Goal: Task Accomplishment & Management: Complete application form

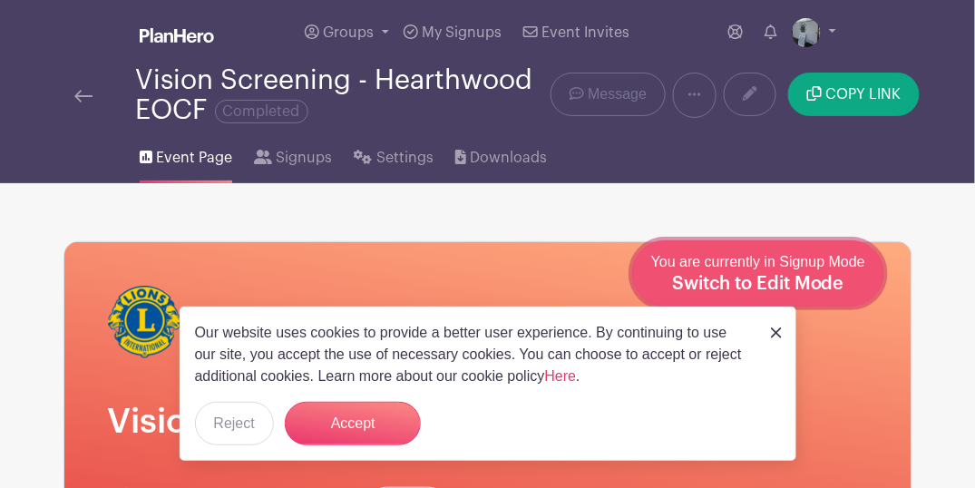
click at [859, 283] on div "You are currently in Signup Mode Switch to Edit Mode" at bounding box center [759, 273] width 214 height 44
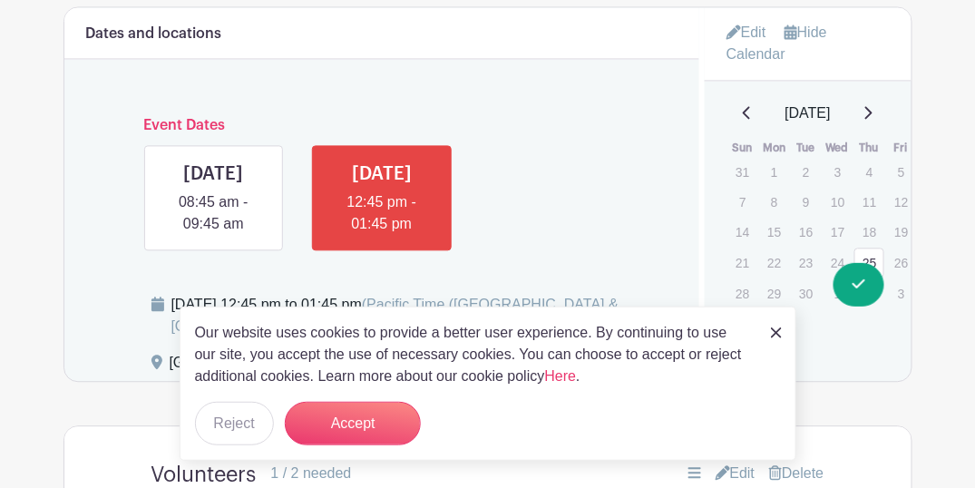
scroll to position [847, 0]
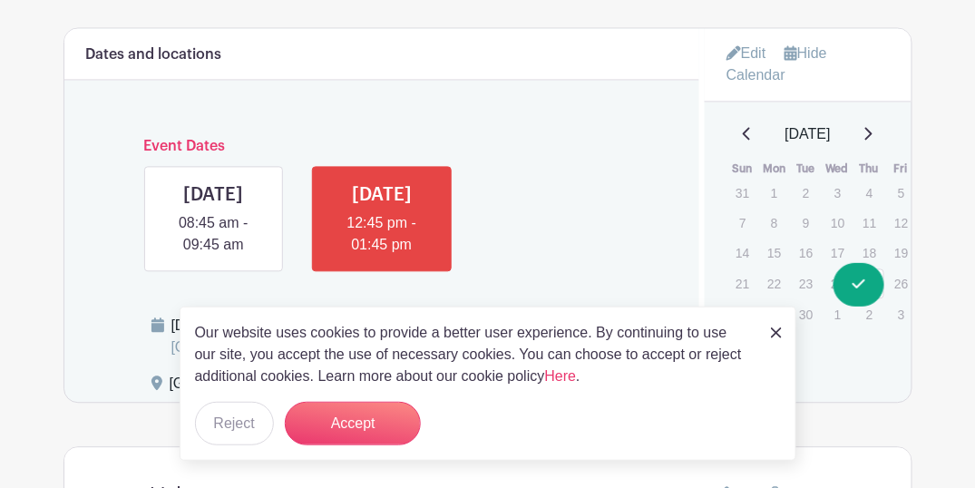
click at [739, 54] on icon at bounding box center [734, 52] width 15 height 15
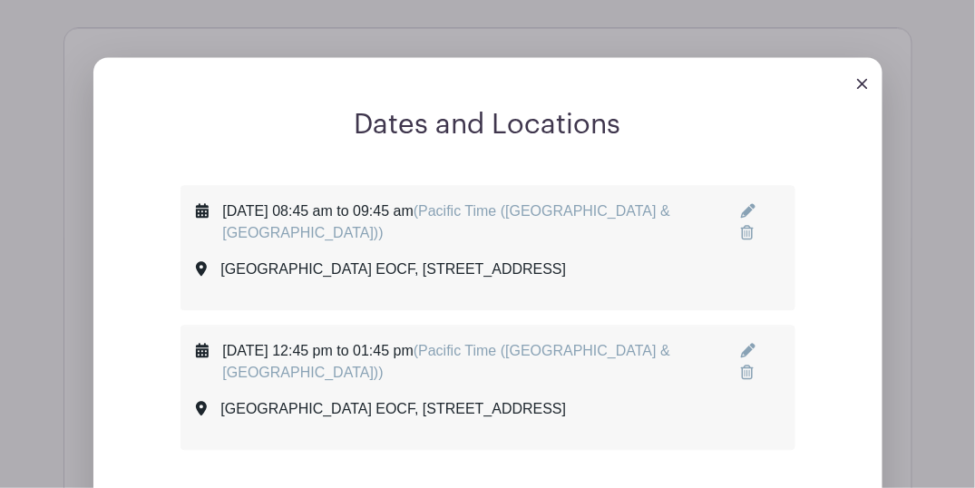
click at [751, 210] on icon at bounding box center [748, 210] width 15 height 15
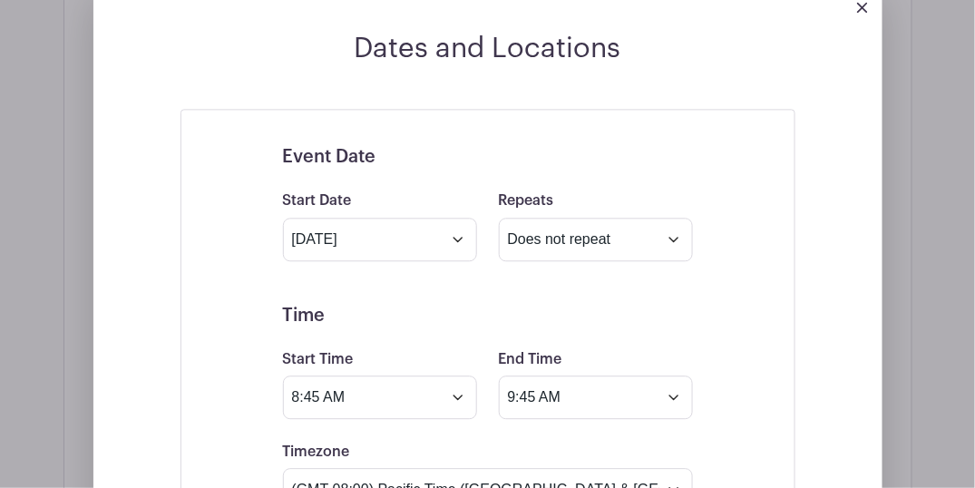
scroll to position [1028, 0]
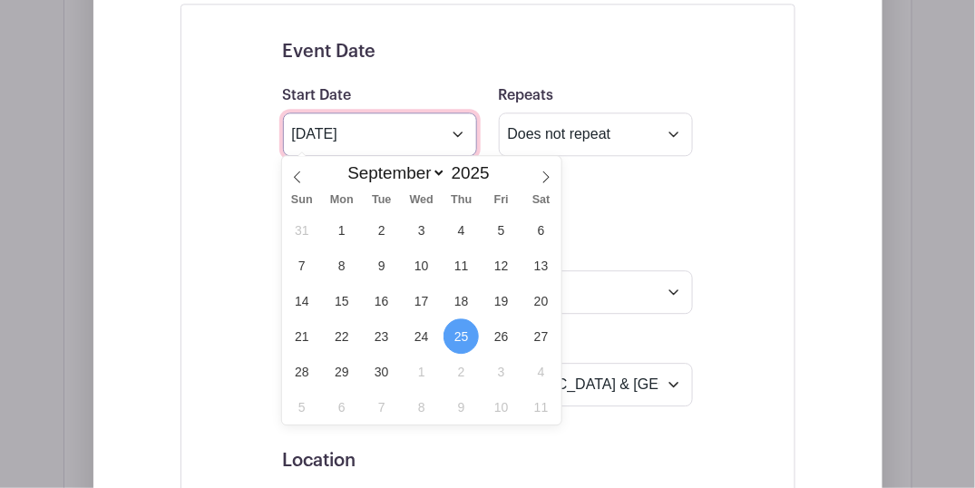
click at [395, 140] on input "[DATE]" at bounding box center [380, 135] width 194 height 44
click at [439, 173] on select "January February March April May June July August September October November De…" at bounding box center [392, 172] width 107 height 21
select select "9"
click at [339, 162] on select "January February March April May June July August September October November De…" at bounding box center [392, 172] width 107 height 21
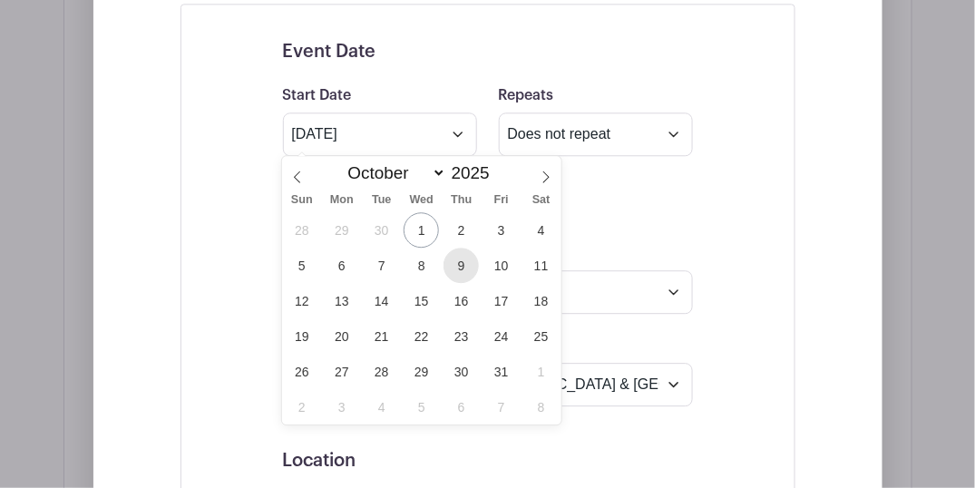
click at [468, 262] on span "9" at bounding box center [461, 265] width 35 height 35
type input "[DATE]"
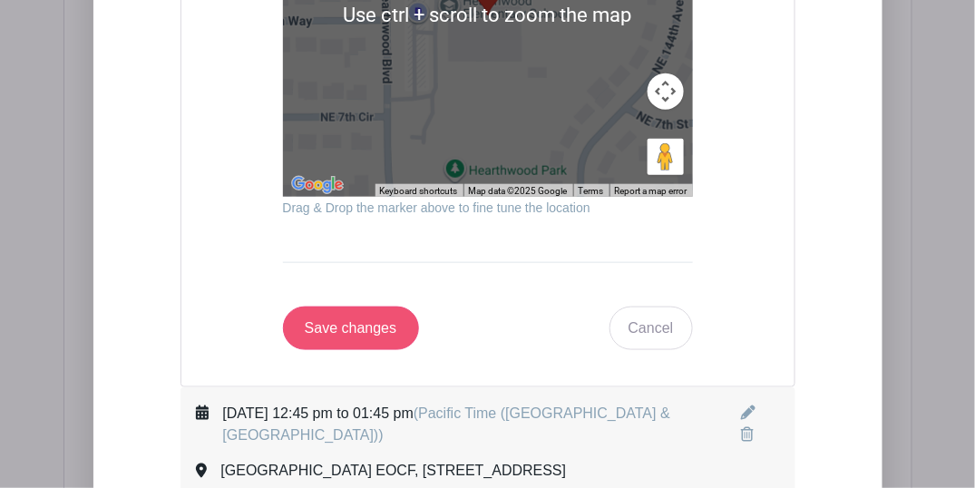
scroll to position [1996, 0]
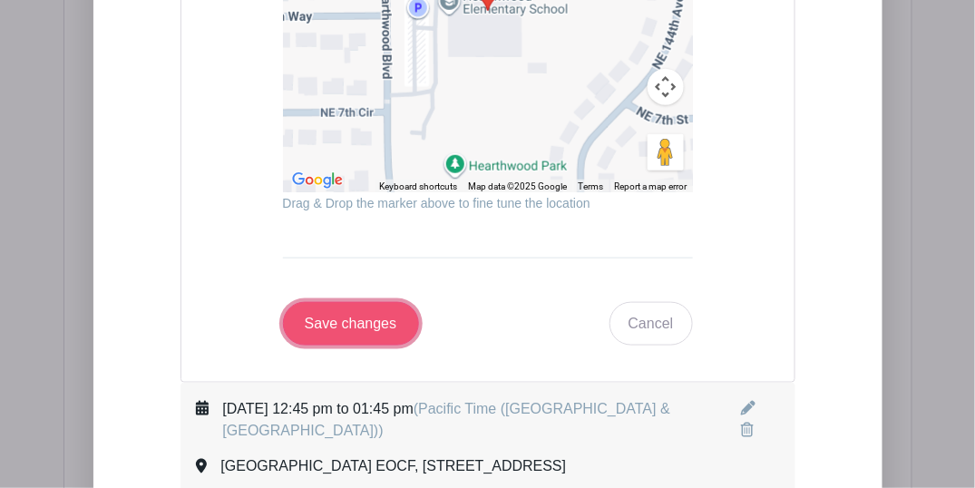
click at [358, 328] on input "Save changes" at bounding box center [351, 324] width 136 height 44
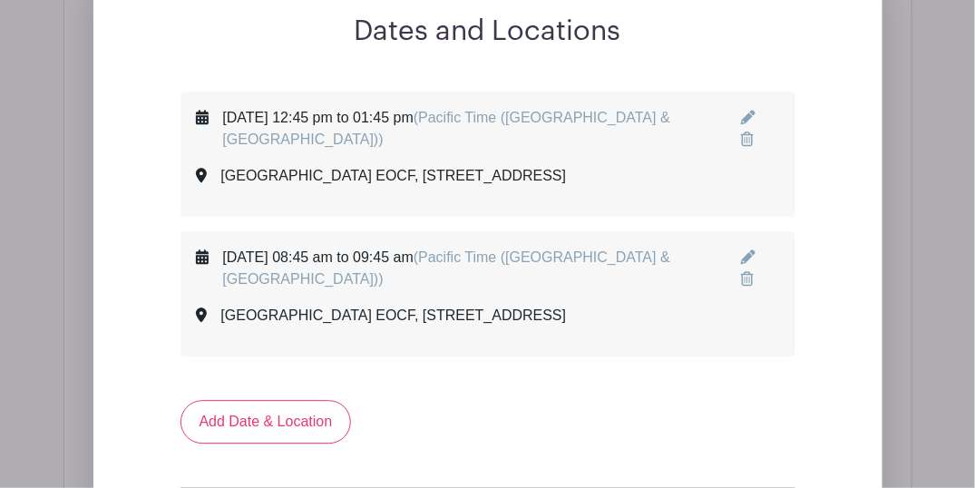
scroll to position [959, 0]
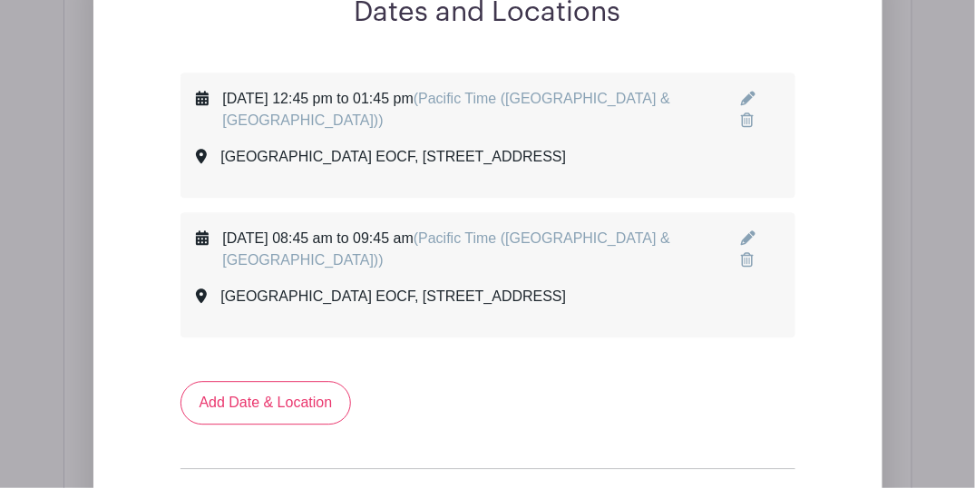
click at [748, 246] on icon at bounding box center [748, 238] width 15 height 15
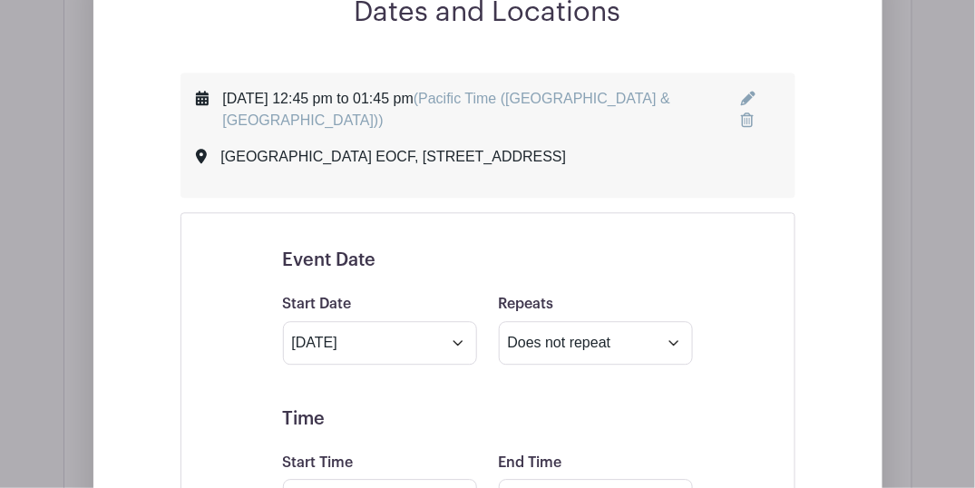
click at [749, 97] on icon at bounding box center [748, 99] width 15 height 15
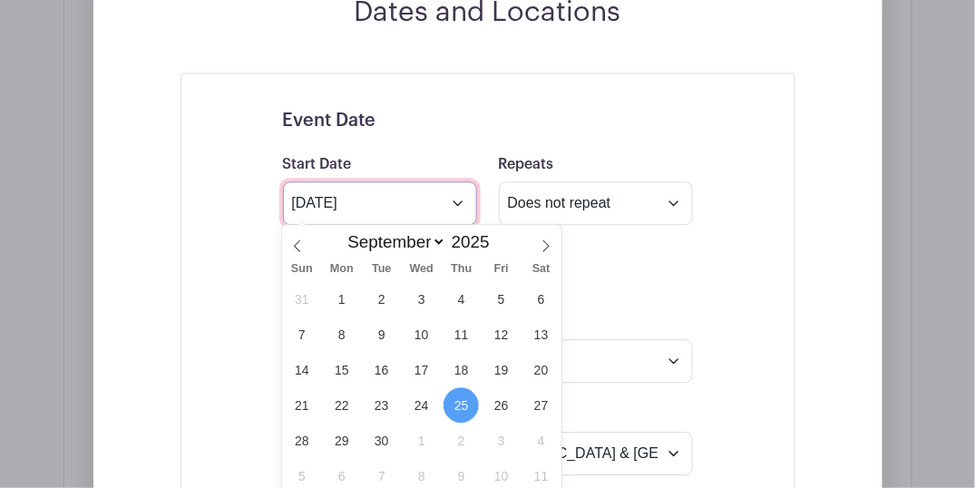
click at [436, 208] on input "[DATE]" at bounding box center [380, 203] width 194 height 44
click at [438, 244] on select "January February March April May June July August September October November De…" at bounding box center [392, 241] width 107 height 21
select select "9"
click at [339, 231] on select "January February March April May June July August September October November De…" at bounding box center [392, 241] width 107 height 21
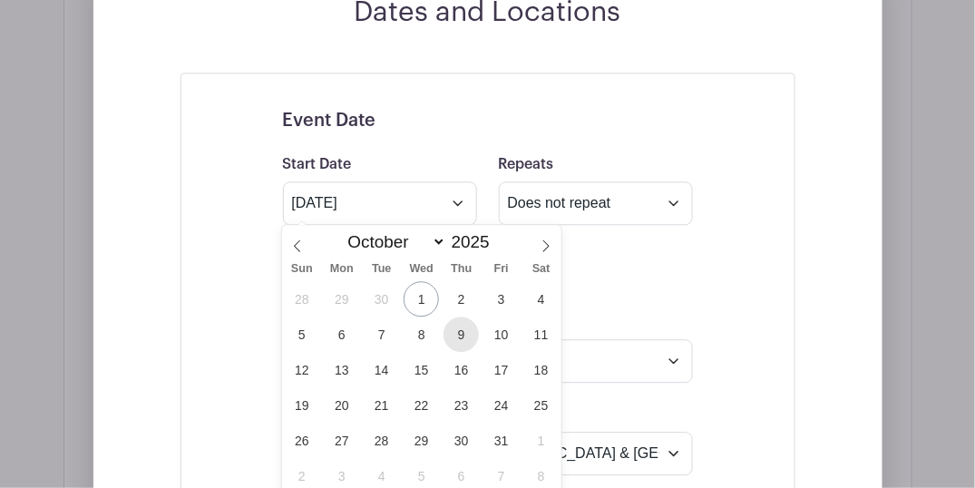
click at [464, 330] on span "9" at bounding box center [461, 334] width 35 height 35
type input "[DATE]"
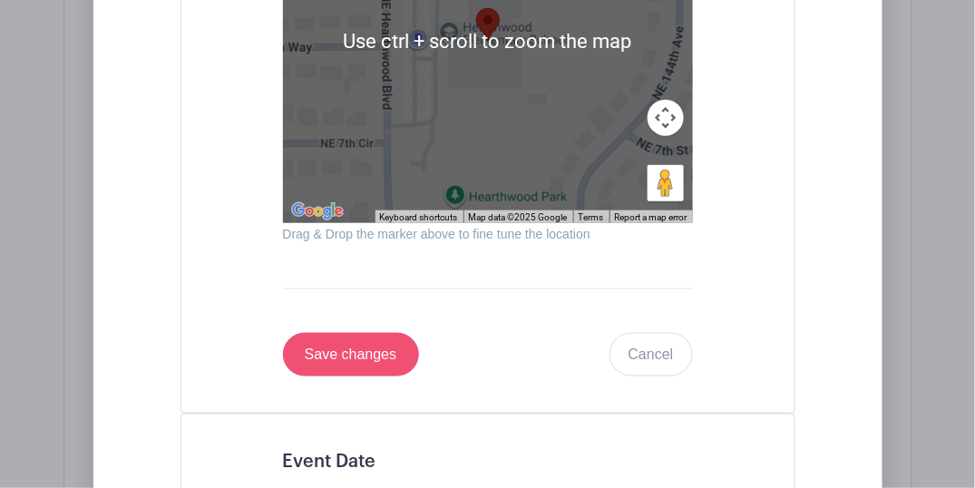
scroll to position [1987, 0]
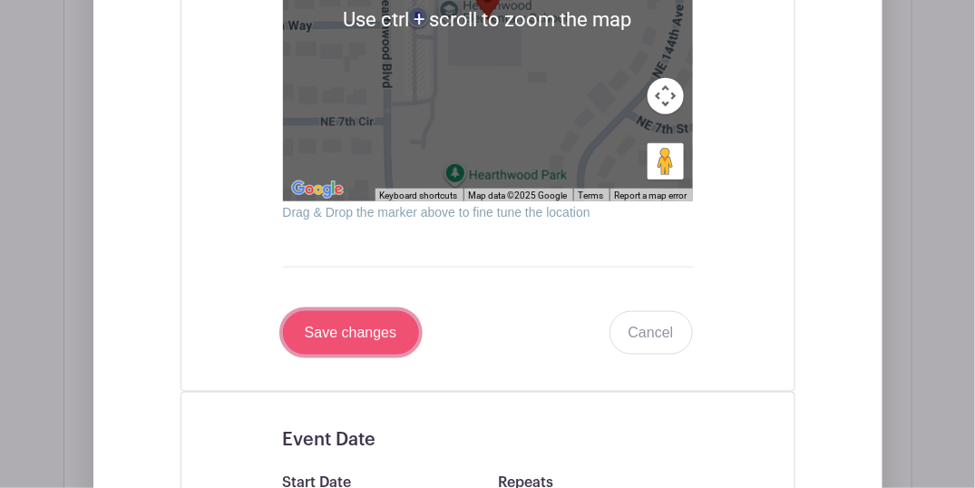
click at [347, 330] on input "Save changes" at bounding box center [351, 333] width 136 height 44
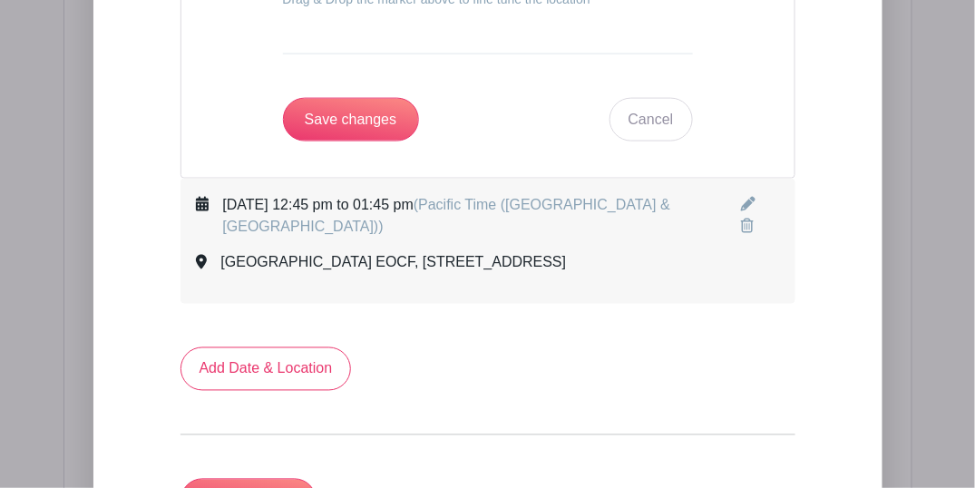
scroll to position [2281, 0]
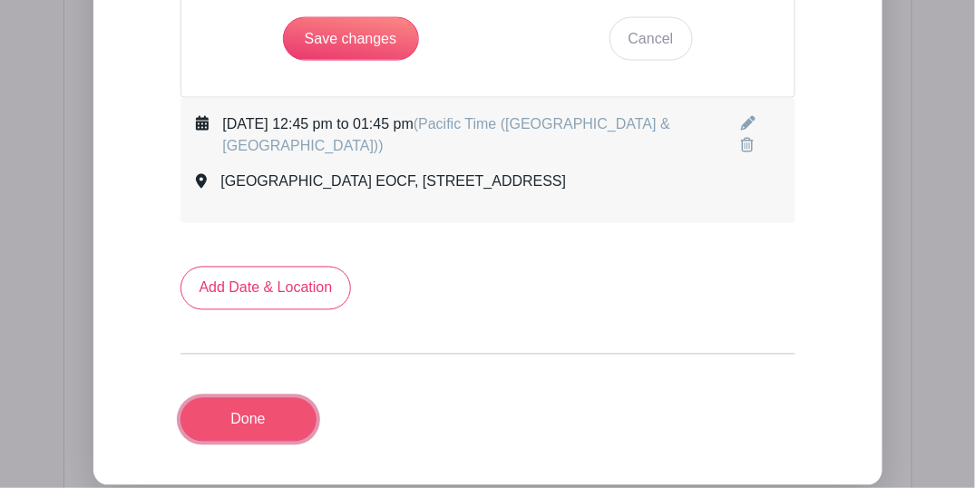
click at [280, 430] on link "Done" at bounding box center [249, 420] width 136 height 44
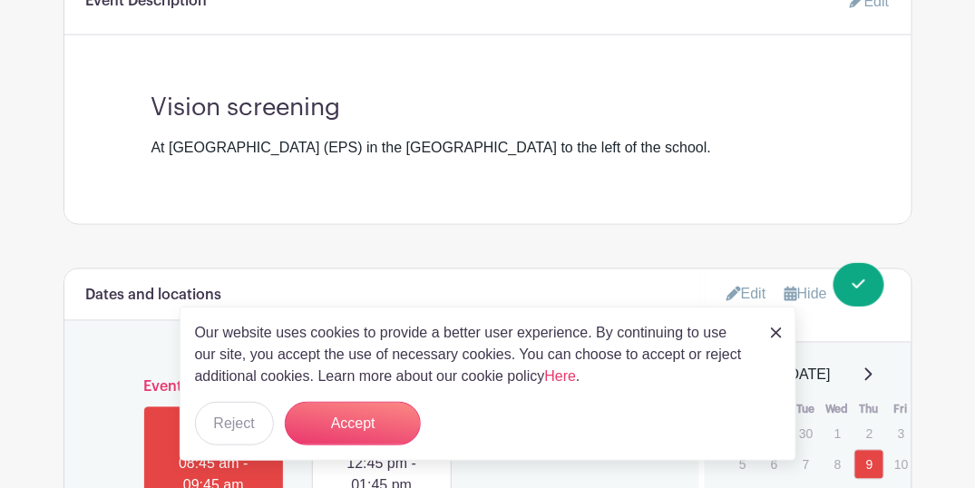
scroll to position [532, 0]
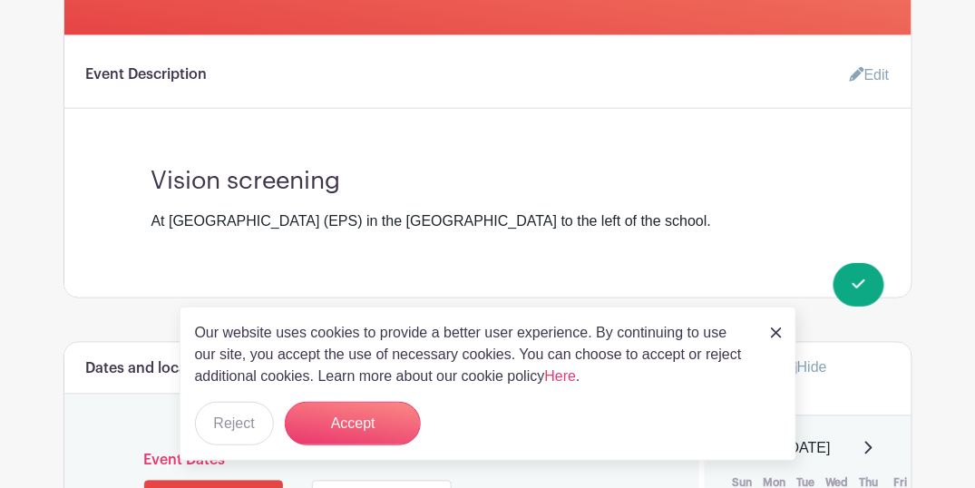
click at [887, 279] on div "Event Description Edit Vision screening At [GEOGRAPHIC_DATA] (EPS) in the [GEOG…" at bounding box center [488, 166] width 848 height 263
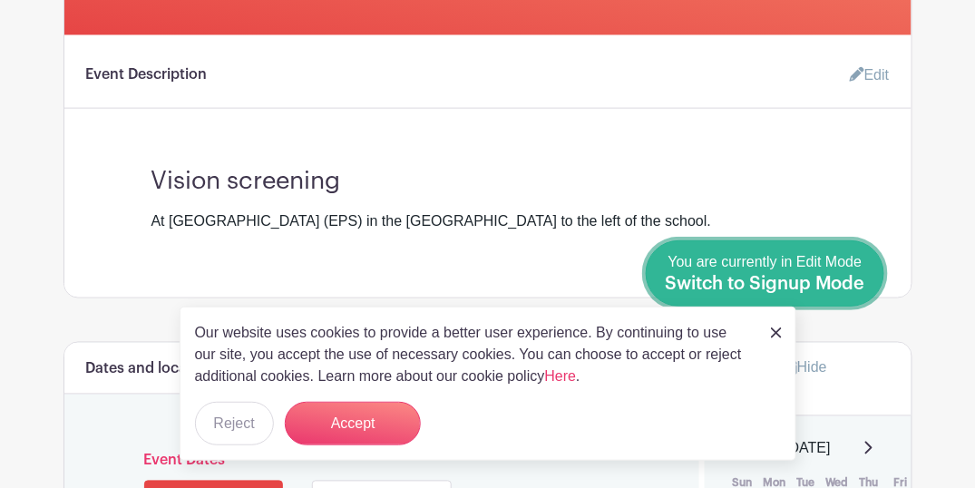
click at [879, 286] on link "Done Editing You are currently in Edit Mode Switch to Signup Mode" at bounding box center [765, 273] width 239 height 66
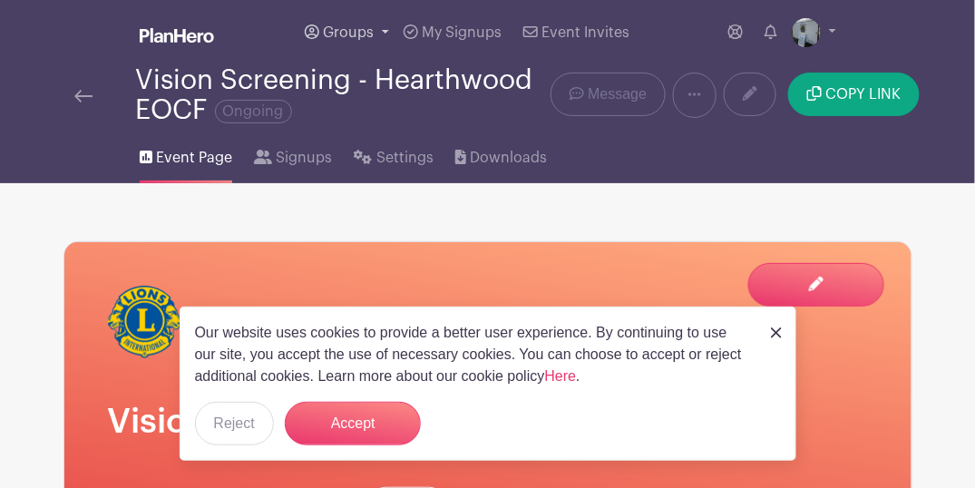
click at [356, 36] on span "Groups" at bounding box center [348, 32] width 51 height 15
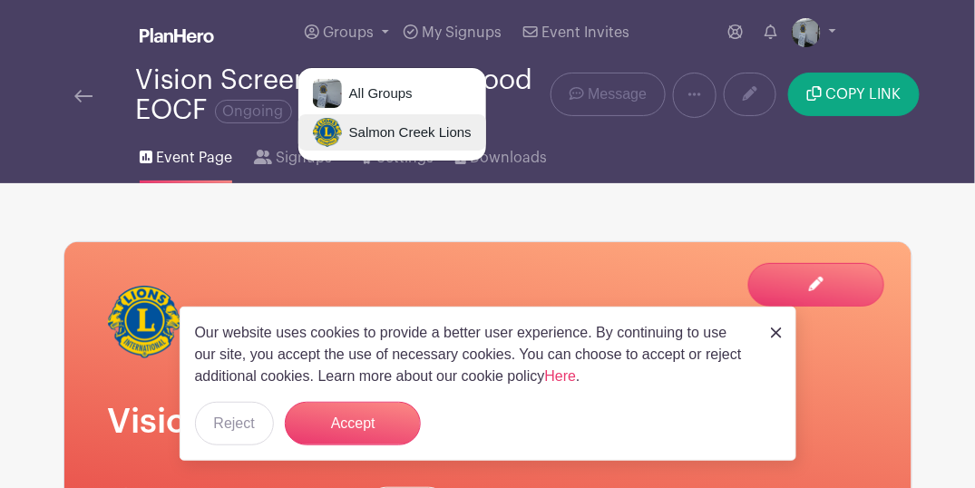
click at [371, 134] on span "Salmon Creek Lions" at bounding box center [407, 133] width 130 height 21
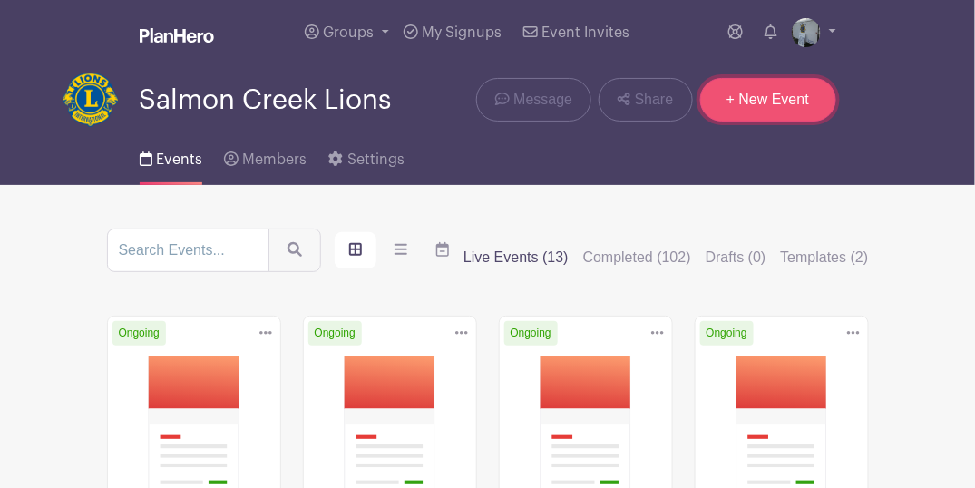
click at [777, 103] on link "+ New Event" at bounding box center [769, 100] width 136 height 44
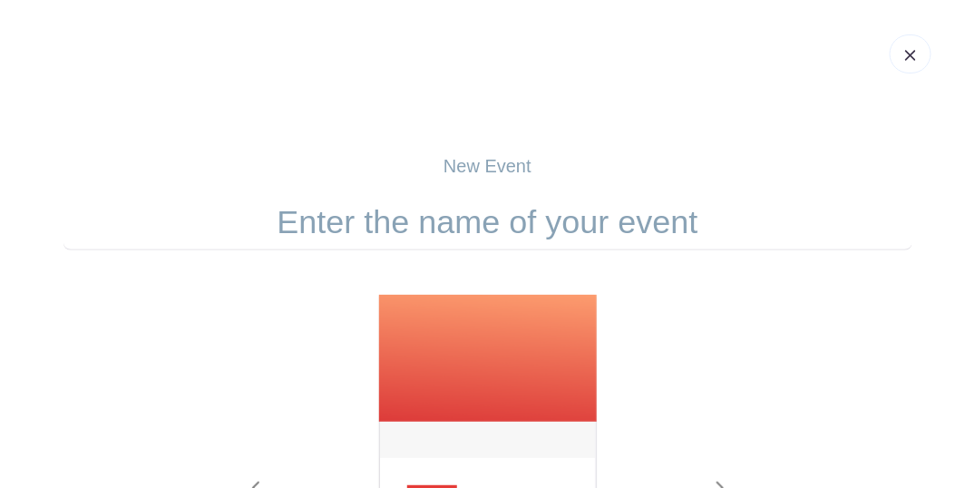
click at [512, 221] on input "text" at bounding box center [488, 222] width 849 height 56
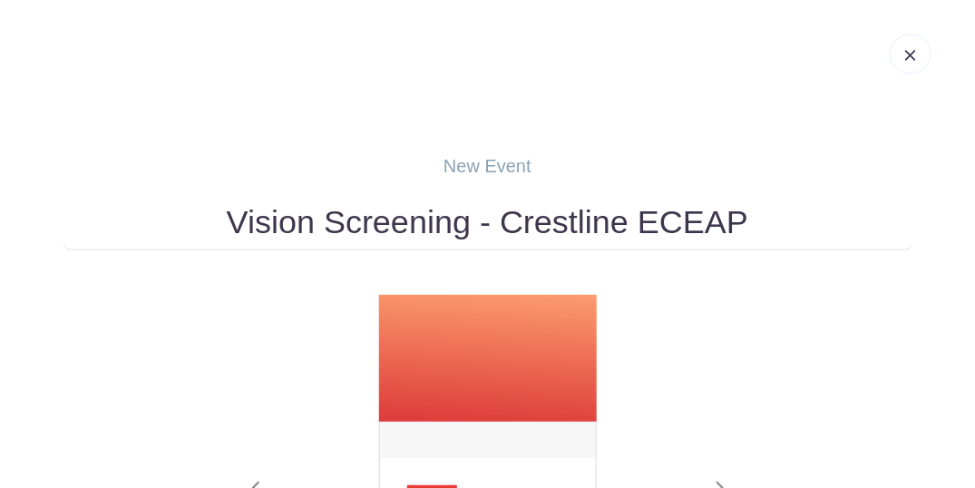
type input "Vision Screening - Crestline ECEAP"
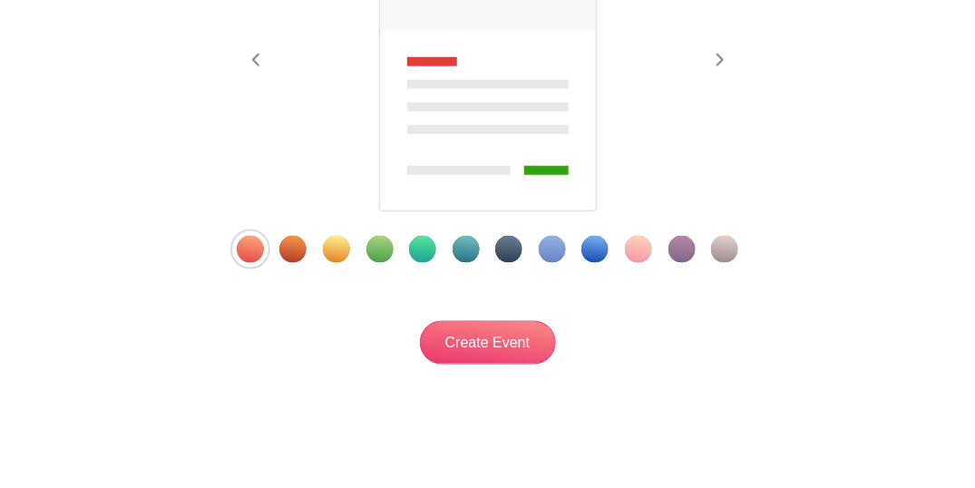
scroll to position [460, 0]
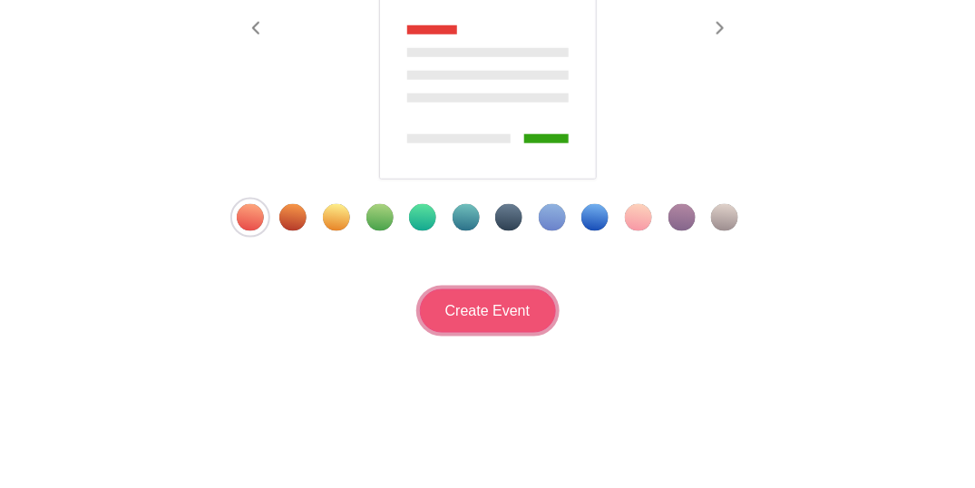
click at [481, 304] on input "Create Event" at bounding box center [488, 311] width 136 height 44
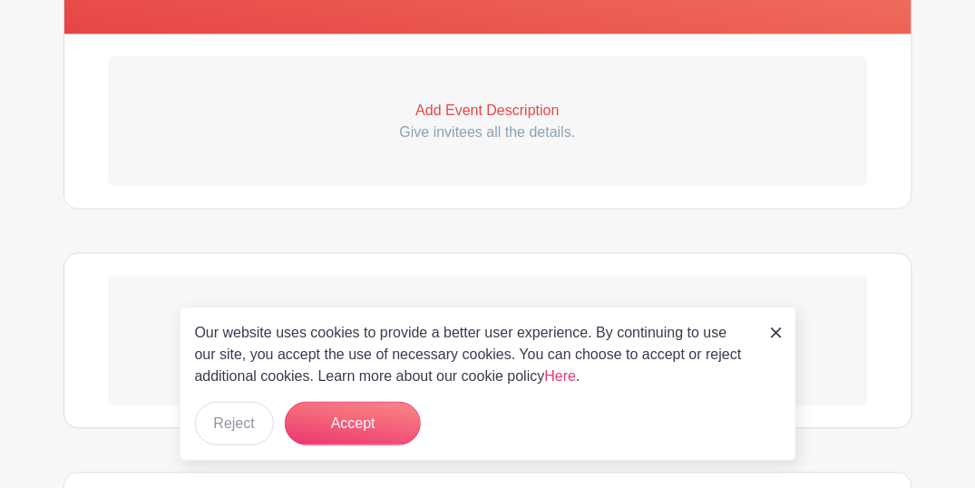
scroll to position [604, 0]
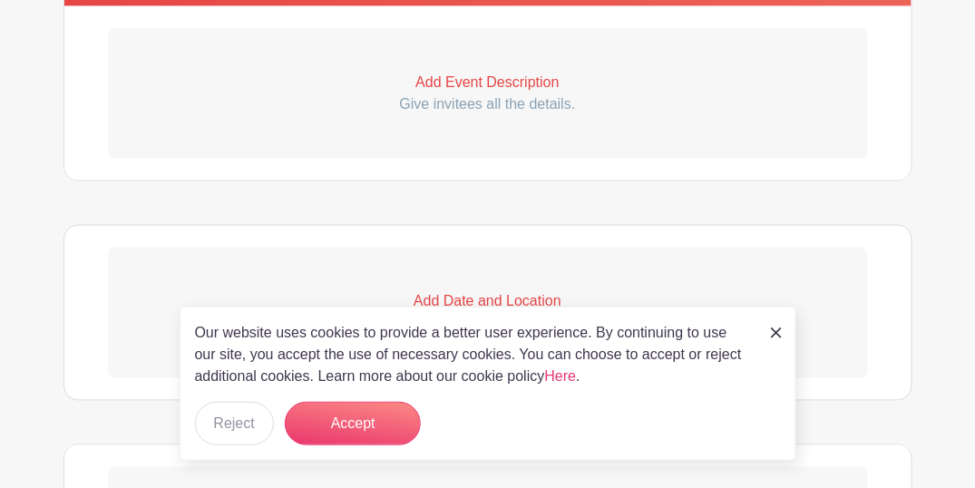
click at [463, 83] on p "Add Event Description" at bounding box center [488, 83] width 760 height 22
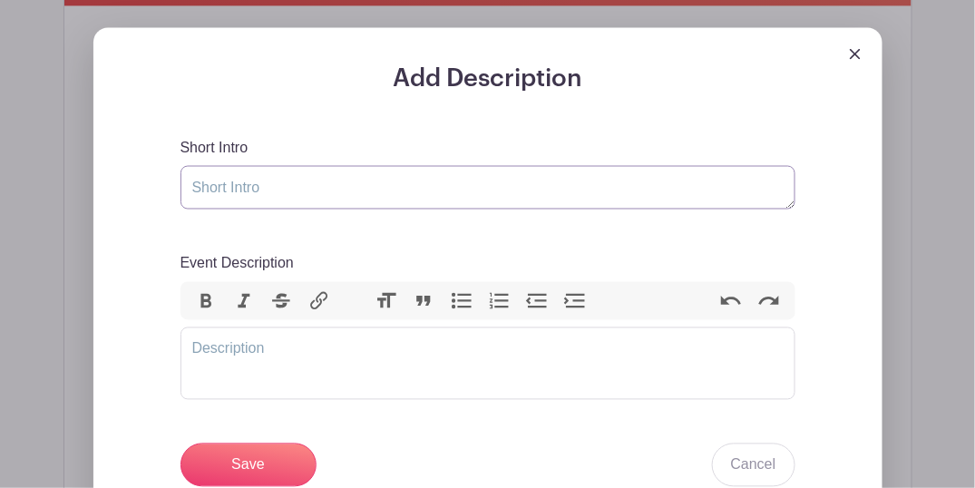
click at [258, 190] on textarea "Short Intro" at bounding box center [488, 188] width 615 height 44
type textarea "Vision screening"
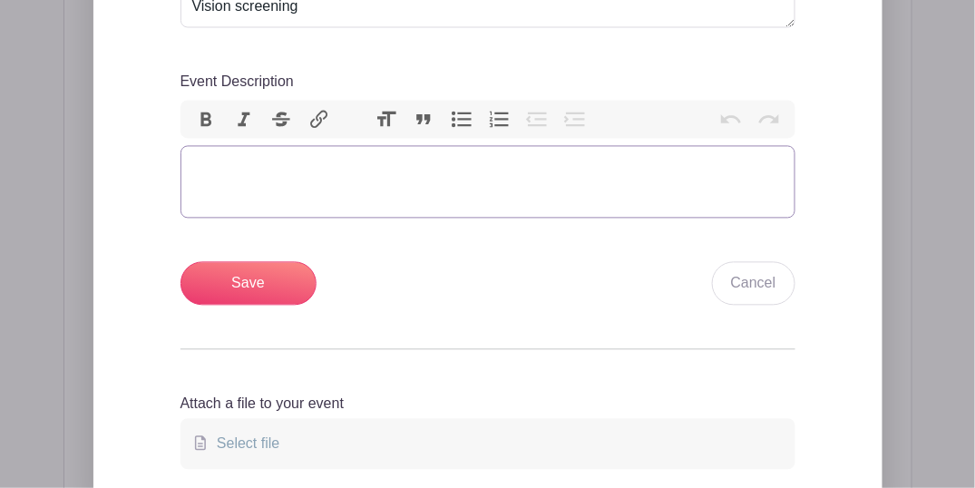
click at [235, 164] on trix-editor "Event Description" at bounding box center [488, 182] width 615 height 73
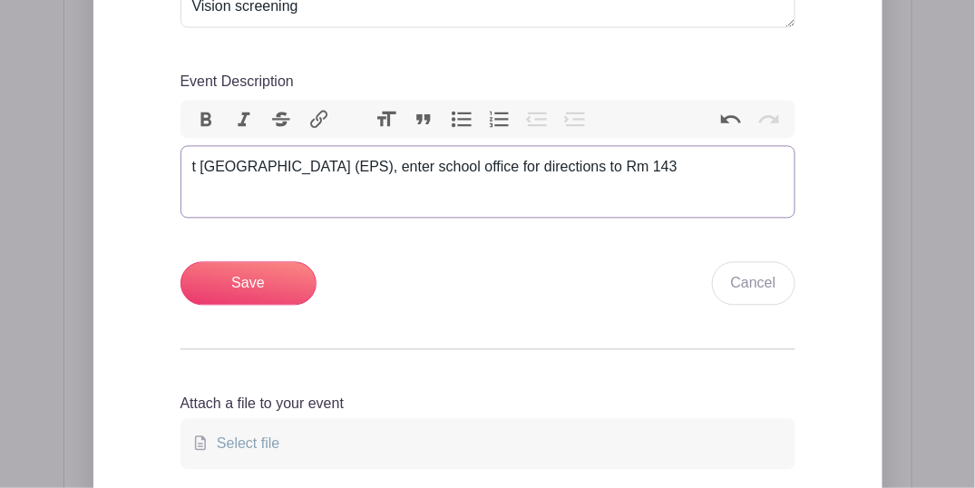
click at [192, 163] on div "t [GEOGRAPHIC_DATA] (EPS), enter school office for directions to Rm 143" at bounding box center [488, 168] width 592 height 22
click at [746, 180] on trix-editor "At [GEOGRAPHIC_DATA] (EPS), enter school office for directions to Rm 143" at bounding box center [488, 182] width 615 height 73
type trix-editor "<div>At [GEOGRAPHIC_DATA] (EPS), enter school office for directions to Rm 143.&…"
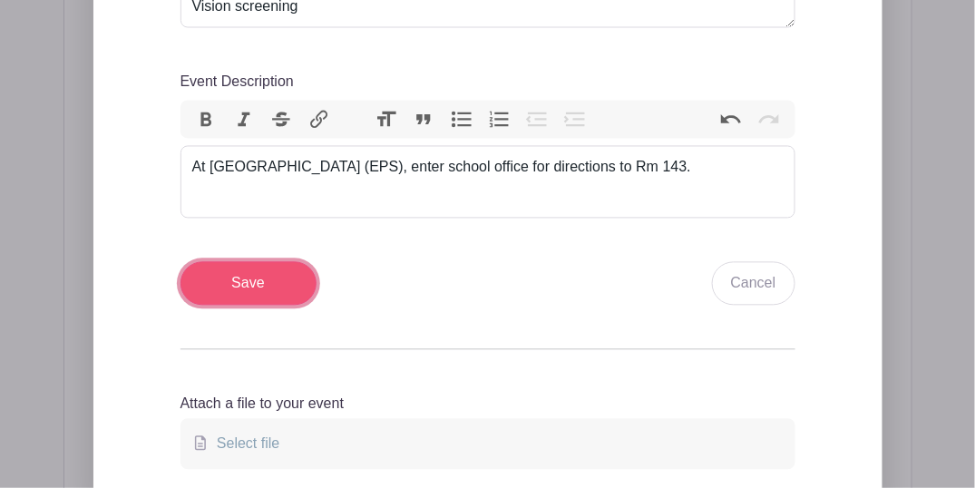
click at [245, 281] on input "Save" at bounding box center [249, 284] width 136 height 44
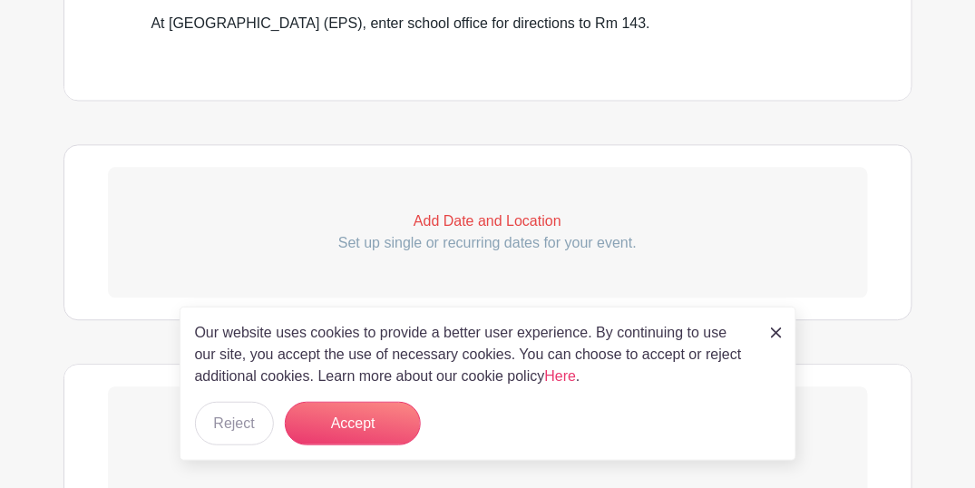
scroll to position [992, 0]
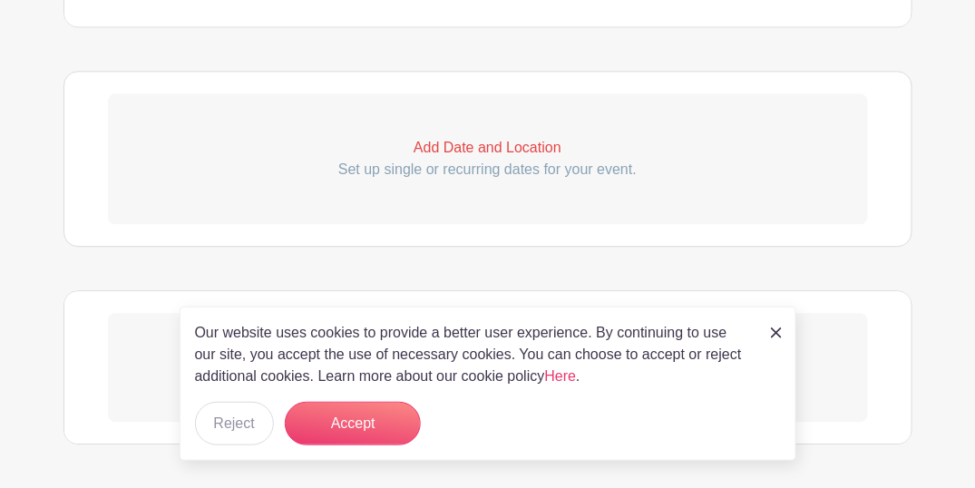
click at [438, 155] on p "Add Date and Location" at bounding box center [488, 148] width 760 height 22
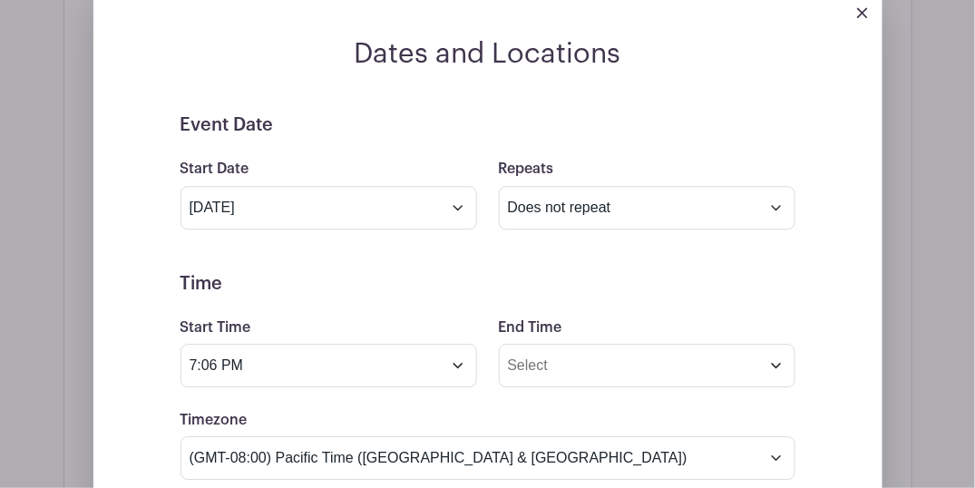
scroll to position [1113, 0]
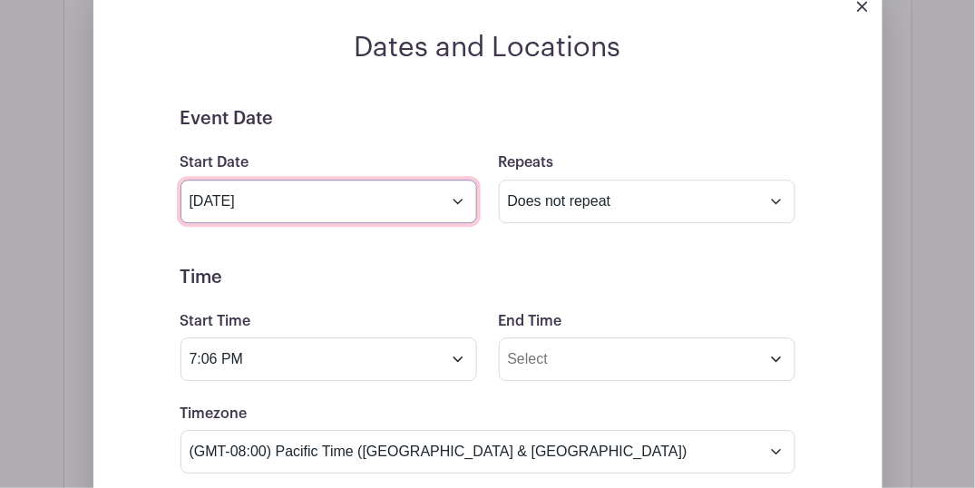
click at [321, 202] on input "[DATE]" at bounding box center [329, 202] width 297 height 44
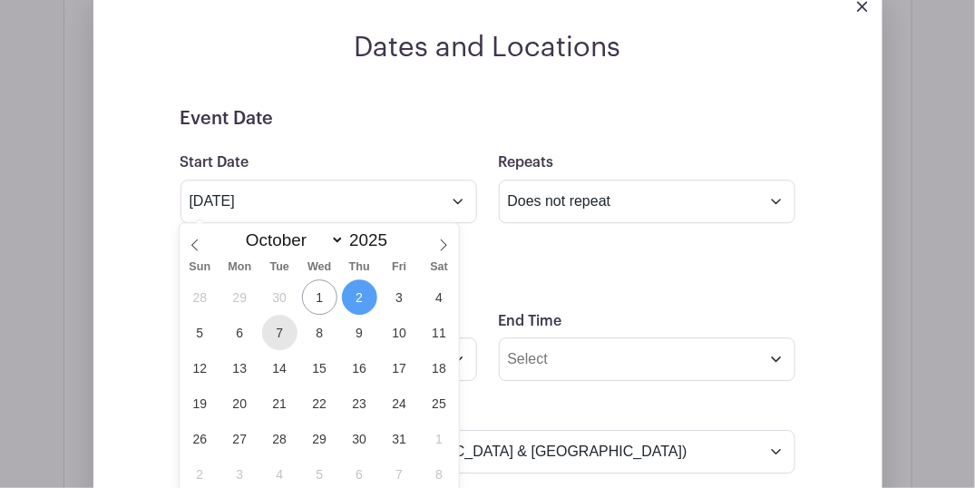
click at [279, 329] on span "7" at bounding box center [279, 332] width 35 height 35
type input "[DATE]"
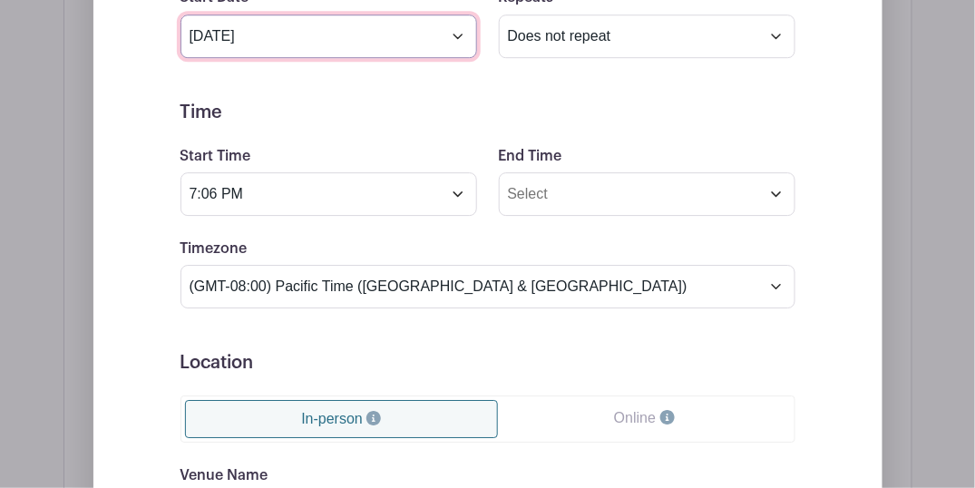
scroll to position [1294, 0]
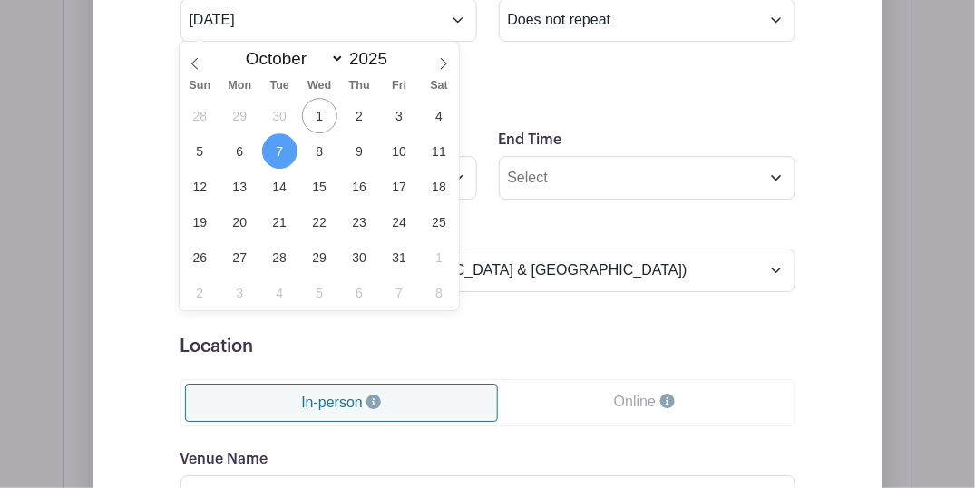
click at [558, 68] on form "Event Date Start Date [DATE] Repeats Does not repeat Daily Weekly Monthly on da…" at bounding box center [488, 334] width 615 height 817
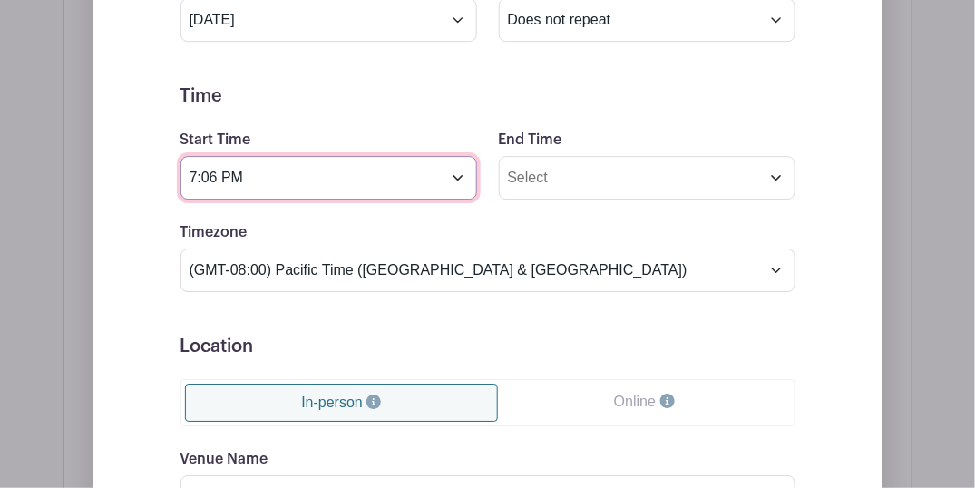
click at [334, 187] on input "7:06 PM" at bounding box center [329, 178] width 297 height 44
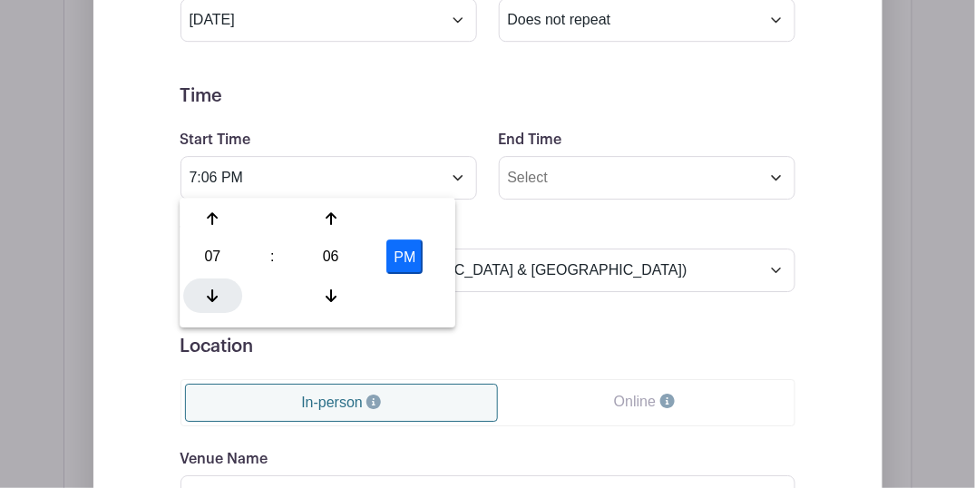
click at [216, 296] on icon at bounding box center [213, 295] width 11 height 13
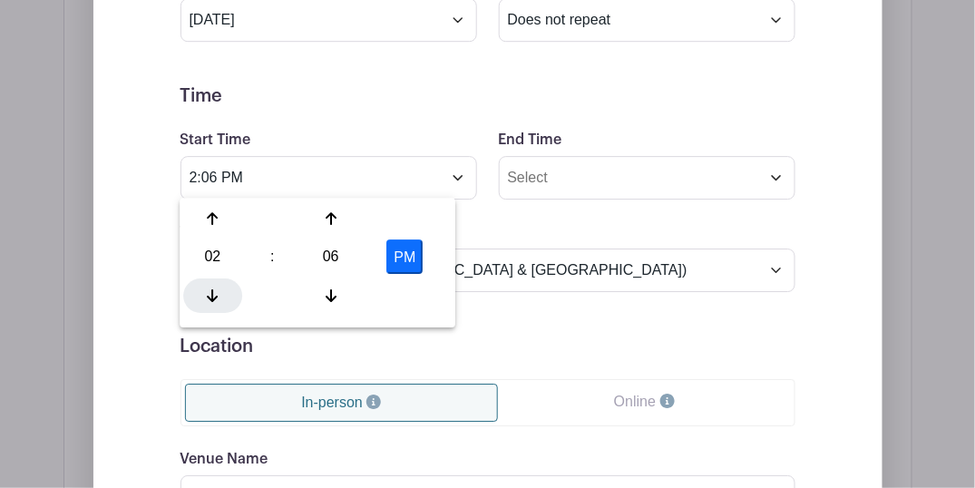
click at [216, 296] on icon at bounding box center [213, 295] width 11 height 13
click at [330, 289] on icon at bounding box center [331, 295] width 11 height 13
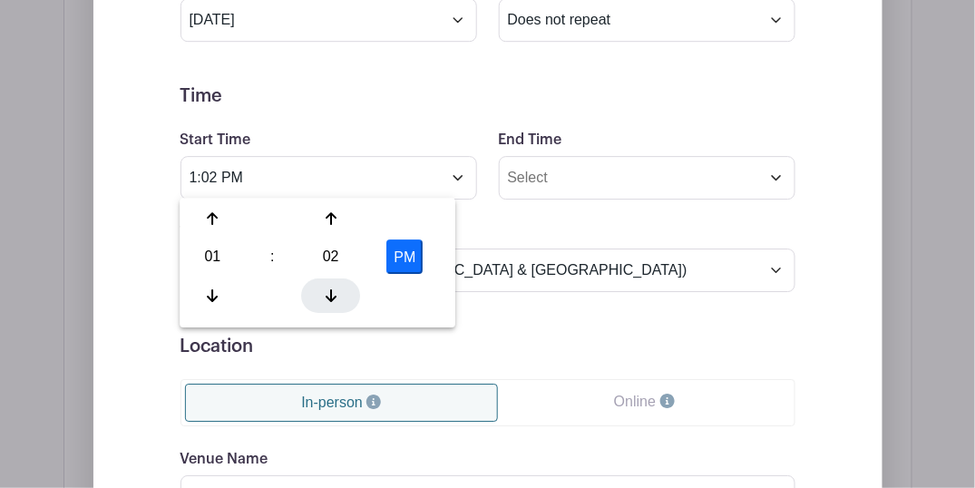
click at [330, 289] on icon at bounding box center [331, 295] width 11 height 13
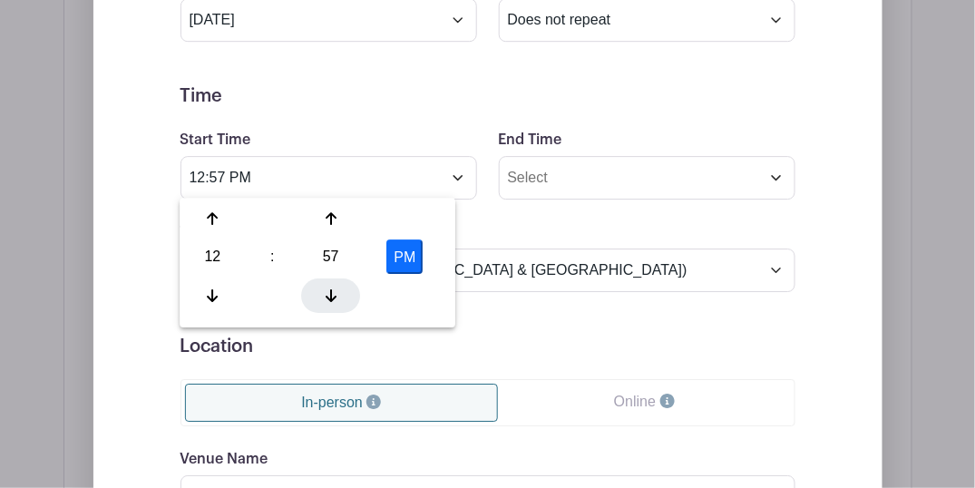
click at [330, 289] on icon at bounding box center [331, 295] width 11 height 13
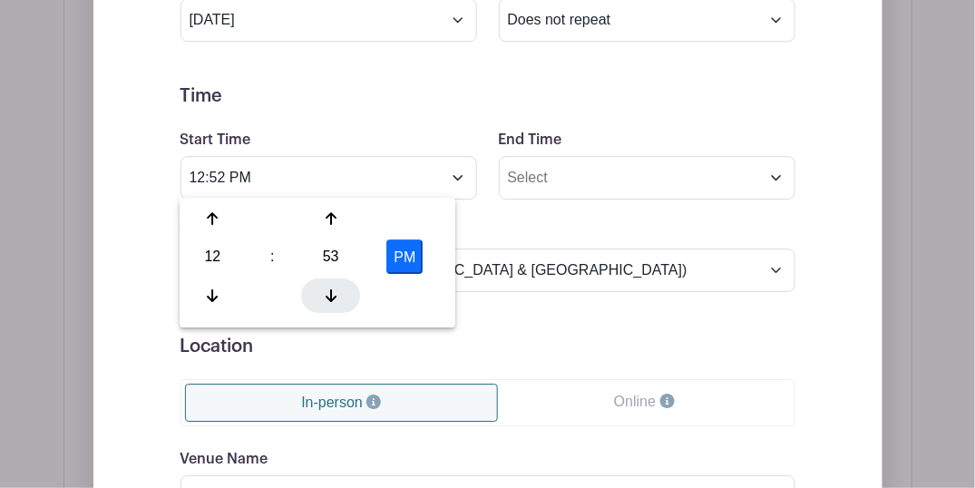
click at [330, 289] on icon at bounding box center [331, 295] width 11 height 13
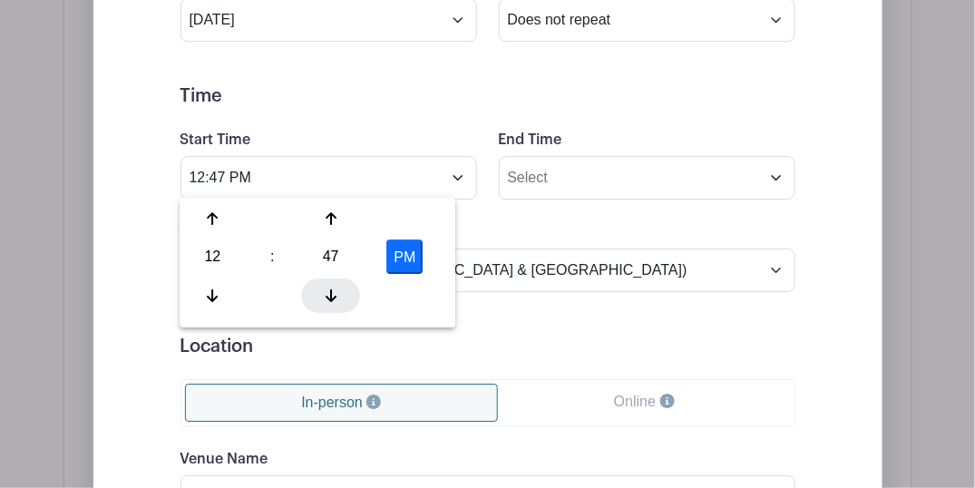
click at [330, 289] on icon at bounding box center [331, 295] width 11 height 13
click at [211, 218] on icon at bounding box center [213, 218] width 11 height 13
type input "1:45 PM"
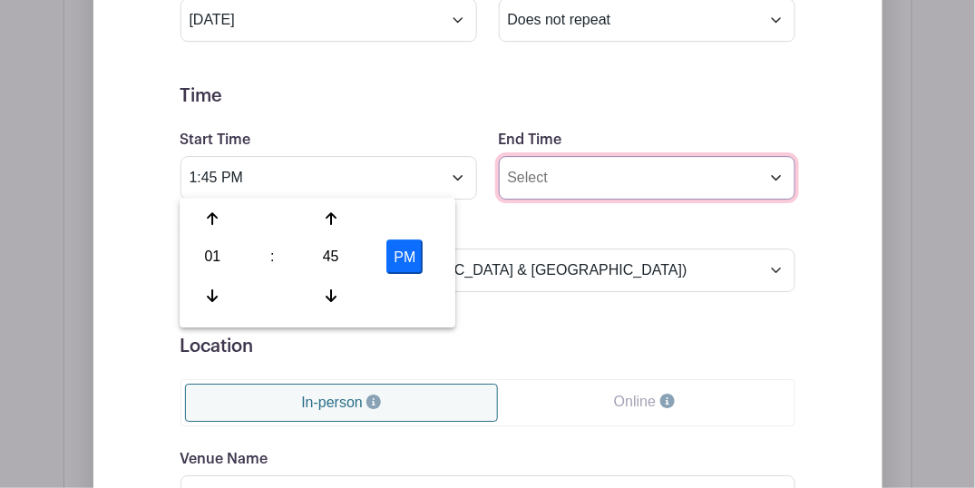
click at [574, 172] on input "End Time" at bounding box center [647, 178] width 297 height 44
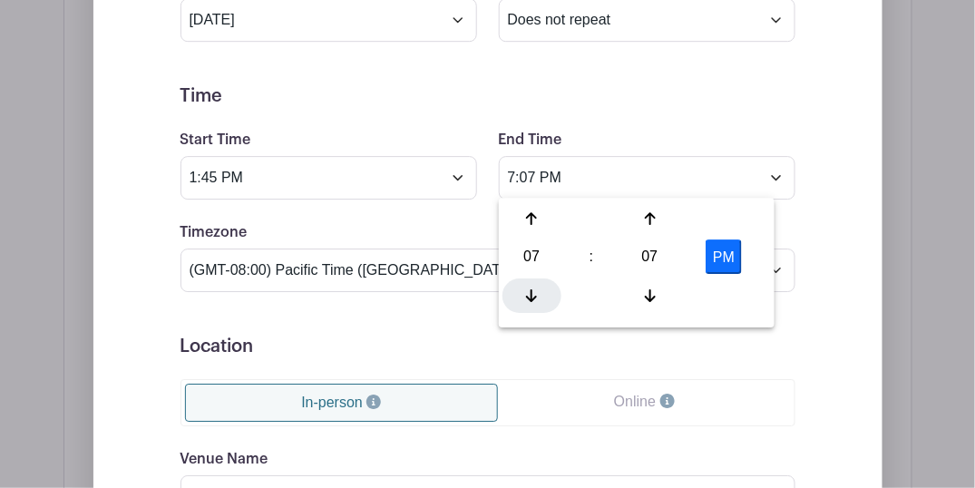
click at [535, 290] on icon at bounding box center [531, 296] width 11 height 15
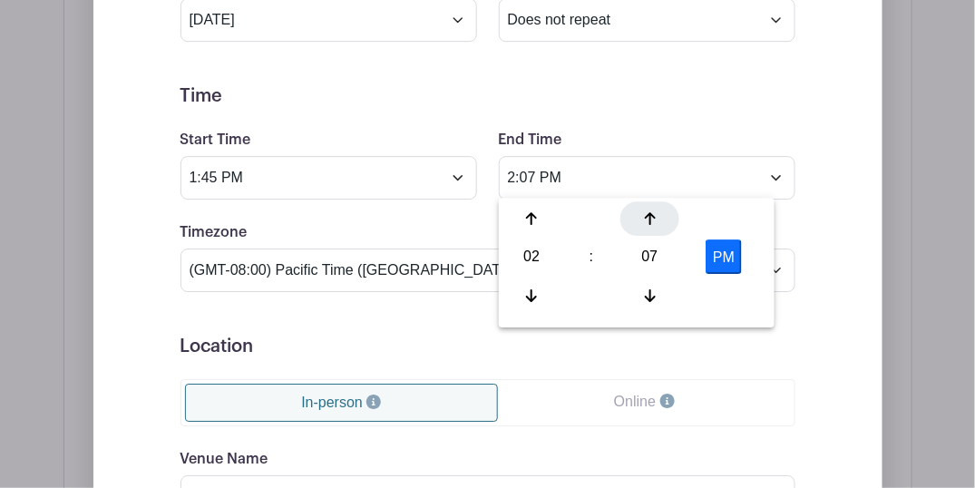
click at [648, 221] on icon at bounding box center [650, 218] width 11 height 15
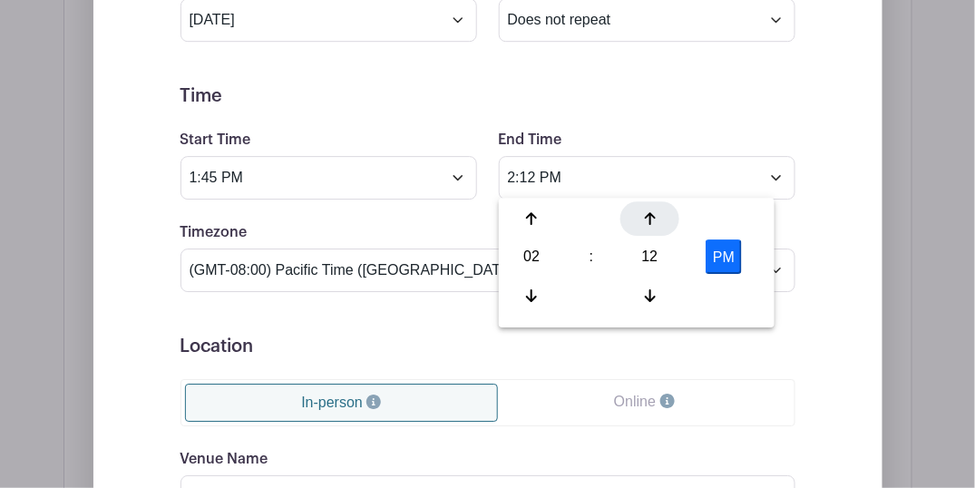
click at [648, 221] on icon at bounding box center [650, 218] width 11 height 15
type input "2:15 PM"
click at [607, 112] on form "Event Date Start Date [DATE] Repeats Does not repeat Daily Weekly Monthly on da…" at bounding box center [488, 334] width 615 height 817
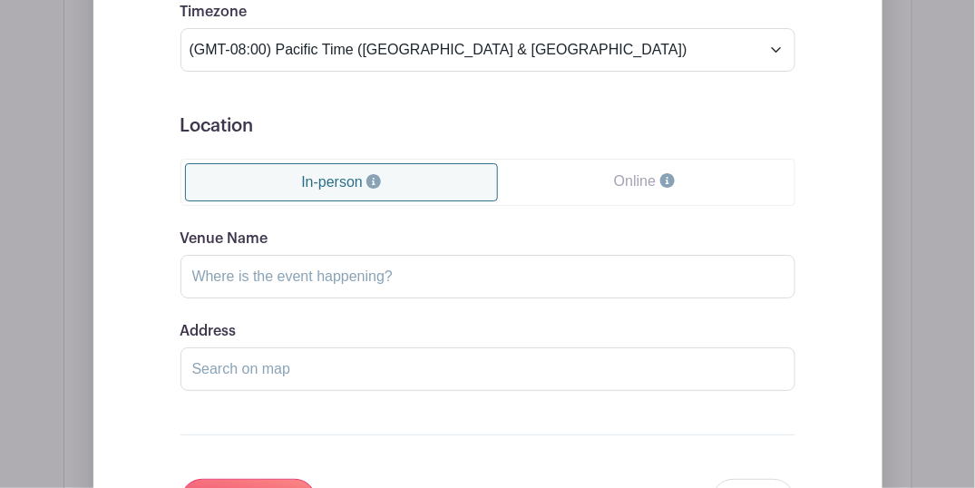
scroll to position [1536, 0]
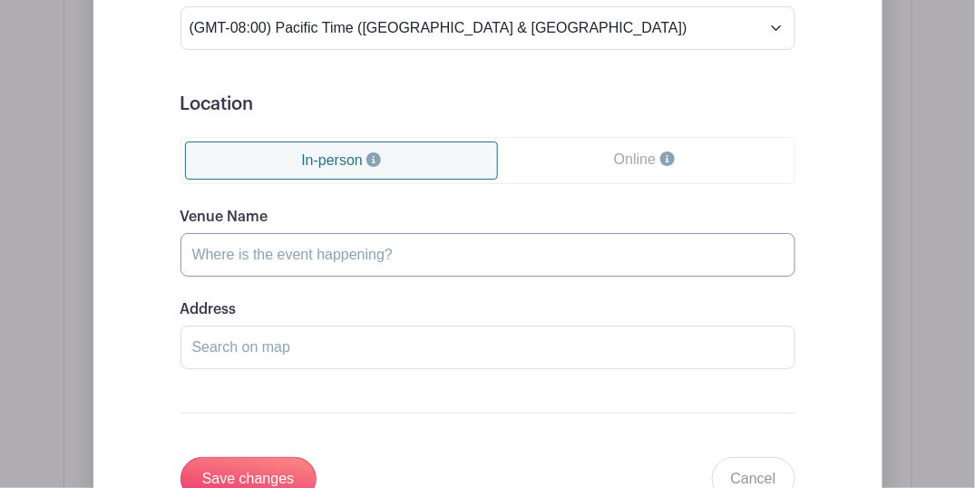
click at [346, 244] on input "Venue Name" at bounding box center [488, 255] width 615 height 44
click at [467, 250] on input "[GEOGRAPHIC_DATA] EOCF" at bounding box center [488, 255] width 615 height 44
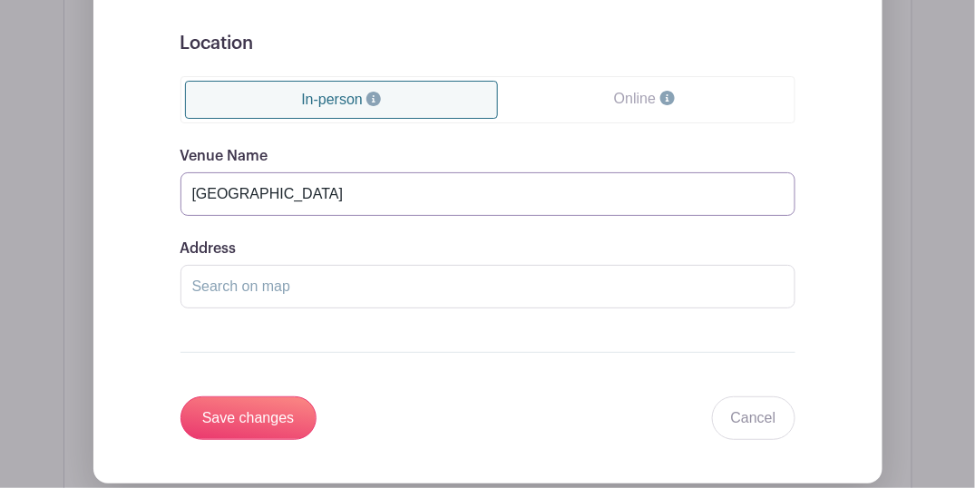
type input "[GEOGRAPHIC_DATA]"
click at [340, 278] on input "Address" at bounding box center [488, 287] width 615 height 44
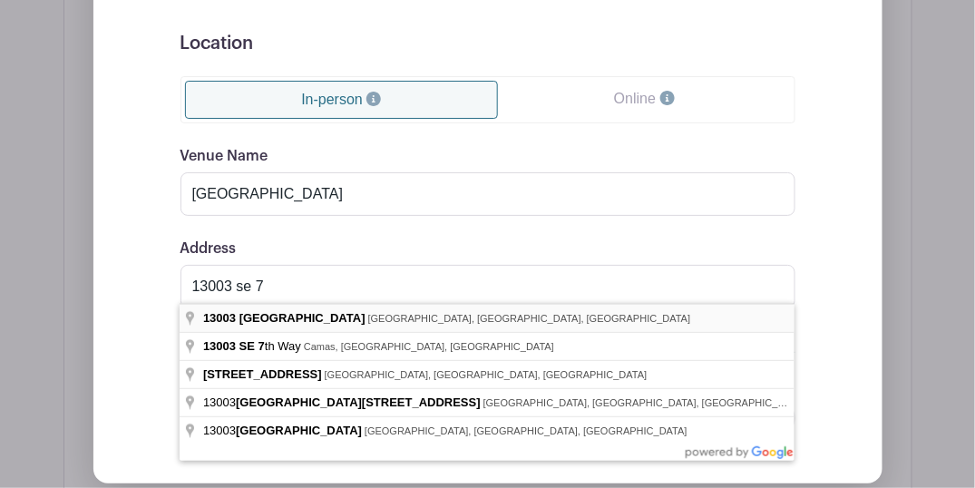
type input "[STREET_ADDRESS]"
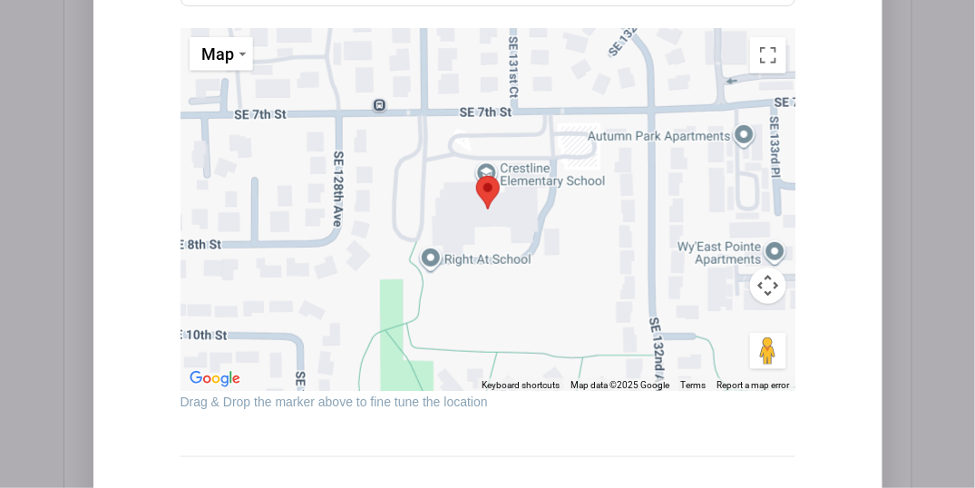
scroll to position [2081, 0]
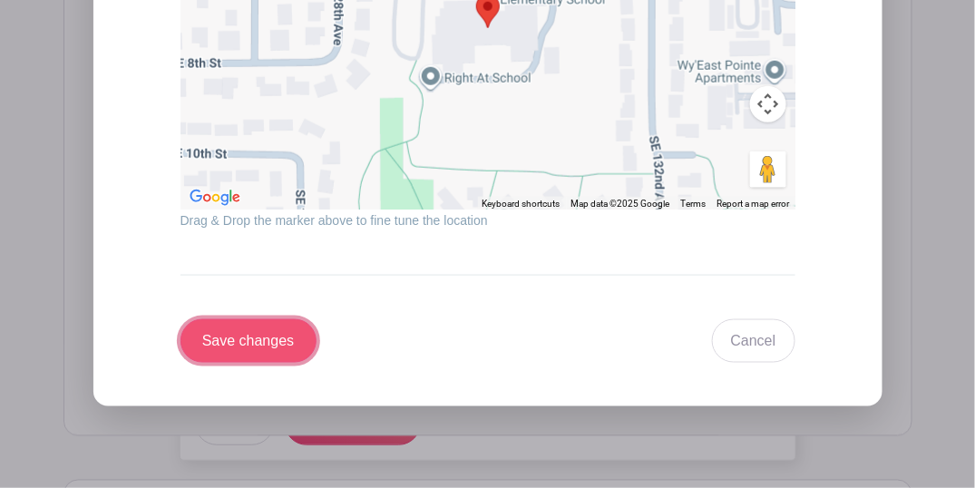
click at [238, 338] on input "Save changes" at bounding box center [249, 341] width 136 height 44
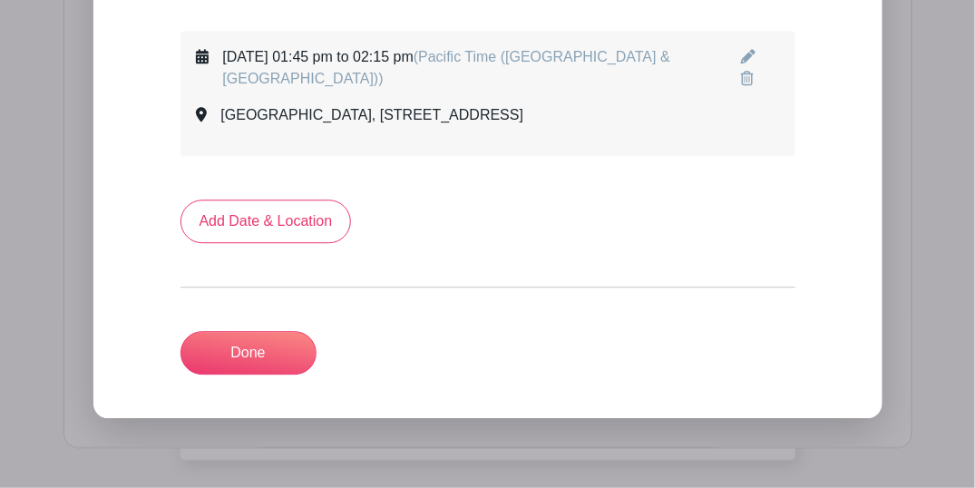
scroll to position [1031, 0]
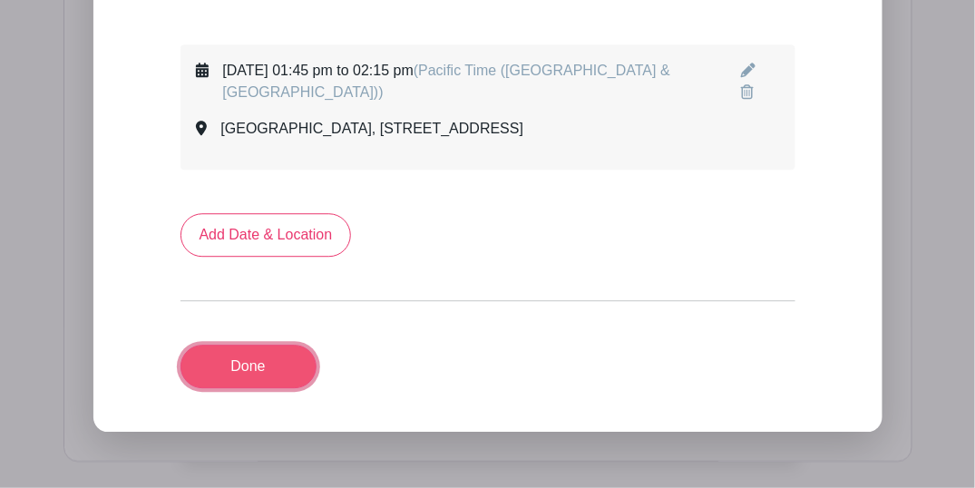
click at [240, 358] on link "Done" at bounding box center [249, 367] width 136 height 44
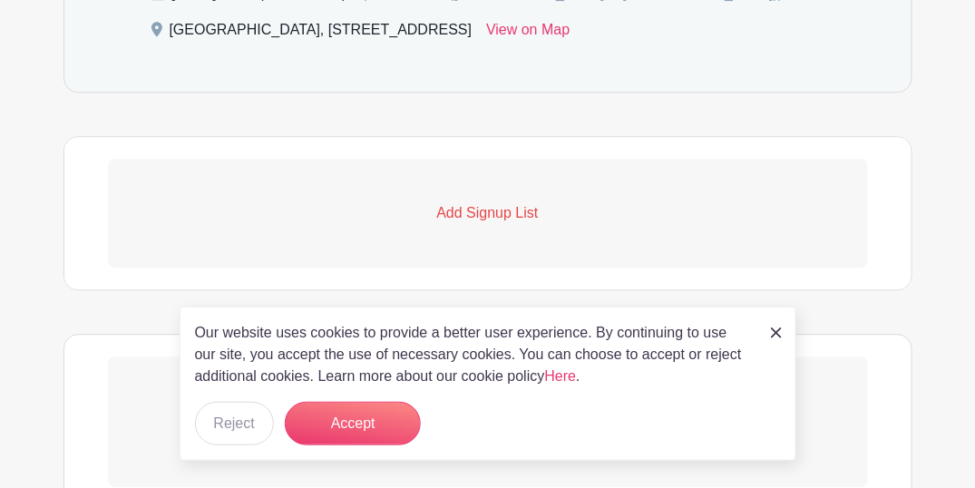
click at [467, 216] on p "Add Signup List" at bounding box center [488, 213] width 760 height 22
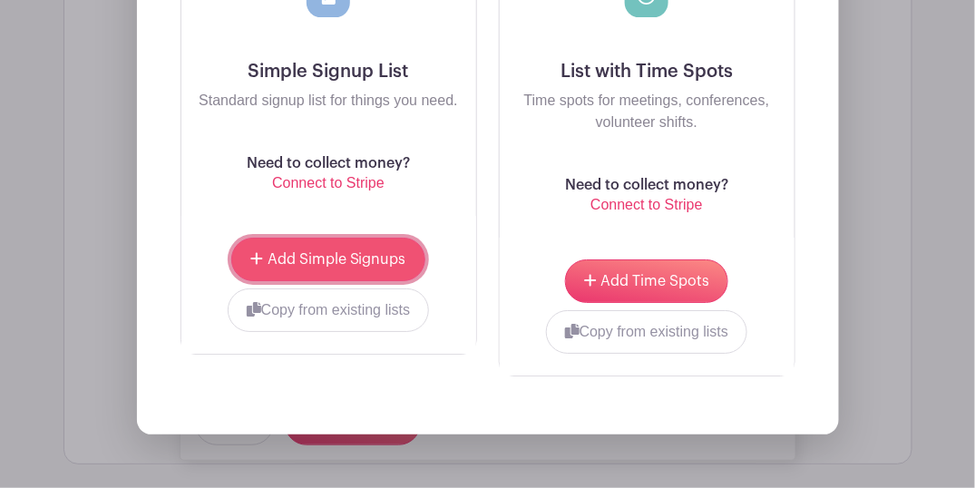
click at [391, 252] on span "Add Simple Signups" at bounding box center [337, 259] width 139 height 15
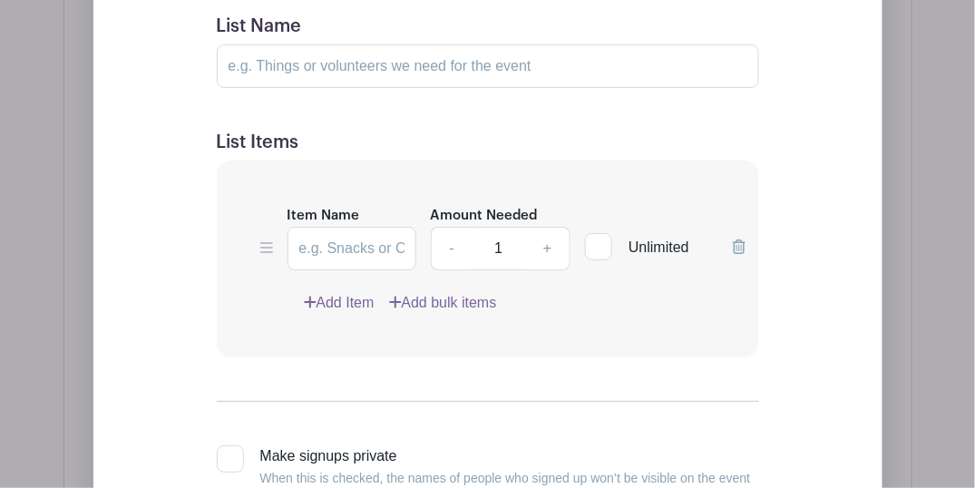
scroll to position [1418, 0]
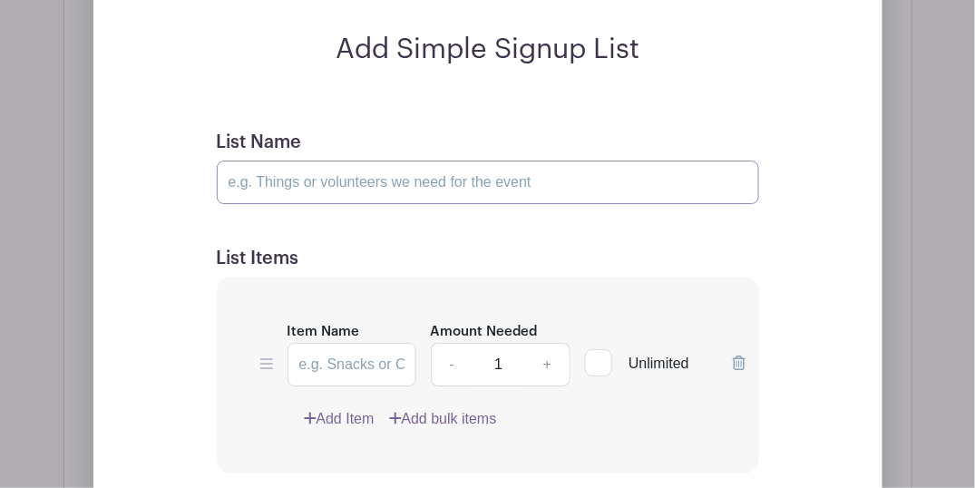
click at [309, 180] on input "List Name" at bounding box center [488, 183] width 543 height 44
type input "Volunteers"
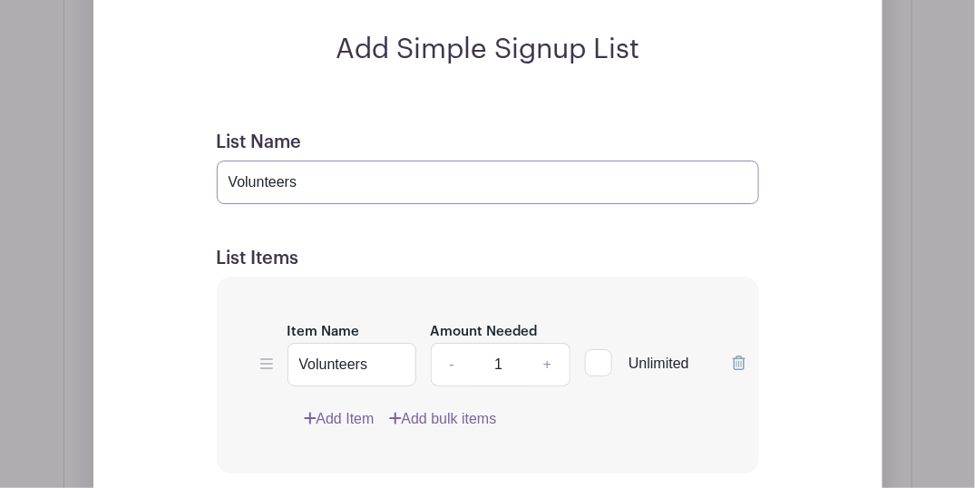
scroll to position [1539, 0]
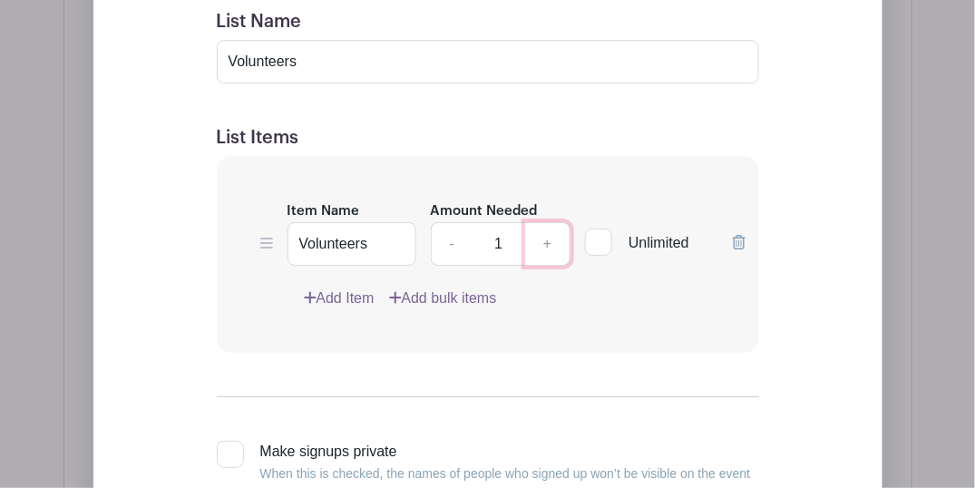
click at [550, 235] on link "+" at bounding box center [547, 244] width 45 height 44
type input "2"
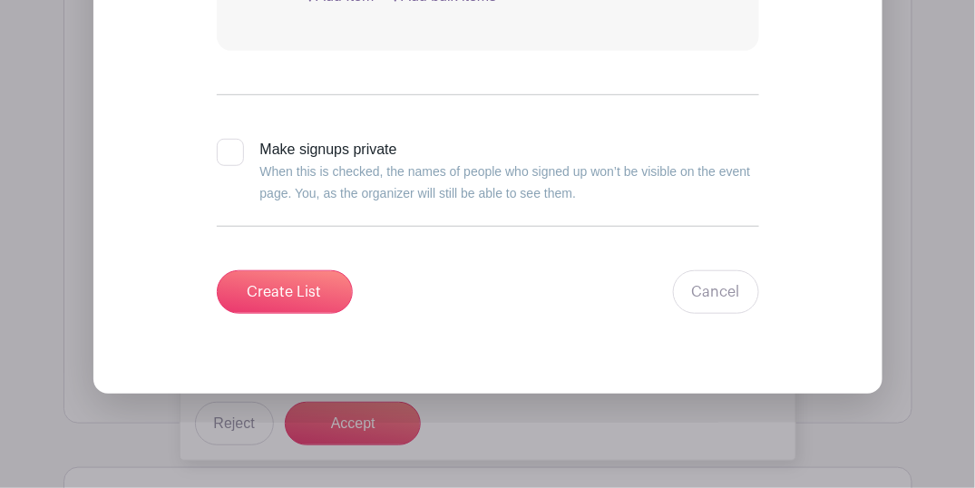
scroll to position [1902, 0]
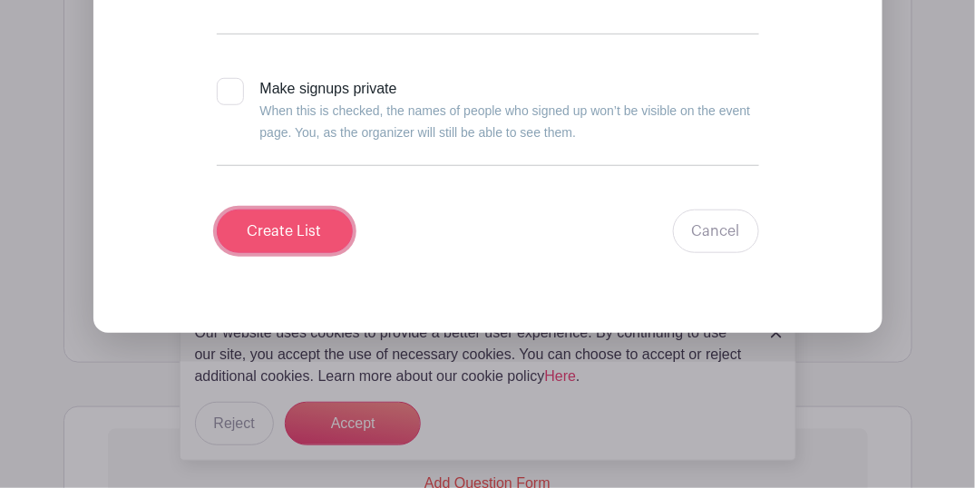
click at [267, 230] on input "Create List" at bounding box center [285, 232] width 136 height 44
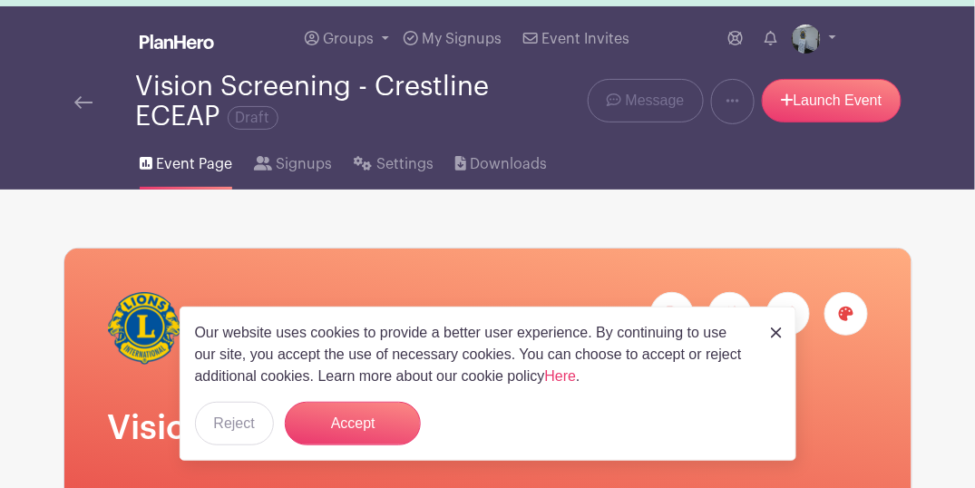
scroll to position [0, 0]
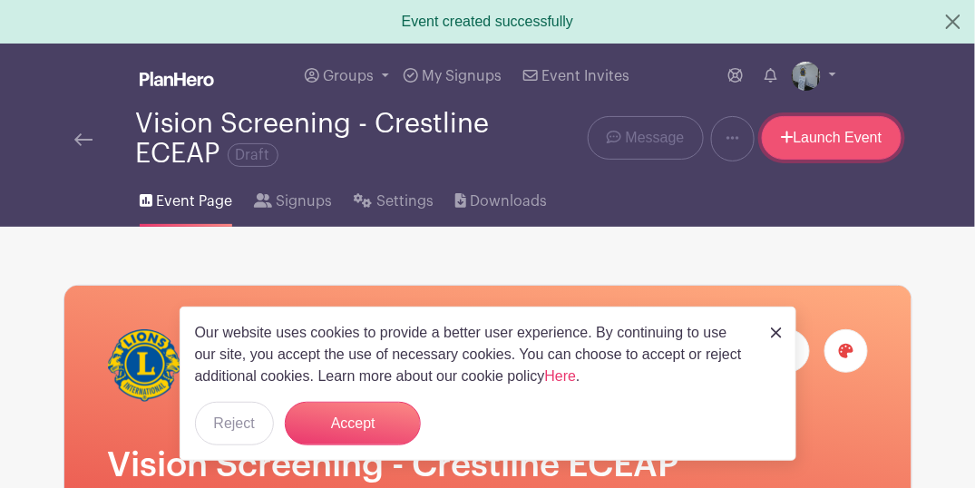
click at [863, 139] on link "Launch Event" at bounding box center [832, 138] width 140 height 44
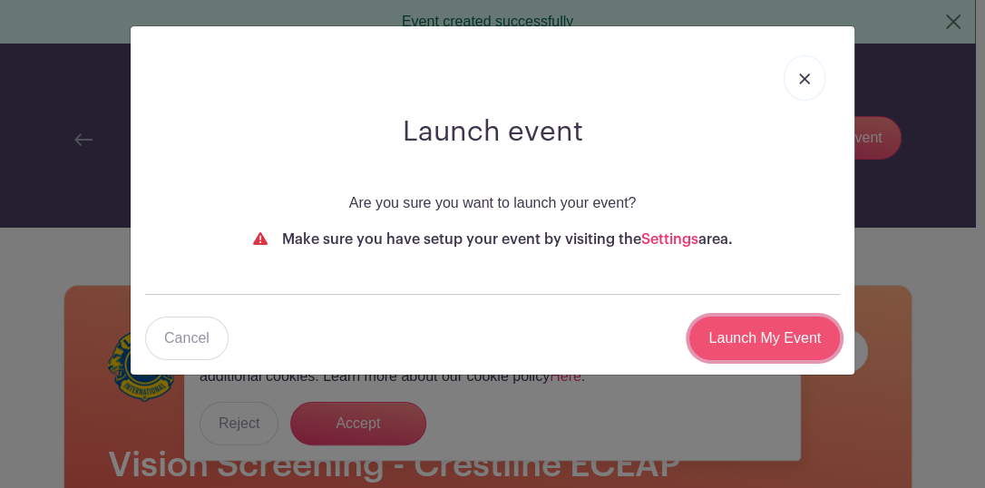
click at [780, 332] on input "Launch My Event" at bounding box center [765, 339] width 151 height 44
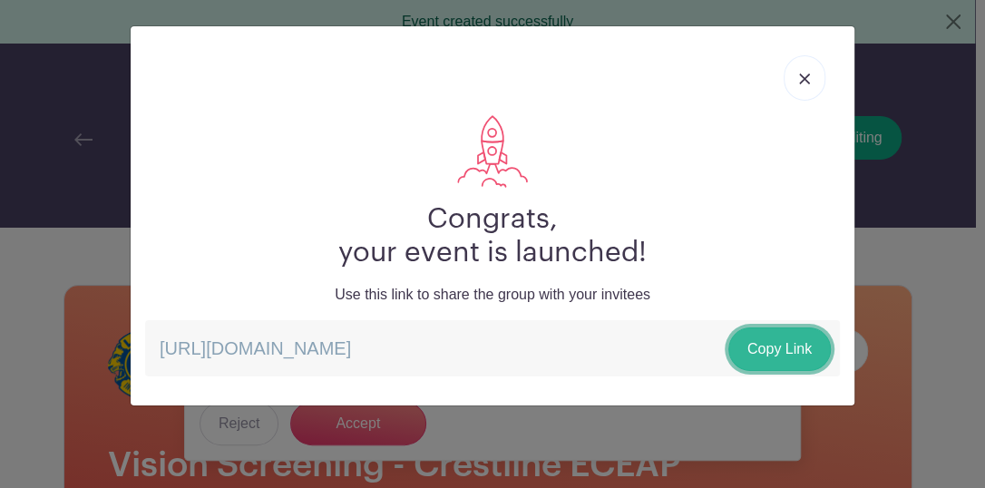
click at [776, 343] on link "Copy Link" at bounding box center [780, 350] width 103 height 44
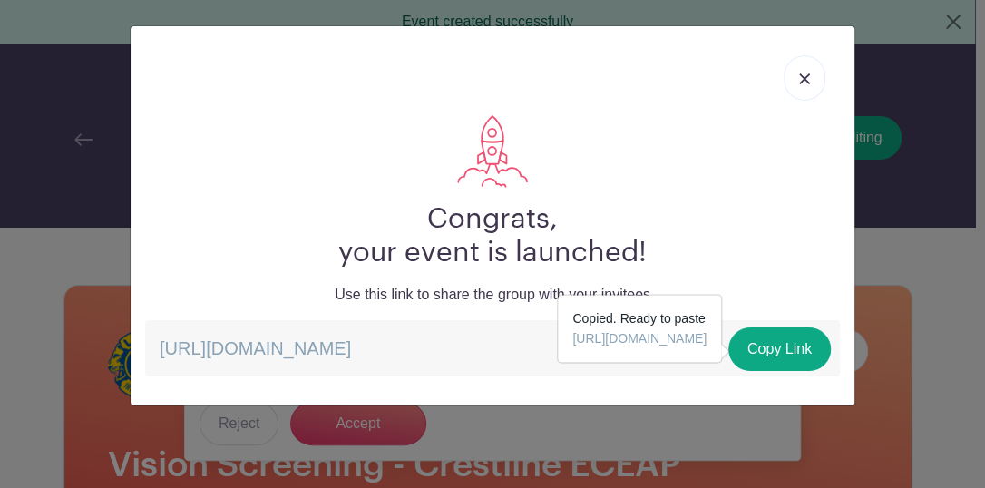
click at [799, 74] on img at bounding box center [804, 79] width 11 height 11
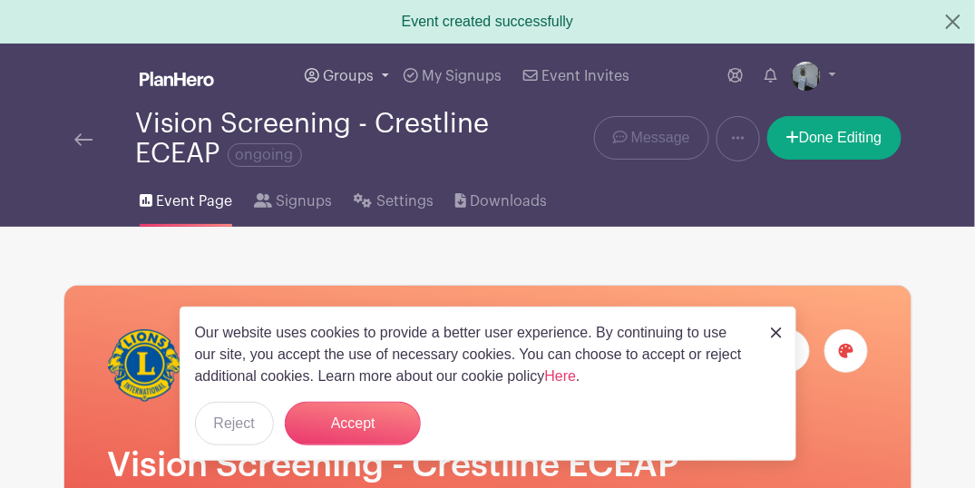
click at [337, 76] on span "Groups" at bounding box center [348, 76] width 51 height 15
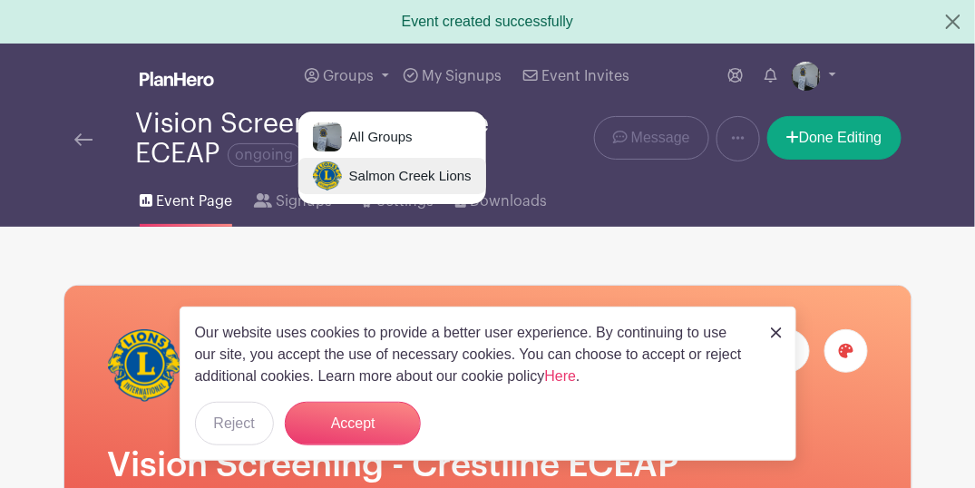
click at [363, 175] on span "Salmon Creek Lions" at bounding box center [407, 176] width 130 height 21
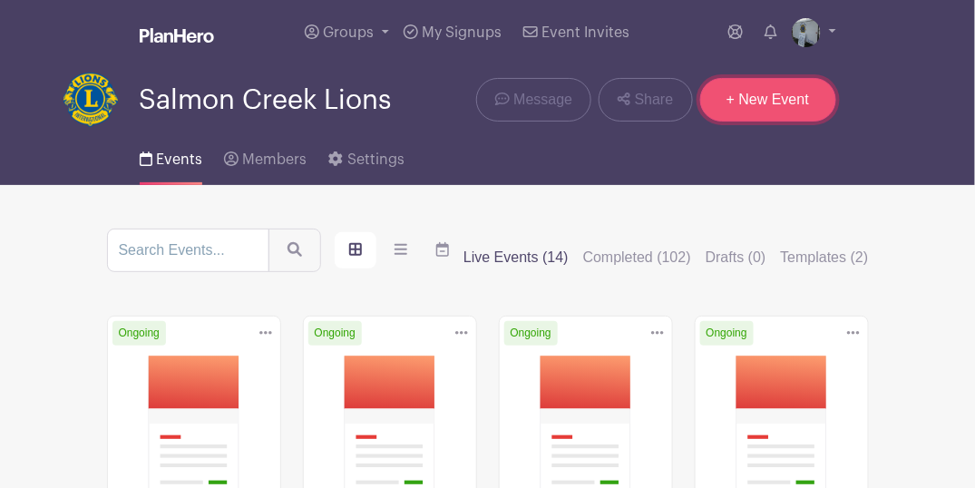
click at [770, 87] on link "+ New Event" at bounding box center [769, 100] width 136 height 44
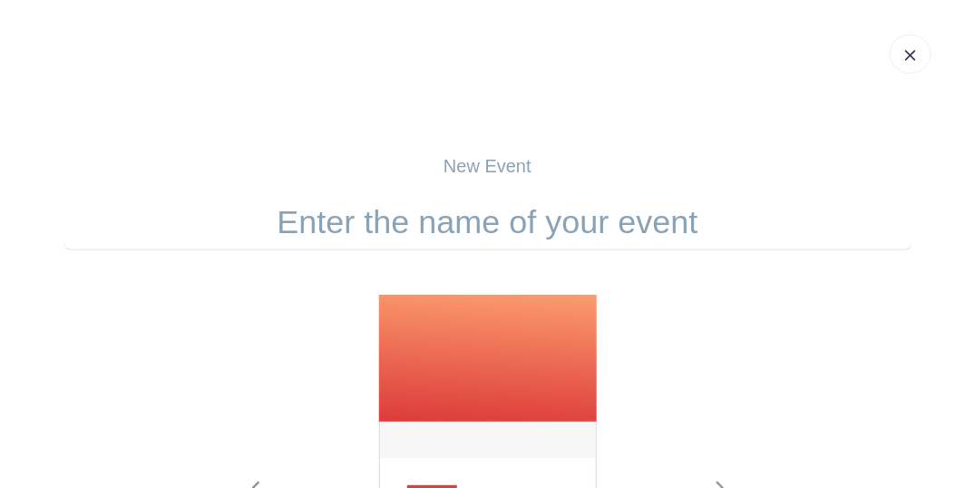
click at [477, 228] on input "text" at bounding box center [488, 222] width 849 height 56
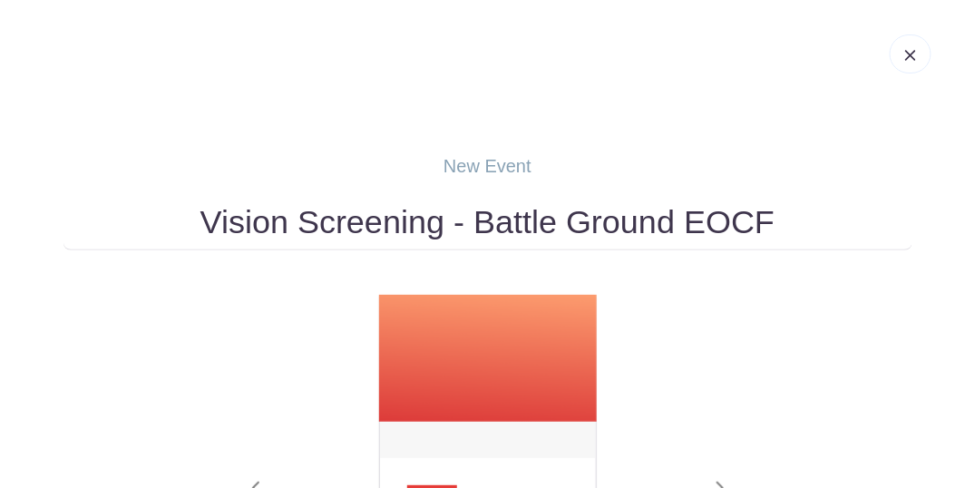
type input "Vision Screening - Battle Ground EOCF"
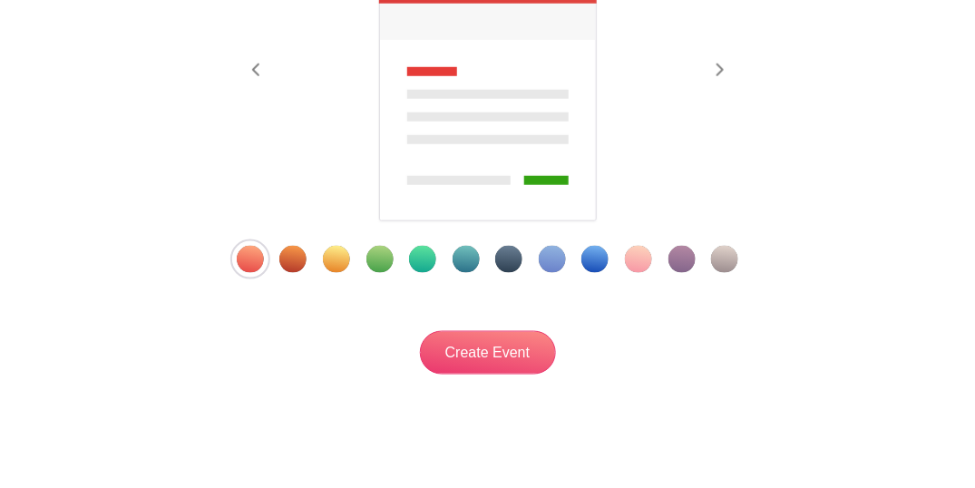
scroll to position [460, 0]
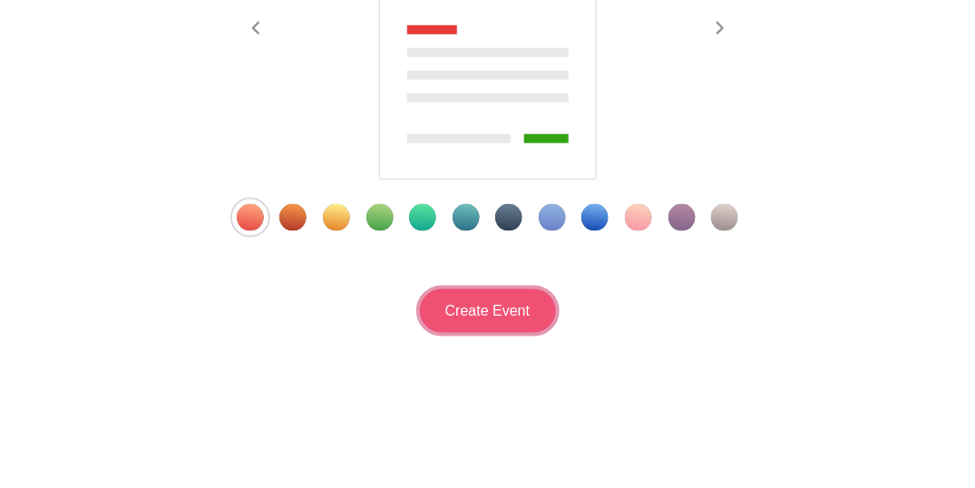
click at [495, 324] on input "Create Event" at bounding box center [488, 311] width 136 height 44
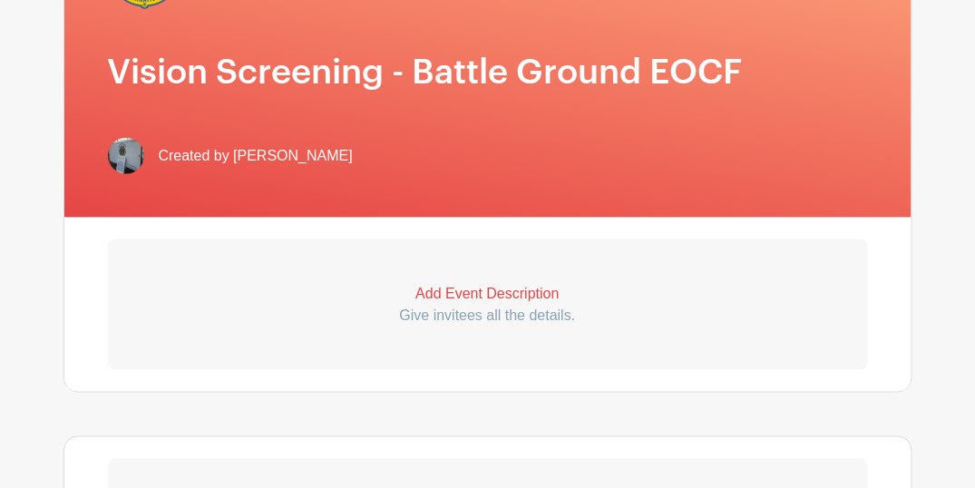
scroll to position [423, 0]
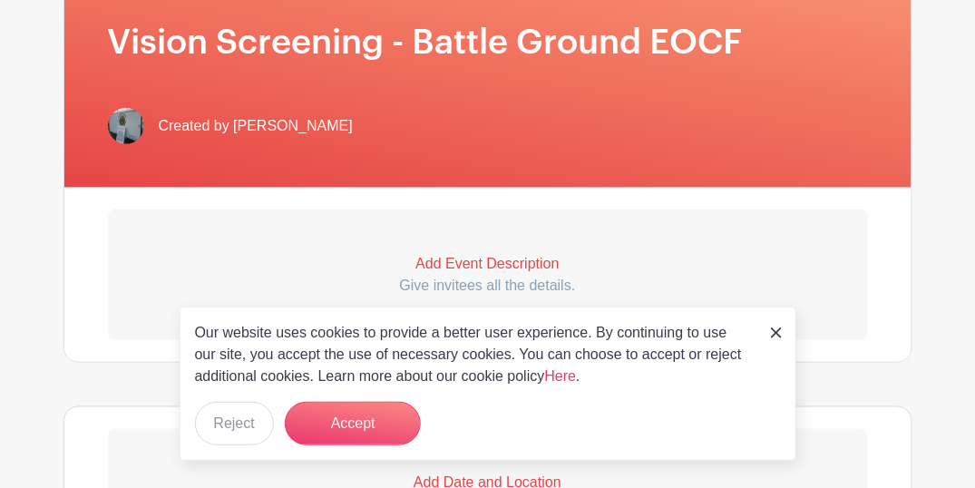
click at [477, 262] on p "Add Event Description" at bounding box center [488, 264] width 760 height 22
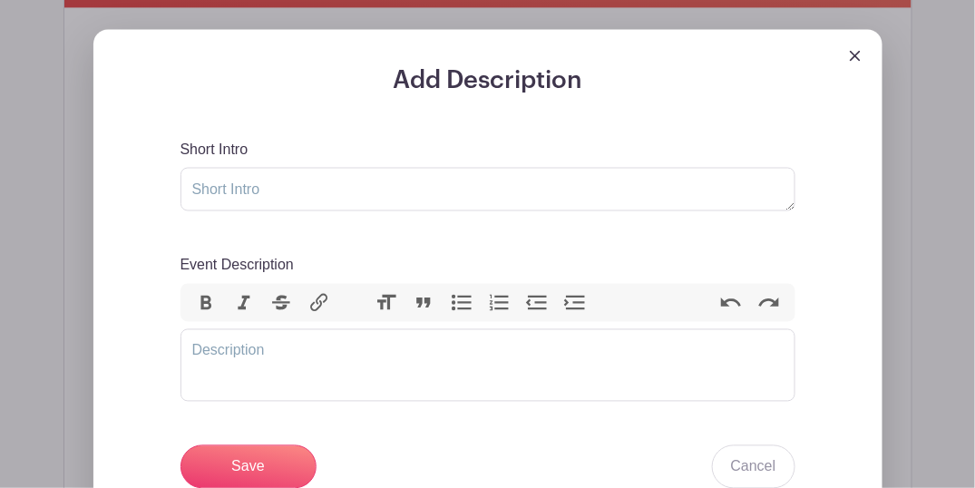
scroll to position [604, 0]
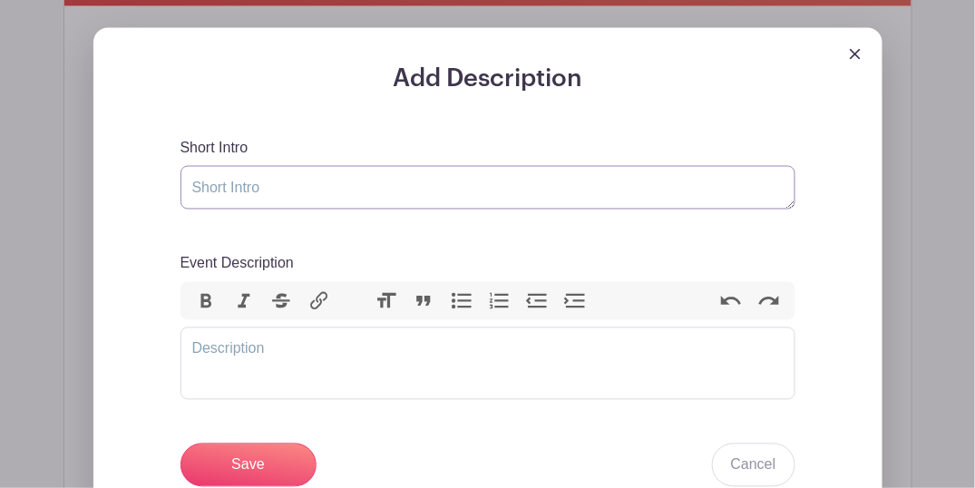
click at [340, 194] on textarea "Short Intro" at bounding box center [488, 188] width 615 height 44
type textarea "Vision screening"
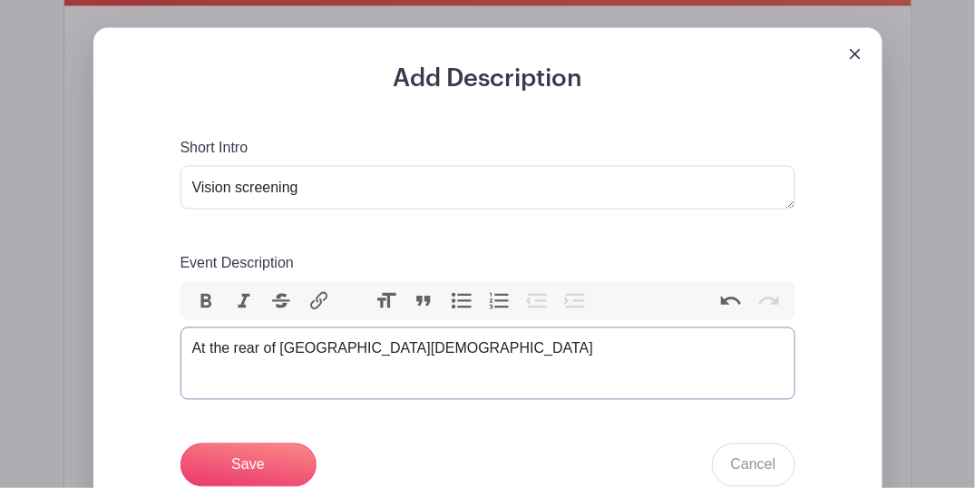
type trix-editor "<div>&nbsp;At the rear of [GEOGRAPHIC_DATA][DEMOGRAPHIC_DATA]</div>"
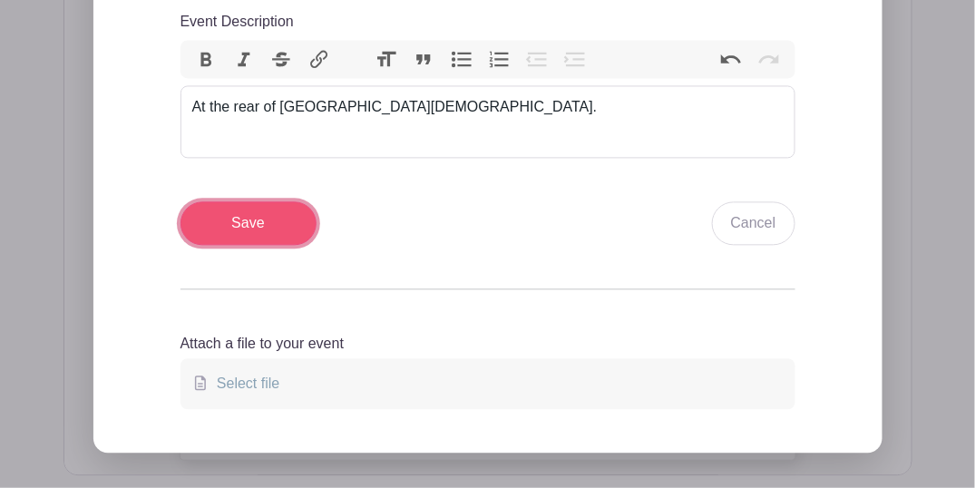
click at [253, 210] on input "Save" at bounding box center [249, 223] width 136 height 44
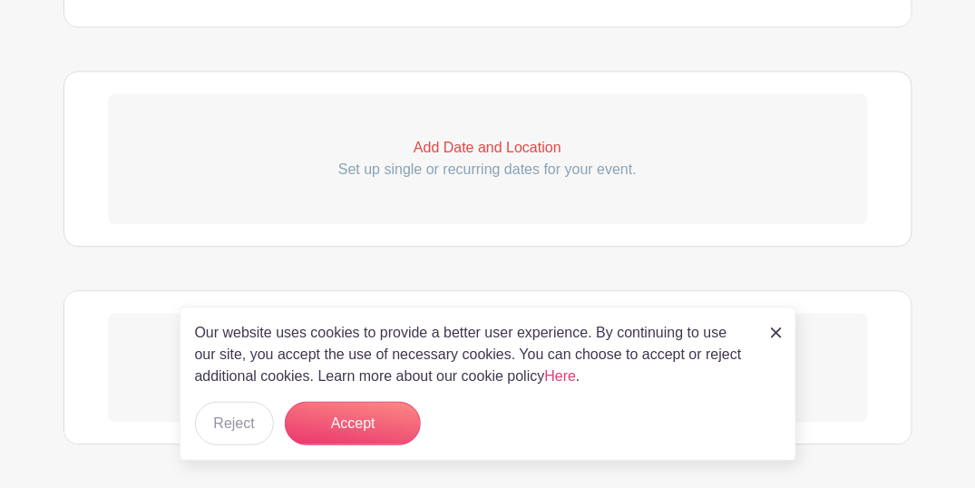
click at [446, 161] on p "Set up single or recurring dates for your event." at bounding box center [488, 170] width 760 height 22
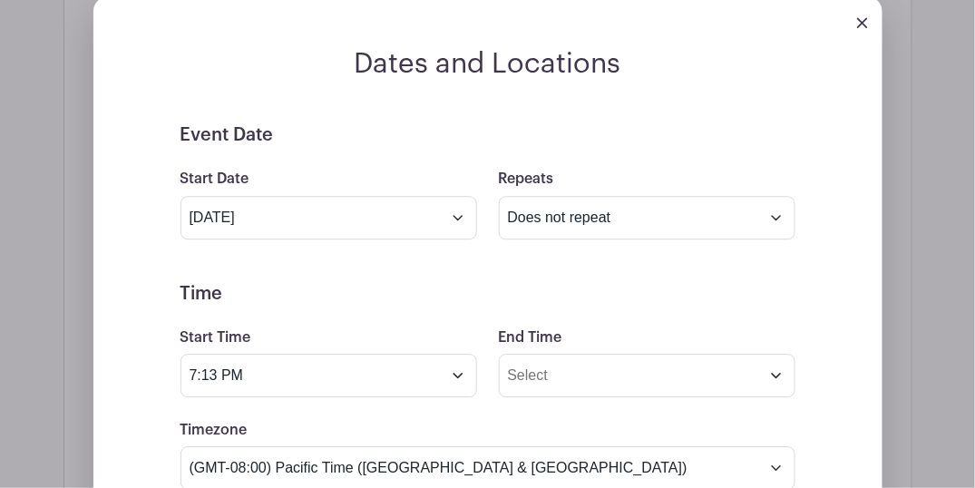
scroll to position [1113, 0]
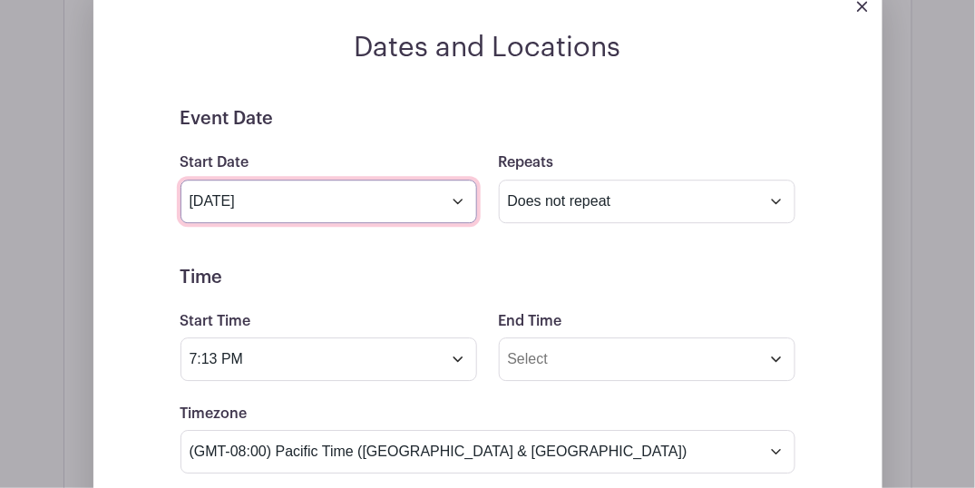
click at [318, 221] on body "Loading... Event created successfully Groups All Groups Salmon Creek Lions My S…" at bounding box center [487, 109] width 975 height 2444
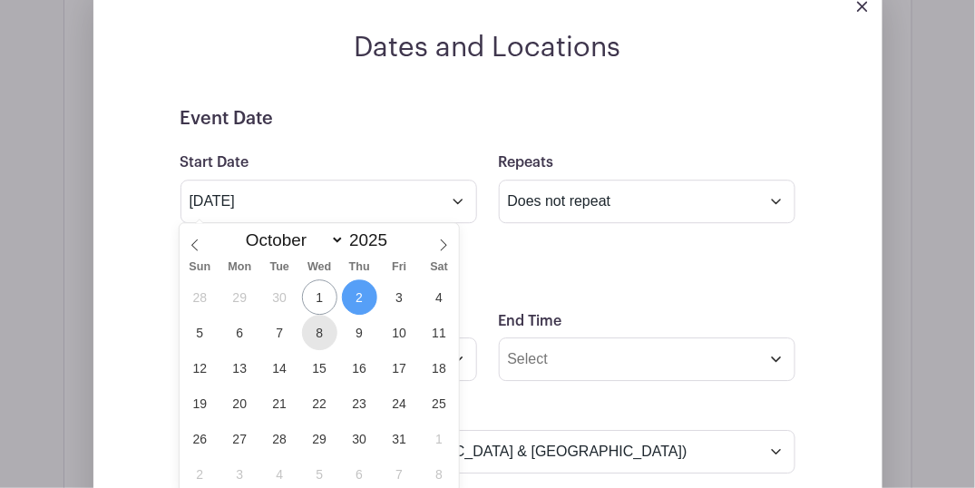
click at [326, 335] on span "8" at bounding box center [319, 332] width 35 height 35
type input "[DATE]"
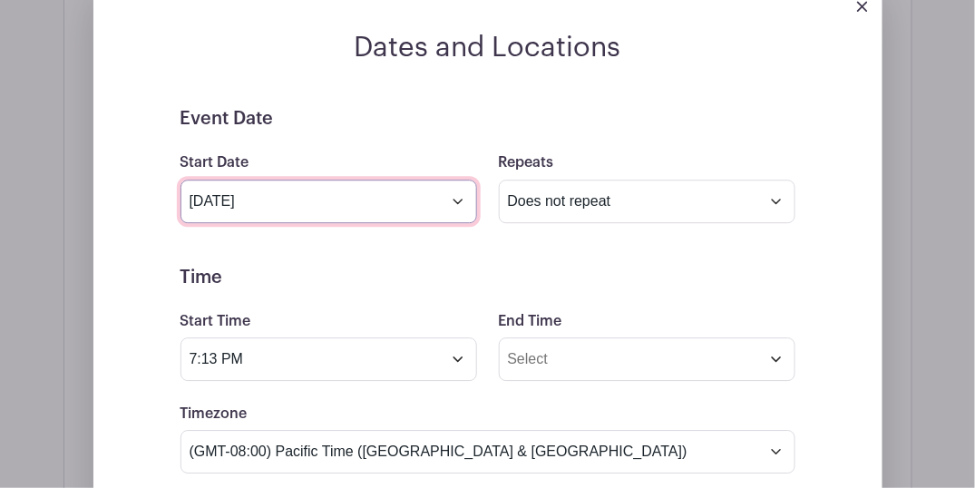
scroll to position [1173, 0]
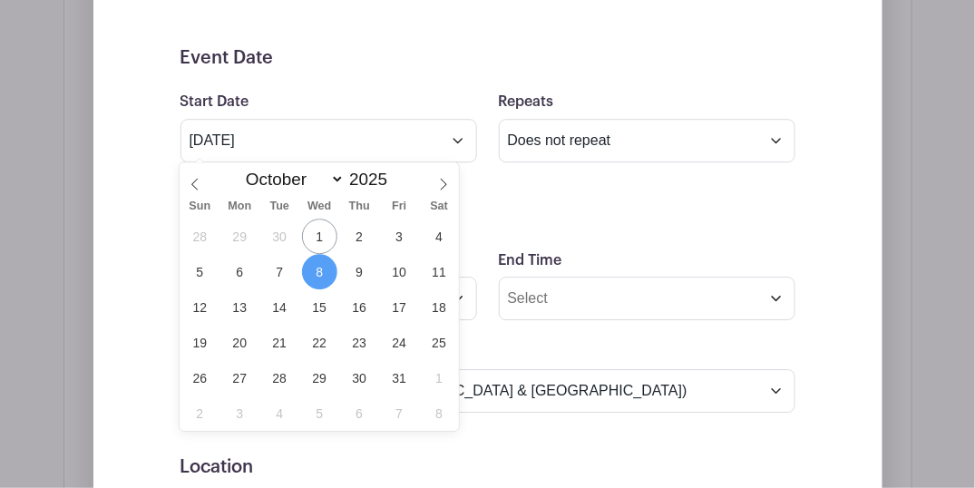
click at [527, 212] on h5 "Time" at bounding box center [488, 217] width 615 height 22
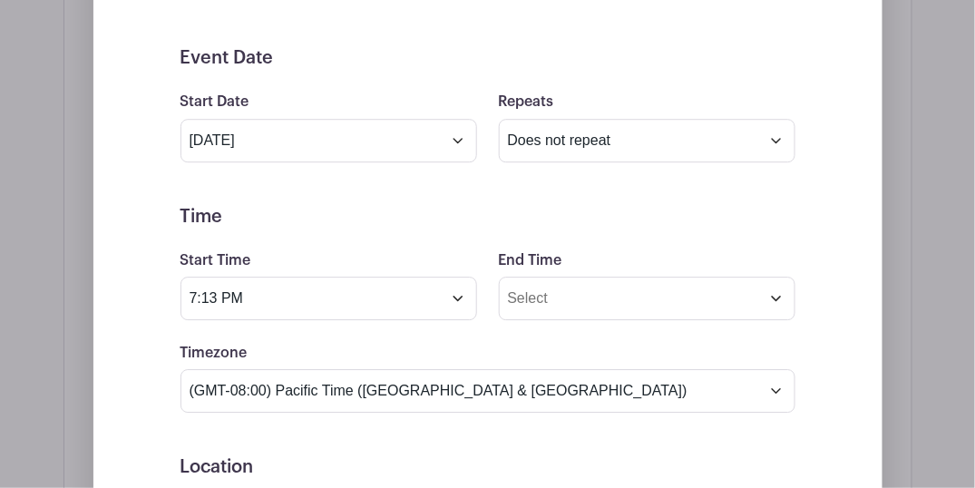
scroll to position [1234, 0]
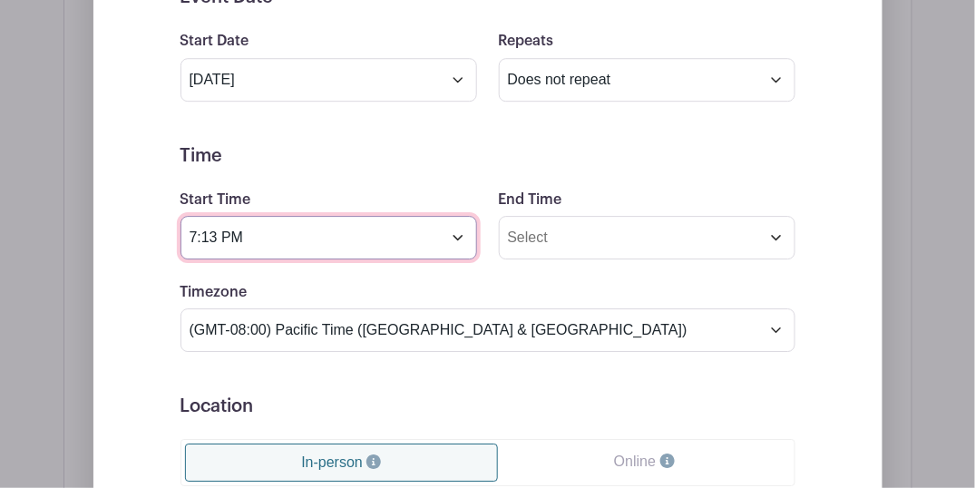
click at [327, 230] on input "7:13 PM" at bounding box center [329, 238] width 297 height 44
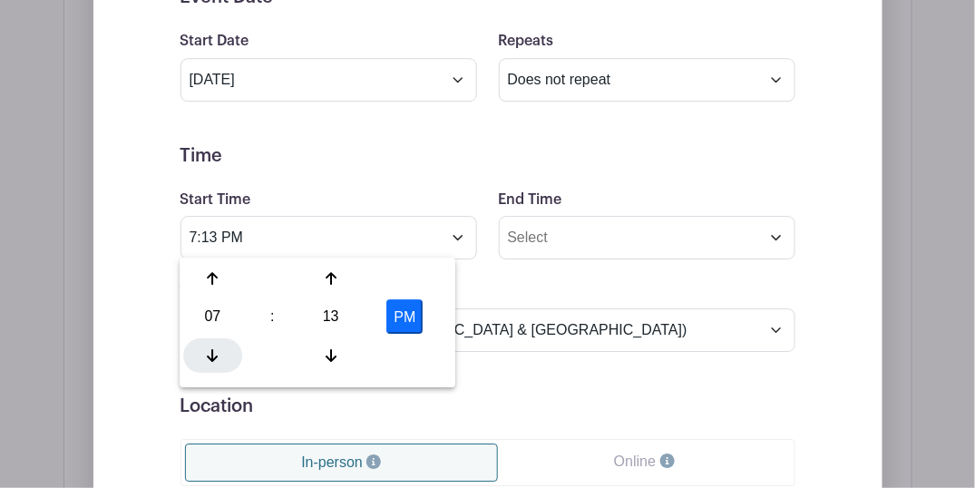
click at [216, 358] on icon at bounding box center [213, 355] width 11 height 13
click at [216, 357] on icon at bounding box center [213, 355] width 11 height 13
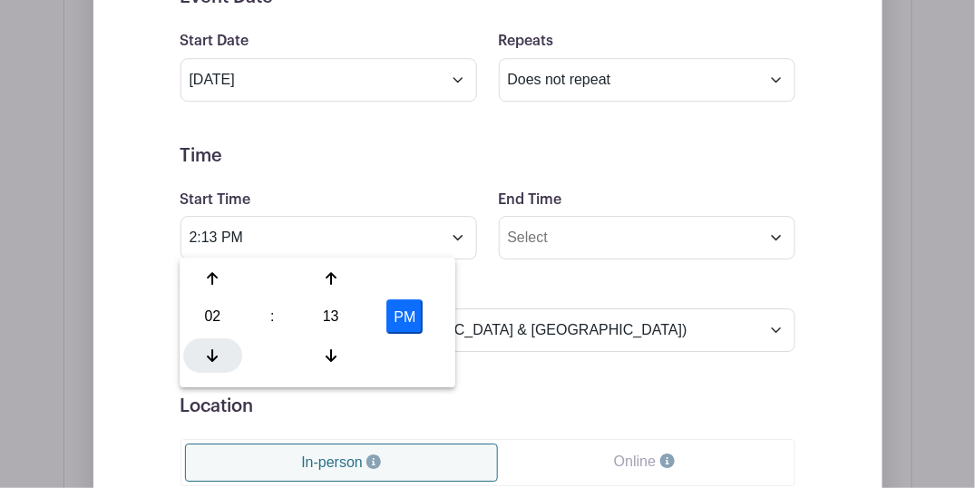
click at [216, 357] on icon at bounding box center [213, 355] width 11 height 13
click at [337, 272] on div at bounding box center [330, 278] width 59 height 34
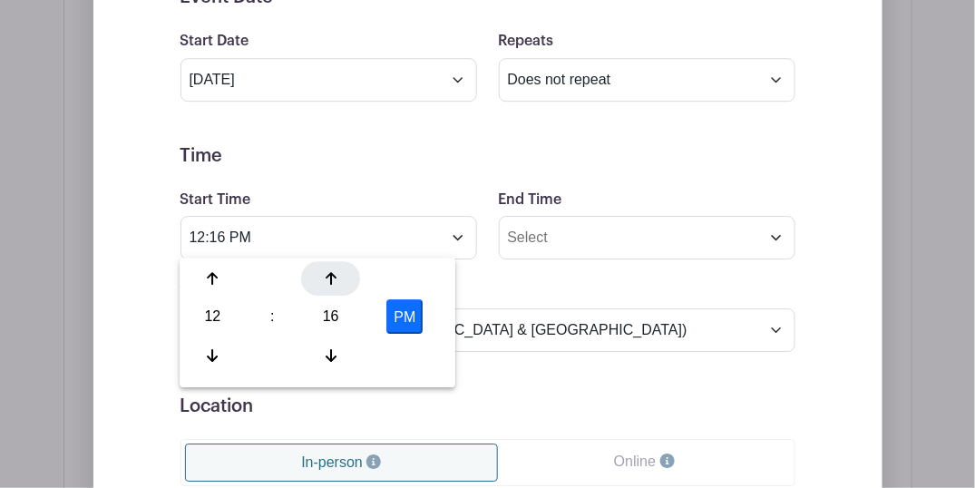
click at [337, 272] on div at bounding box center [330, 278] width 59 height 34
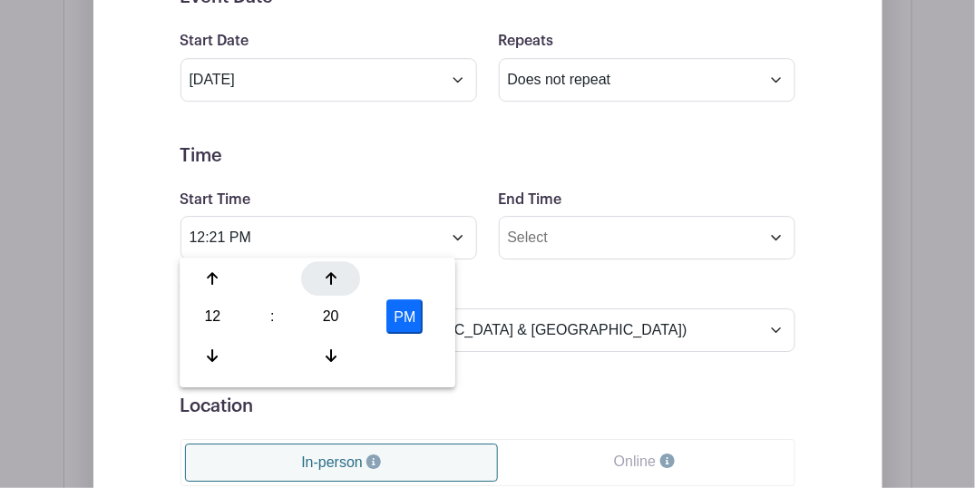
click at [337, 272] on div at bounding box center [330, 278] width 59 height 34
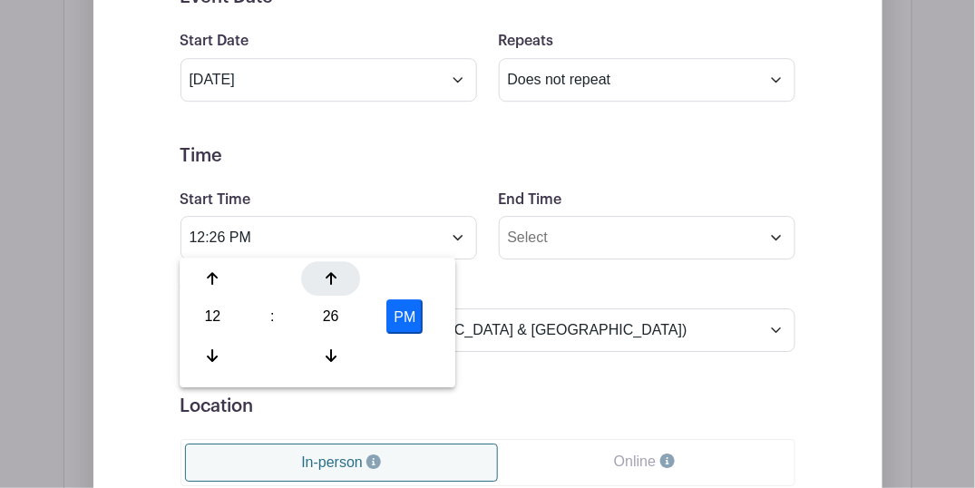
click at [337, 272] on div at bounding box center [330, 278] width 59 height 34
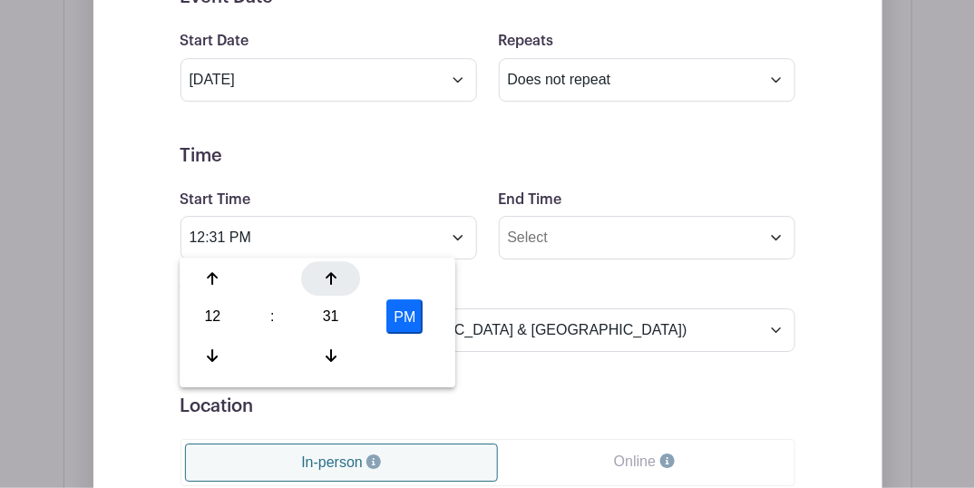
click at [337, 272] on div at bounding box center [330, 278] width 59 height 34
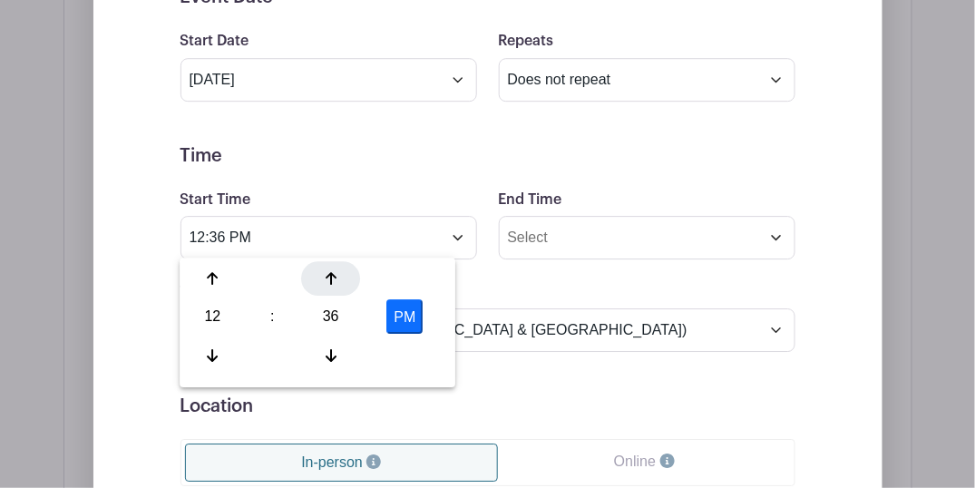
click at [337, 272] on div at bounding box center [330, 278] width 59 height 34
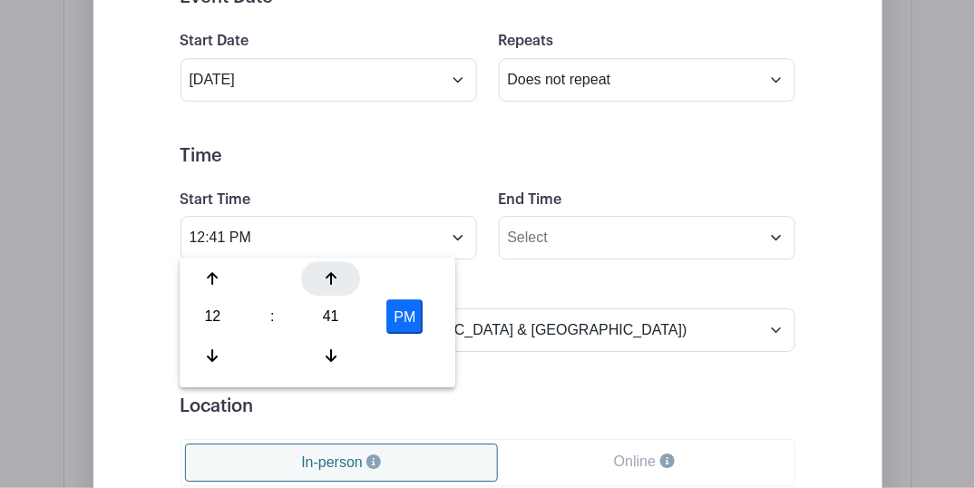
click at [337, 272] on div at bounding box center [330, 278] width 59 height 34
type input "12:45 PM"
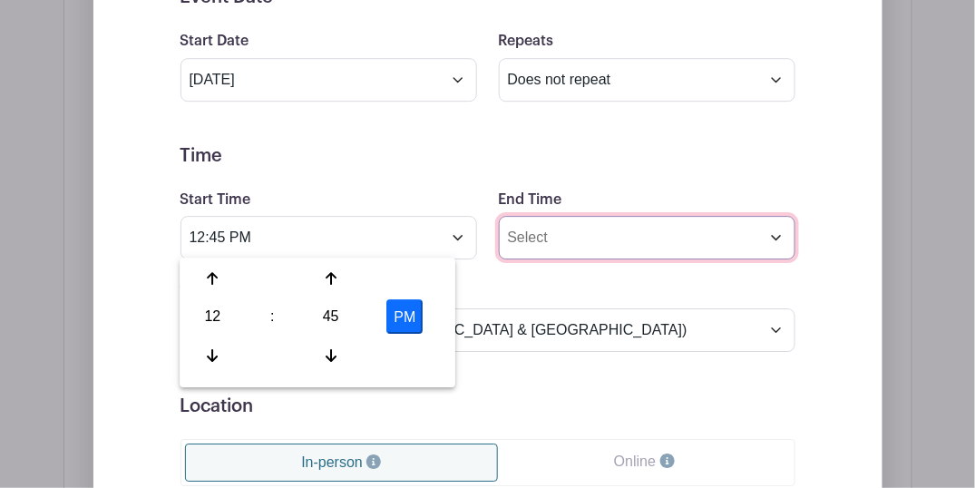
click at [544, 238] on input "End Time" at bounding box center [647, 238] width 297 height 44
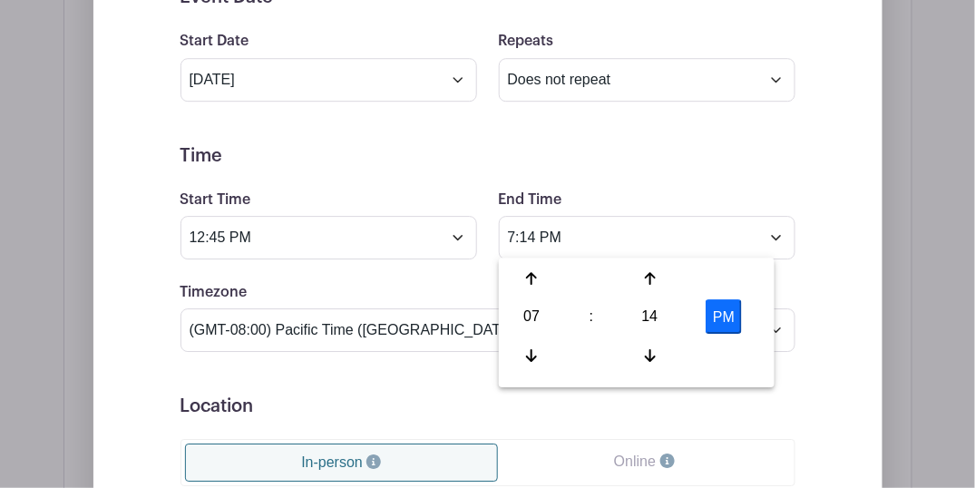
click at [535, 337] on div "07 : 14 PM" at bounding box center [637, 318] width 269 height 115
click at [530, 351] on icon at bounding box center [531, 355] width 11 height 15
click at [531, 351] on icon at bounding box center [531, 355] width 11 height 13
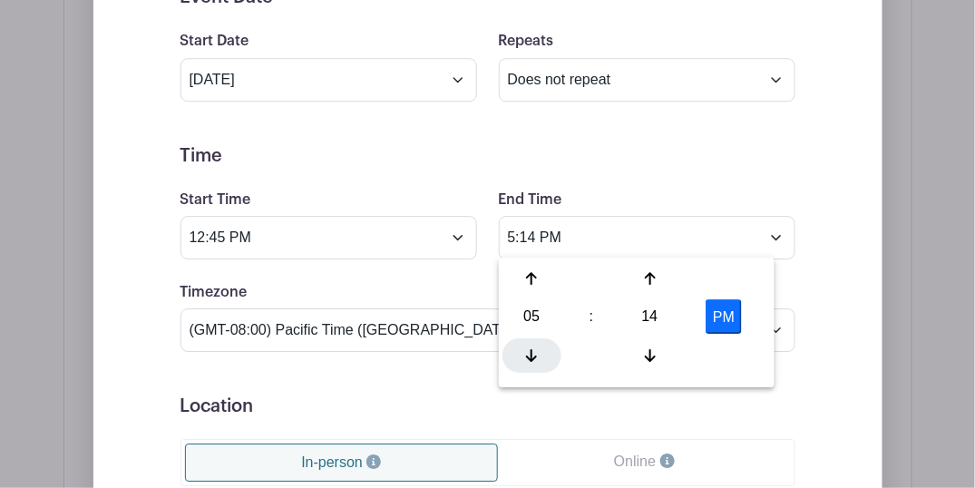
click at [531, 351] on icon at bounding box center [531, 355] width 11 height 13
click at [652, 273] on icon at bounding box center [650, 278] width 11 height 15
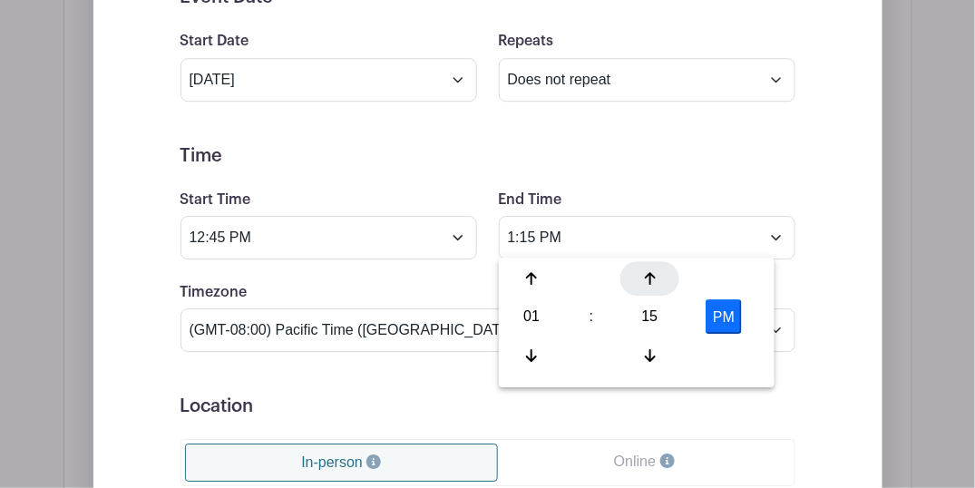
click at [652, 273] on icon at bounding box center [650, 278] width 11 height 15
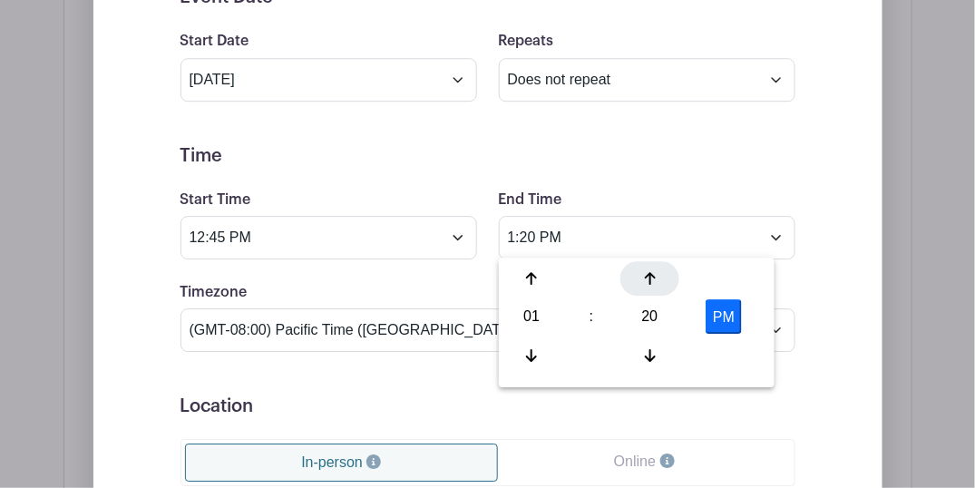
click at [652, 273] on icon at bounding box center [650, 278] width 11 height 15
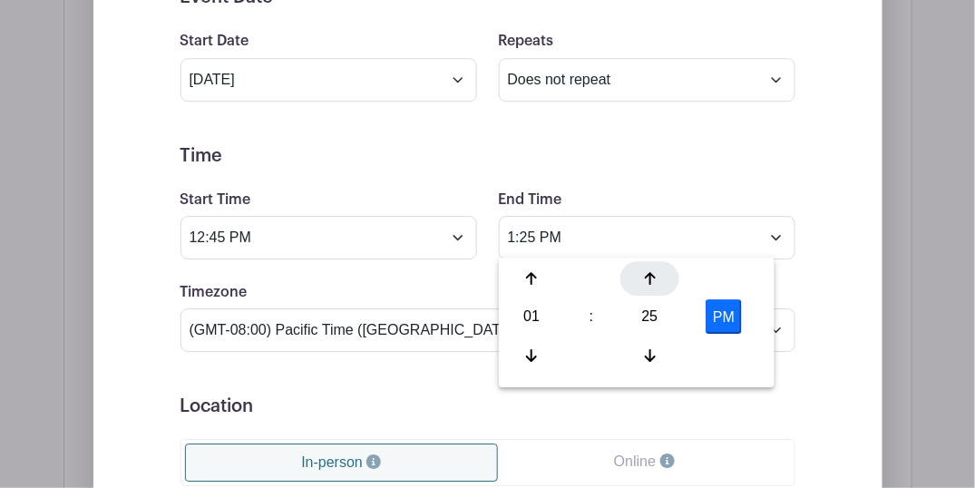
click at [652, 273] on icon at bounding box center [650, 278] width 11 height 15
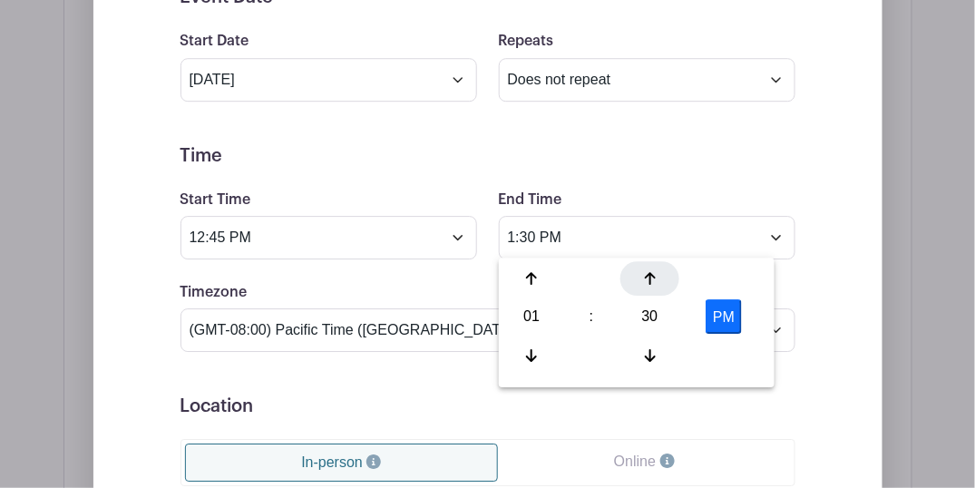
click at [652, 273] on icon at bounding box center [650, 278] width 11 height 15
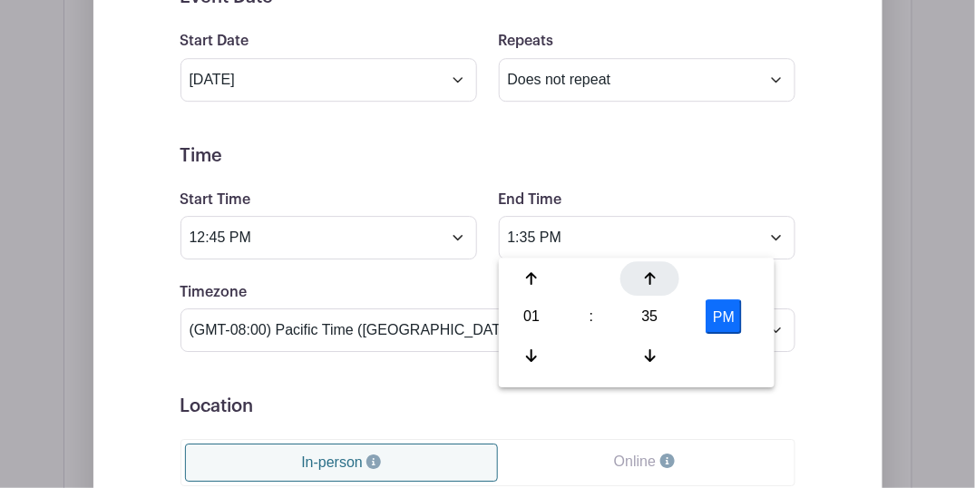
click at [652, 273] on icon at bounding box center [650, 278] width 11 height 15
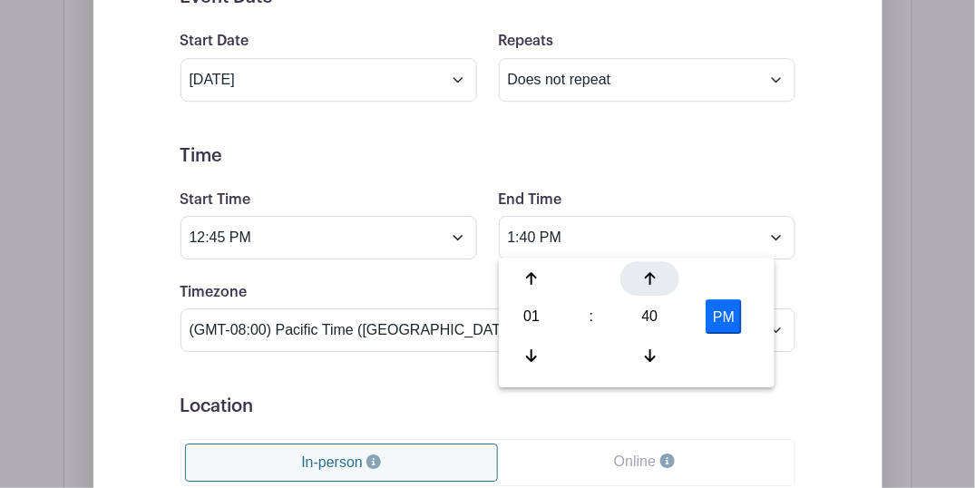
click at [652, 273] on icon at bounding box center [650, 278] width 11 height 15
click at [652, 272] on icon at bounding box center [650, 278] width 11 height 15
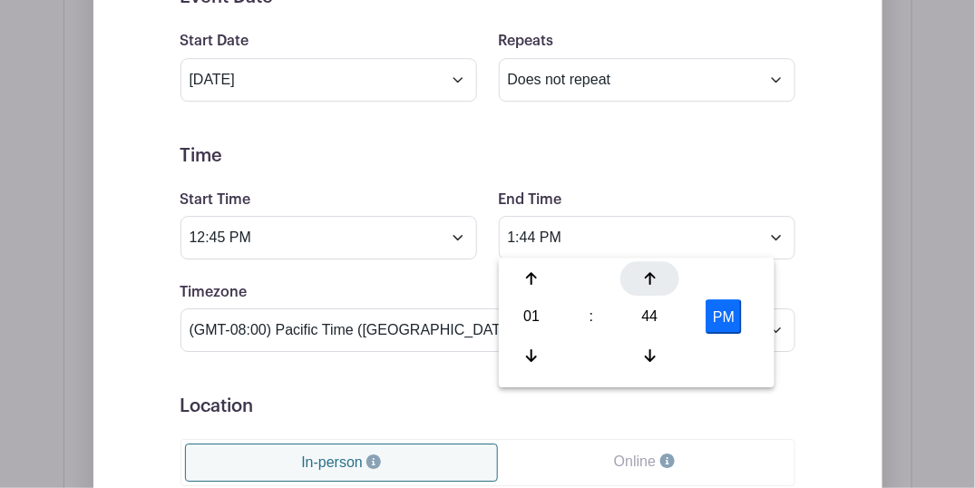
type input "1:45 PM"
click at [614, 183] on form "Event Date Start Date [DATE] Repeats Does not repeat Daily Weekly Monthly on da…" at bounding box center [488, 394] width 615 height 817
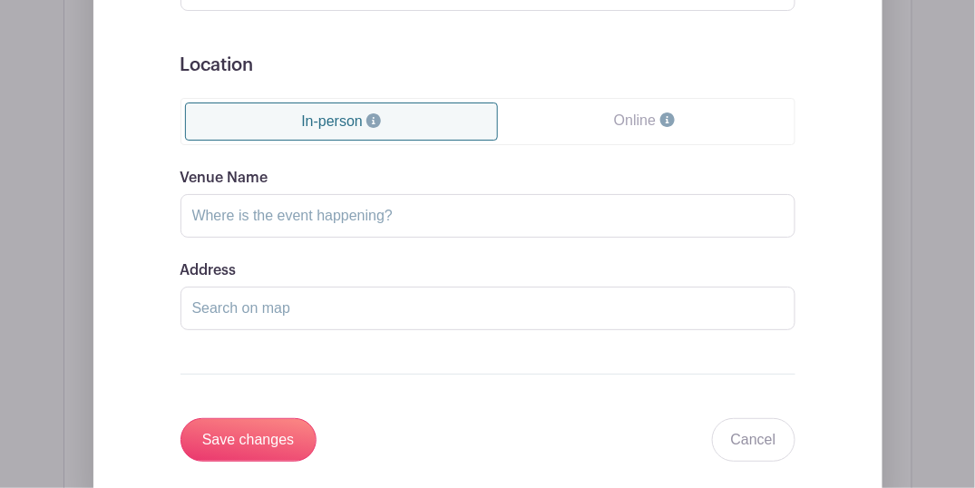
scroll to position [1597, 0]
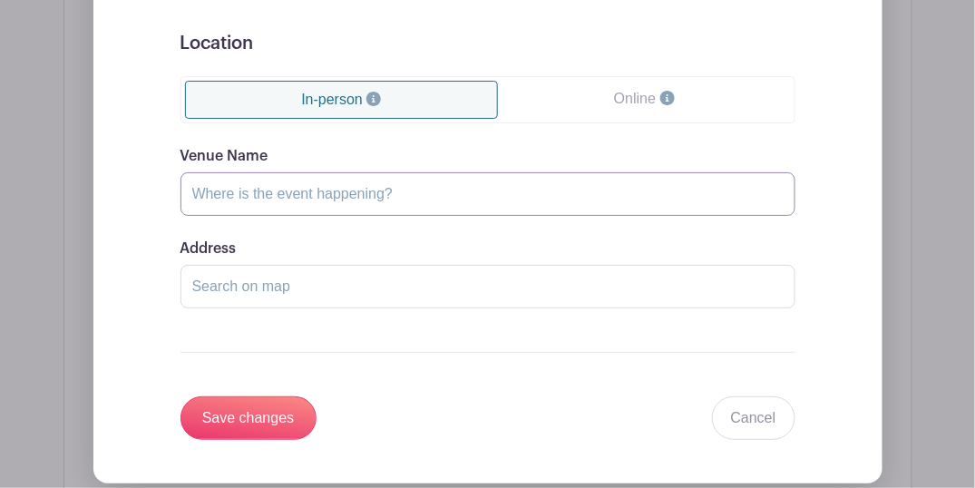
click at [364, 192] on input "Venue Name" at bounding box center [488, 194] width 615 height 44
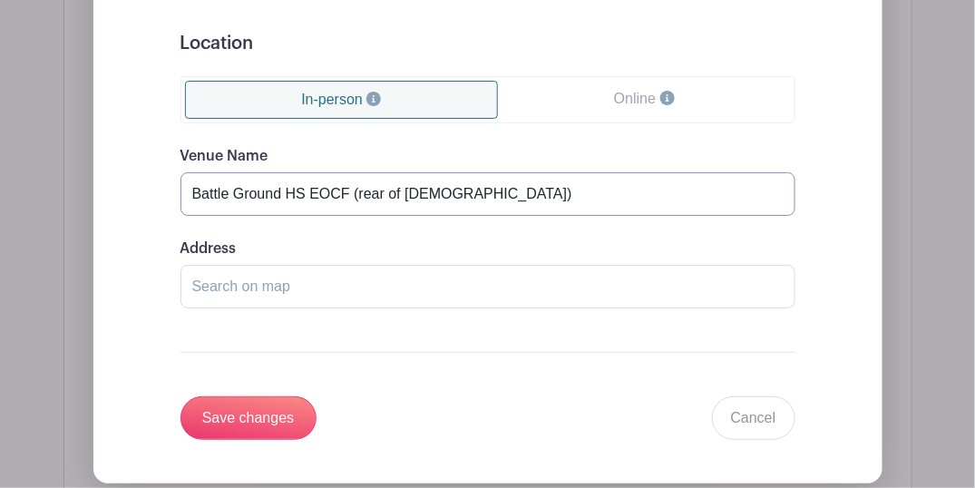
click at [546, 198] on input "Battle Ground HS EOCF (rear of [DEMOGRAPHIC_DATA])" at bounding box center [488, 194] width 615 height 44
type input "Battle Ground HS EOCF"
click at [357, 291] on input "Address" at bounding box center [488, 287] width 615 height 44
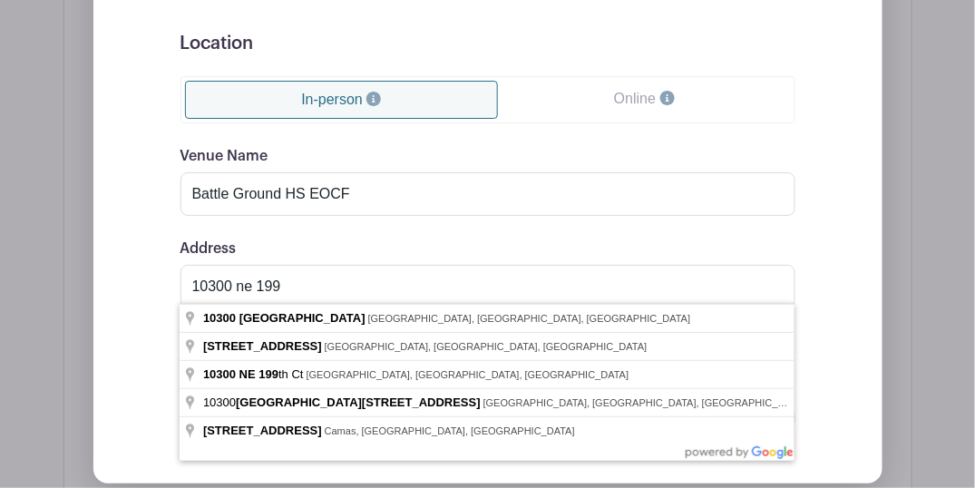
type input "[STREET_ADDRESS]"
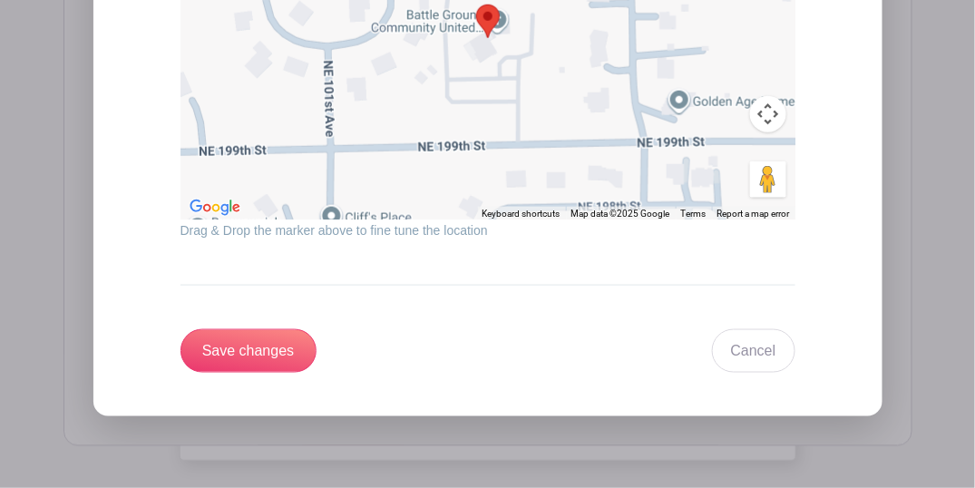
scroll to position [2142, 0]
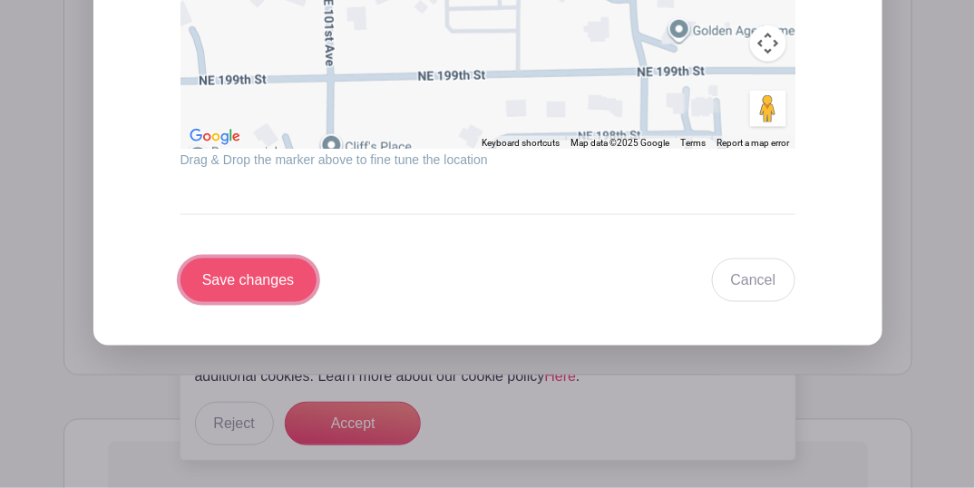
click at [231, 279] on input "Save changes" at bounding box center [249, 281] width 136 height 44
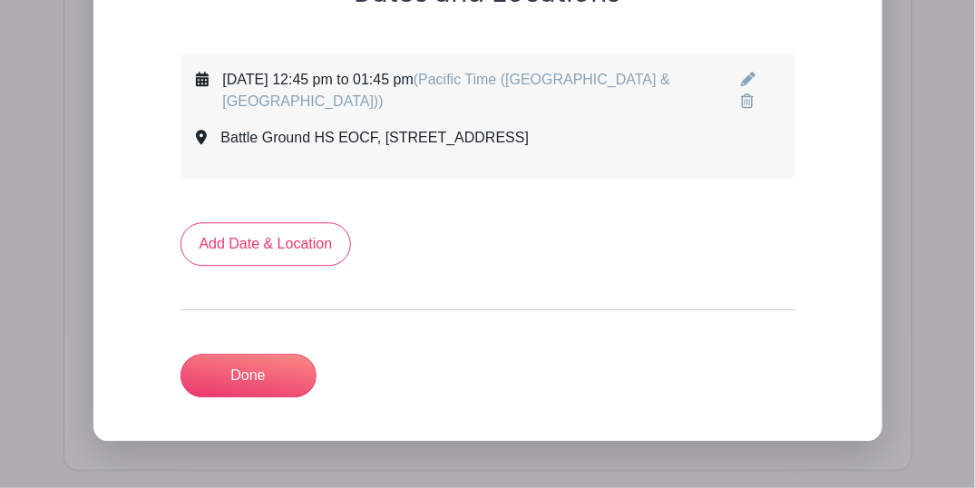
scroll to position [993, 0]
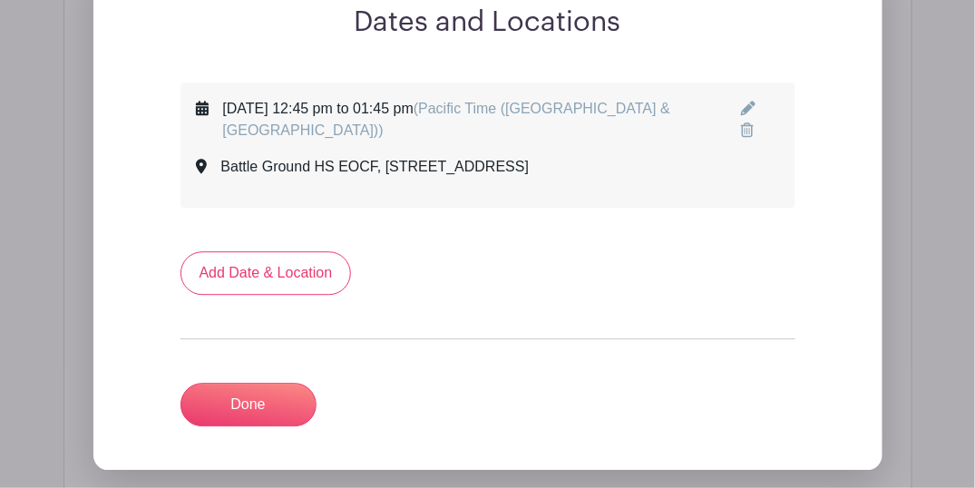
click at [744, 104] on icon at bounding box center [748, 108] width 15 height 15
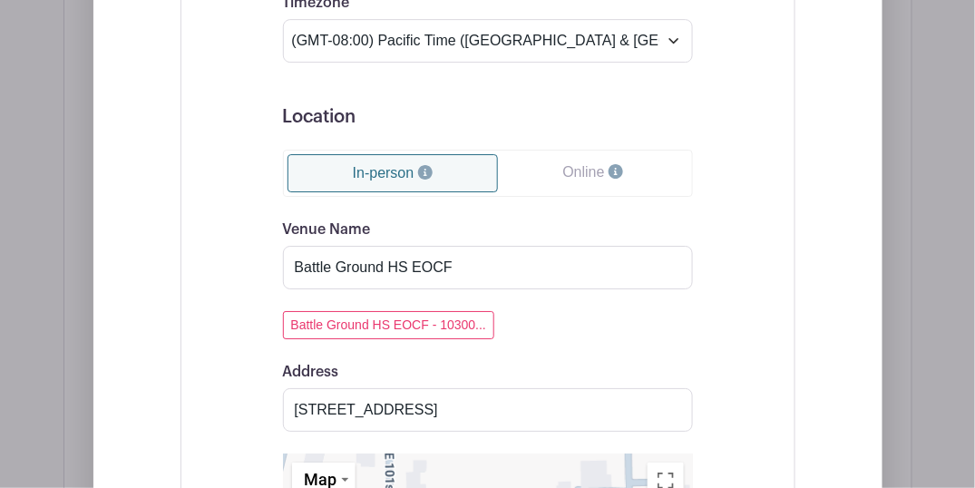
scroll to position [1416, 0]
click at [410, 264] on input "Battle Ground HS EOCF" at bounding box center [488, 268] width 410 height 44
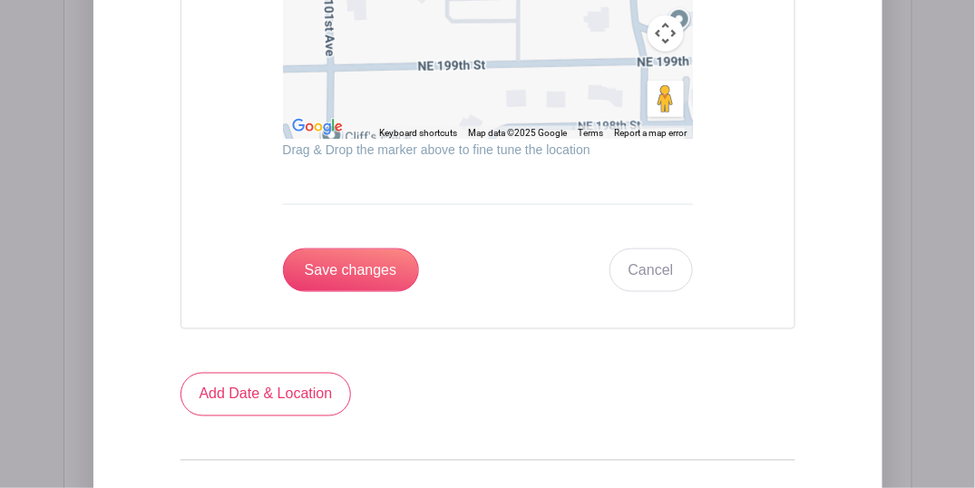
scroll to position [2202, 0]
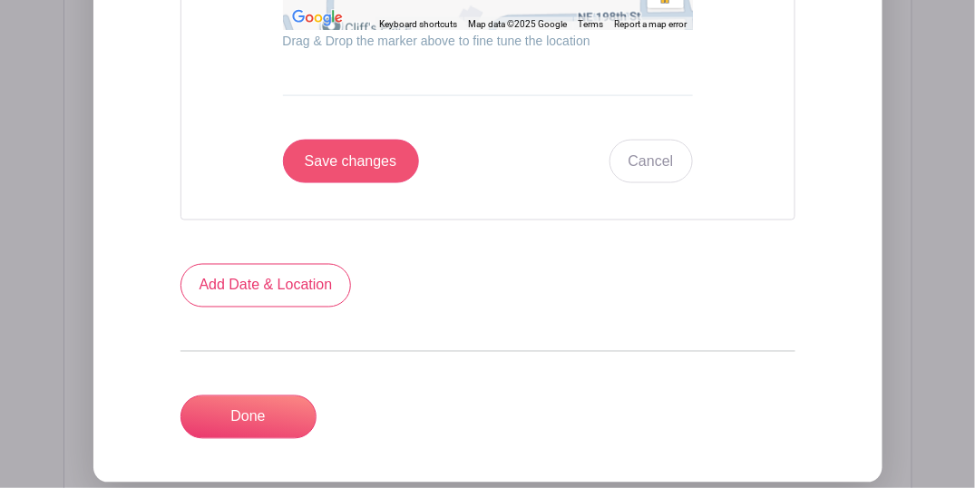
type input "Battle Ground EOCF"
click at [351, 159] on input "Save changes" at bounding box center [351, 162] width 136 height 44
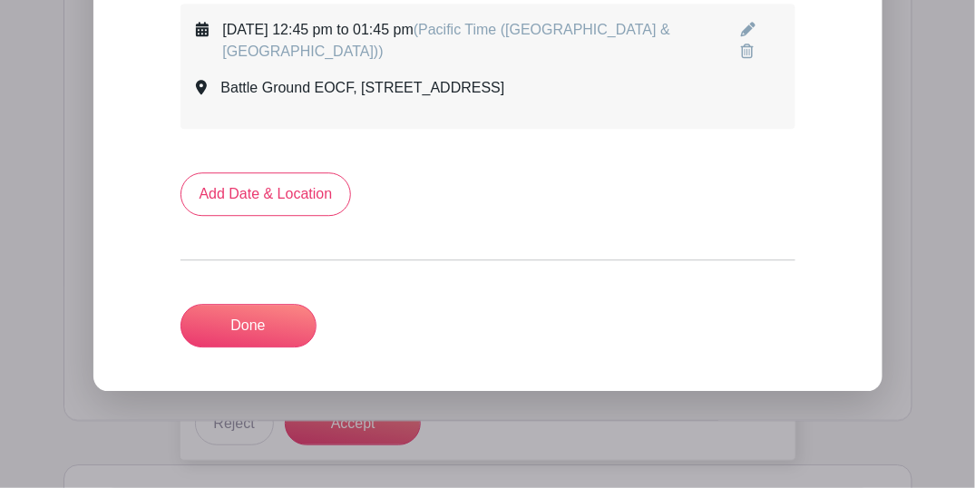
scroll to position [1091, 0]
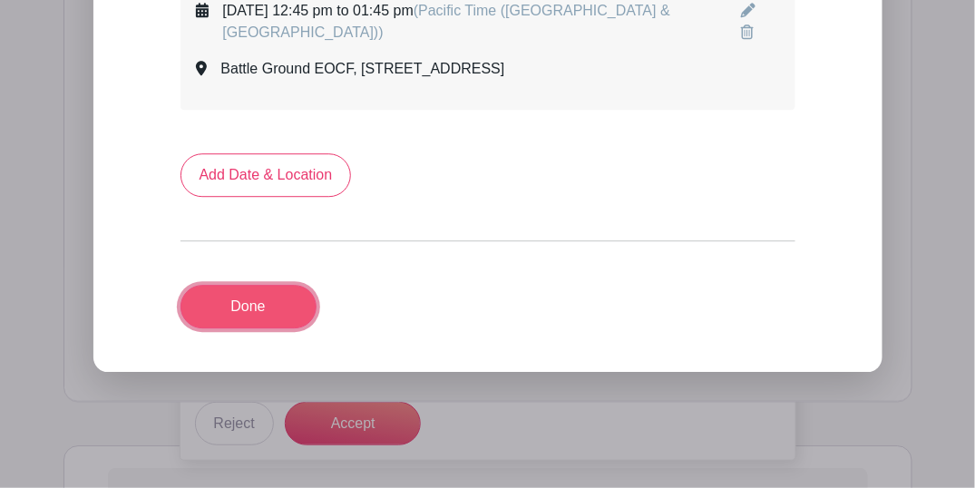
click at [249, 314] on link "Done" at bounding box center [249, 307] width 136 height 44
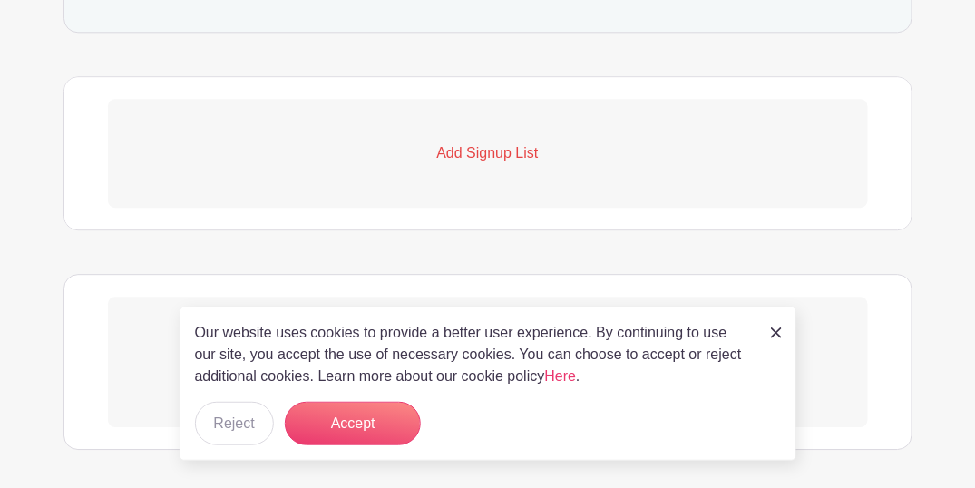
scroll to position [1162, 0]
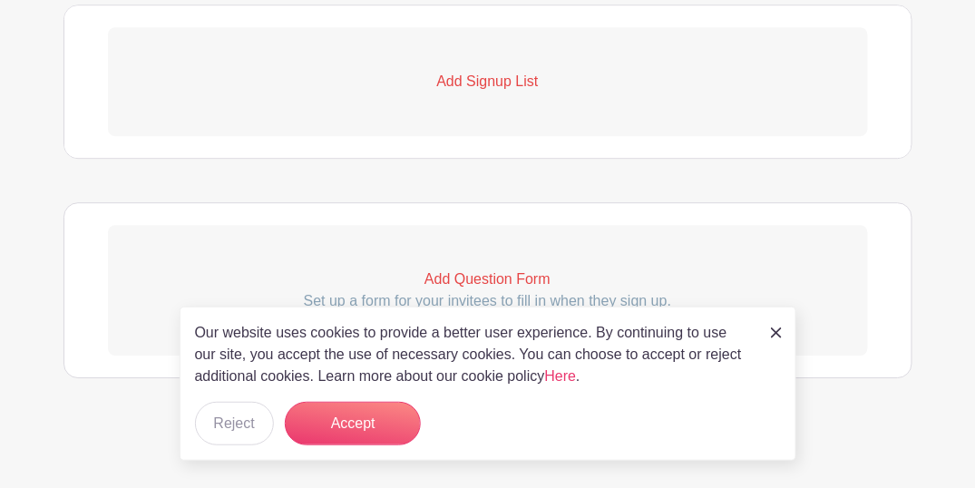
click at [466, 76] on p "Add Signup List" at bounding box center [488, 82] width 760 height 22
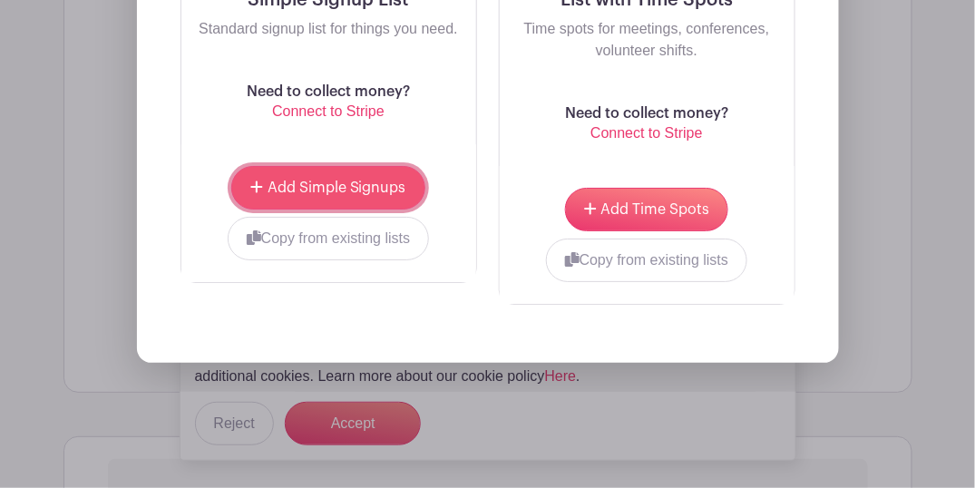
click at [368, 198] on button "Add Simple Signups" at bounding box center [327, 188] width 193 height 44
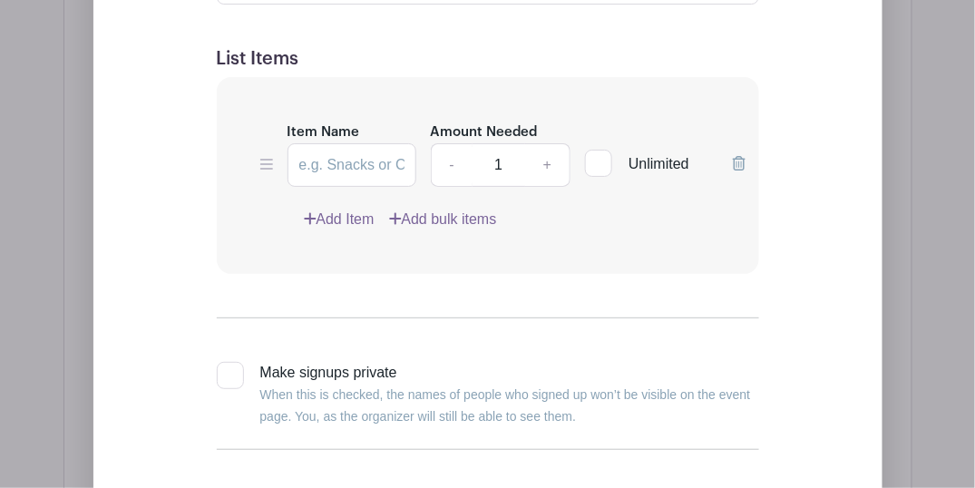
scroll to position [1550, 0]
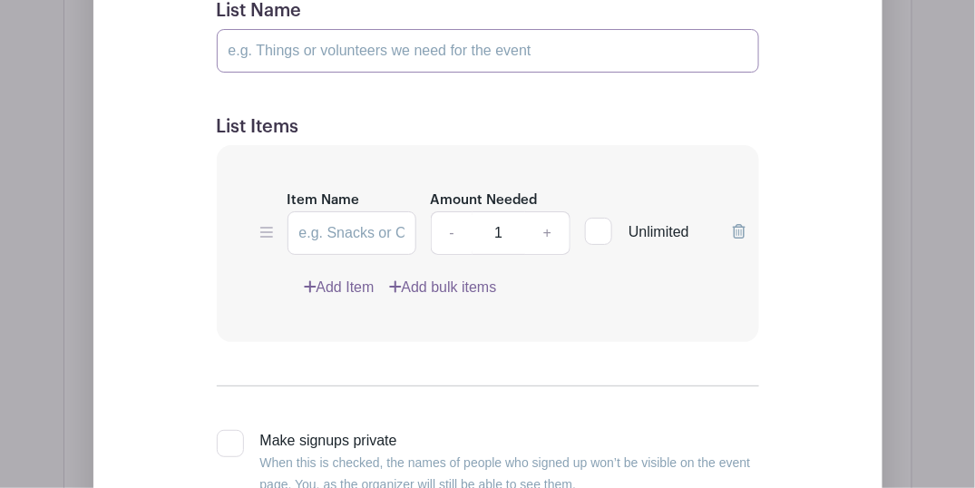
click at [313, 64] on input "List Name" at bounding box center [488, 51] width 543 height 44
type input "Volunteers"
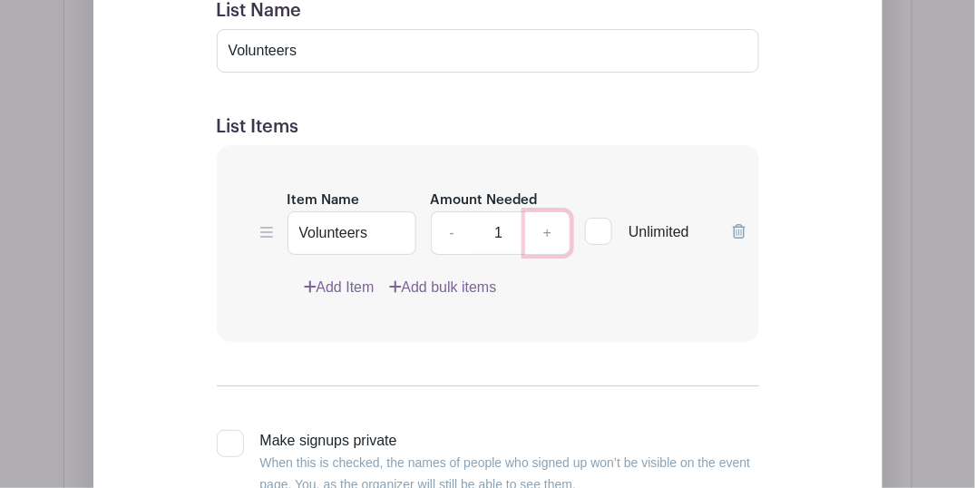
click at [546, 227] on link "+" at bounding box center [547, 233] width 45 height 44
type input "2"
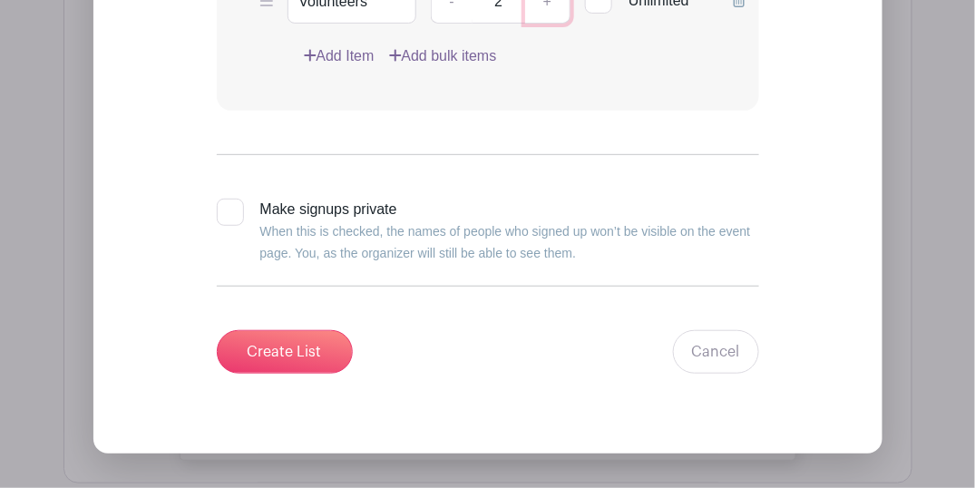
scroll to position [1791, 0]
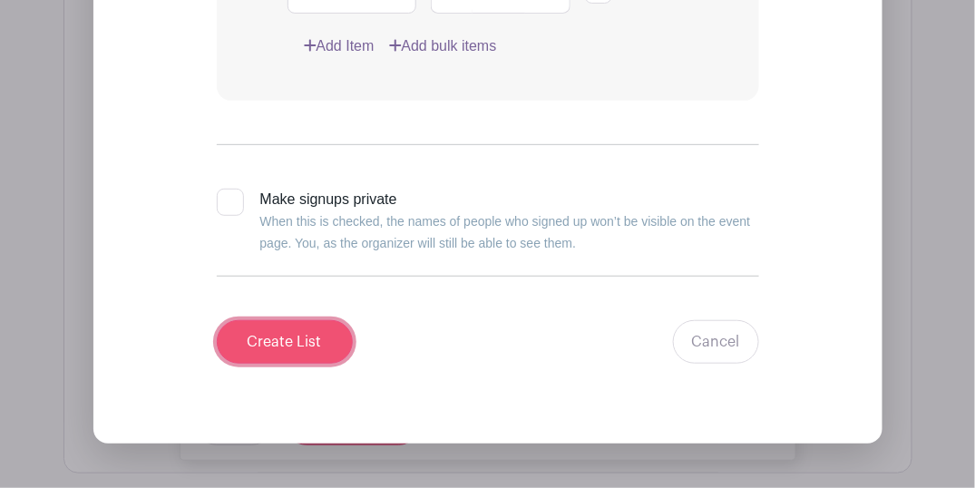
click at [305, 327] on input "Create List" at bounding box center [285, 342] width 136 height 44
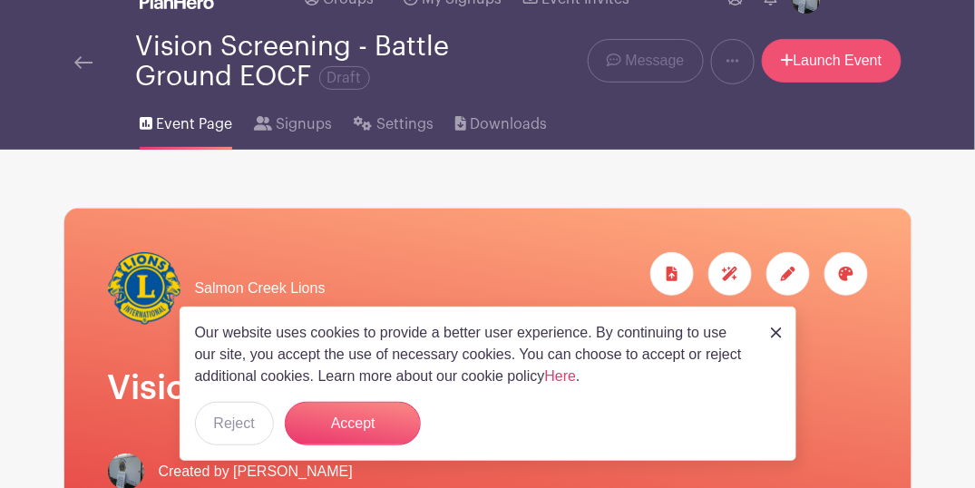
scroll to position [0, 0]
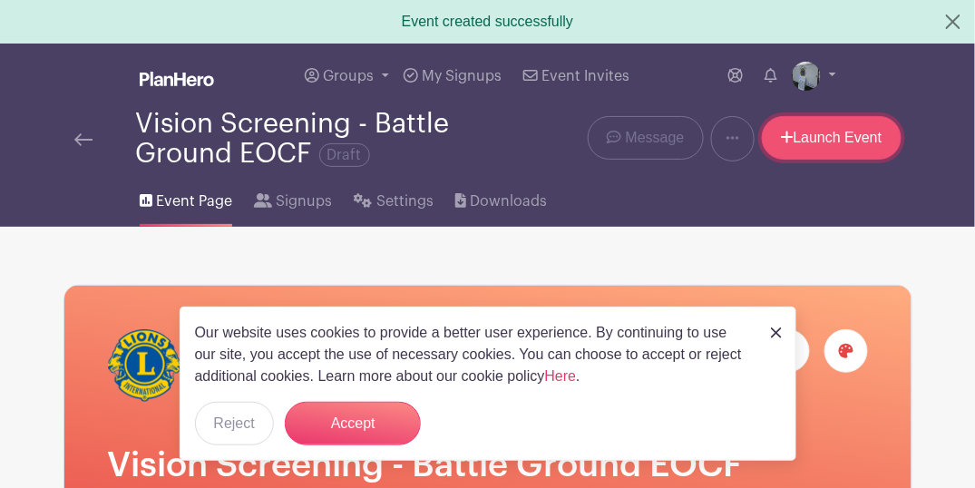
click at [844, 138] on link "Launch Event" at bounding box center [832, 138] width 140 height 44
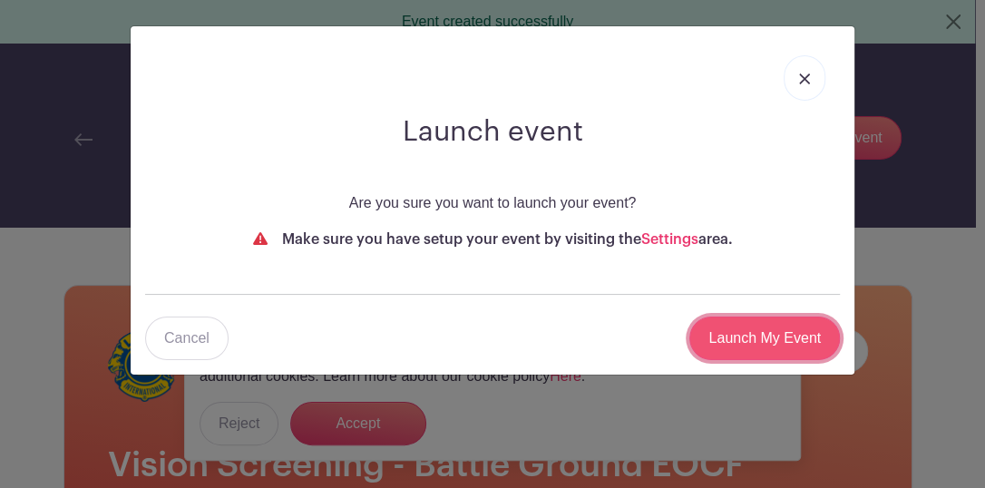
click at [790, 332] on input "Launch My Event" at bounding box center [765, 339] width 151 height 44
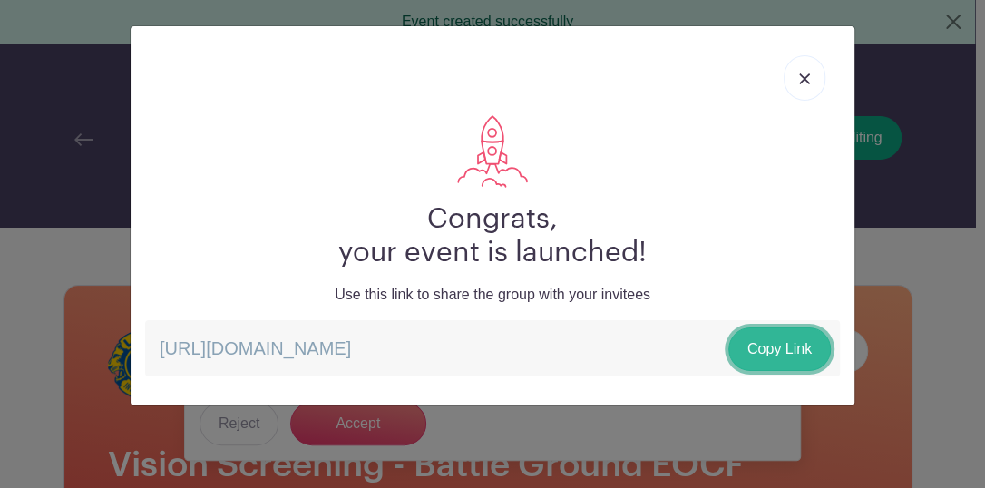
click at [785, 348] on link "Copy Link" at bounding box center [780, 350] width 103 height 44
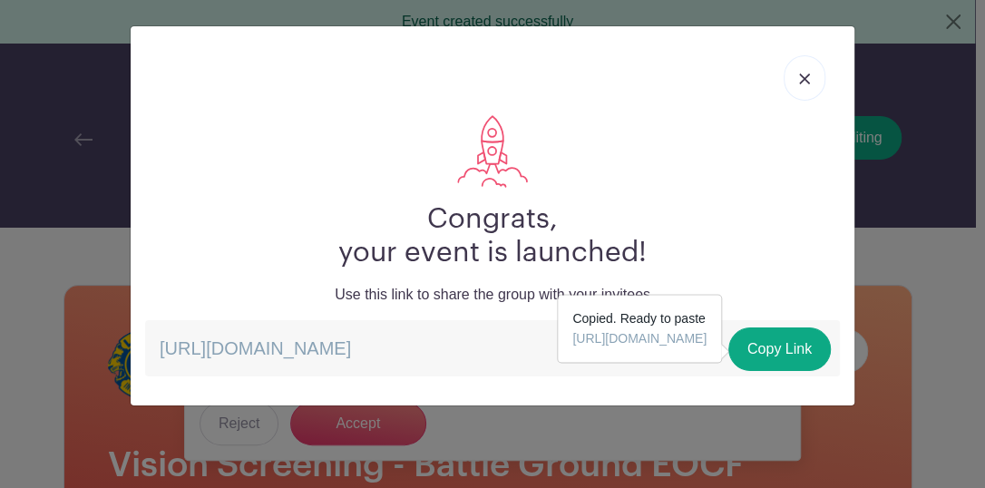
click at [804, 78] on img at bounding box center [804, 79] width 11 height 11
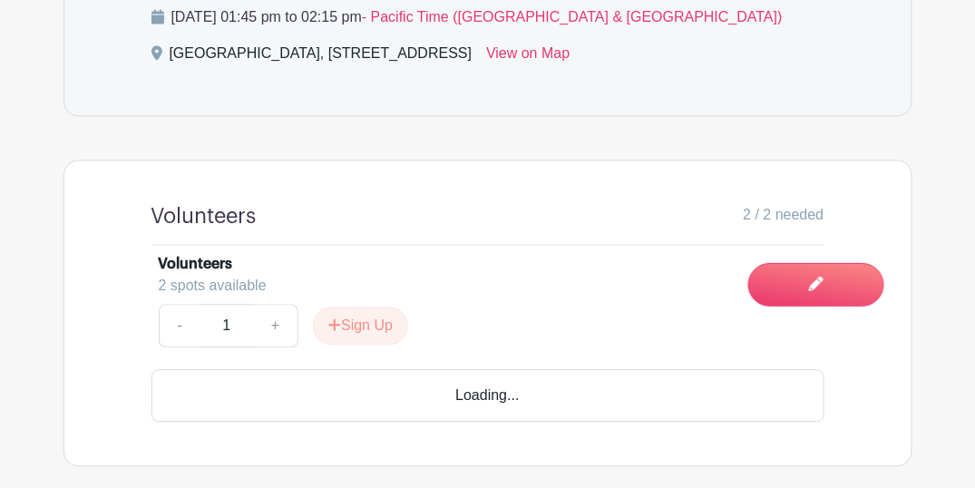
scroll to position [954, 0]
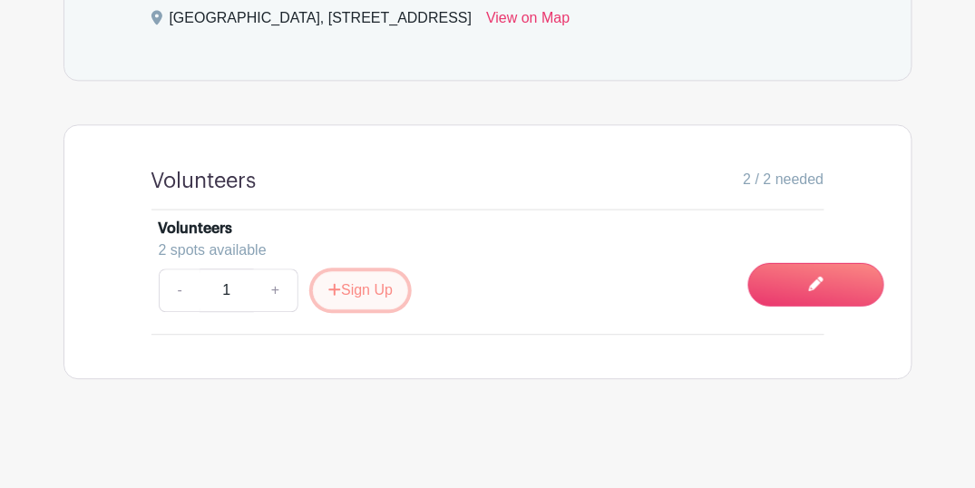
click at [371, 289] on button "Sign Up" at bounding box center [360, 290] width 95 height 38
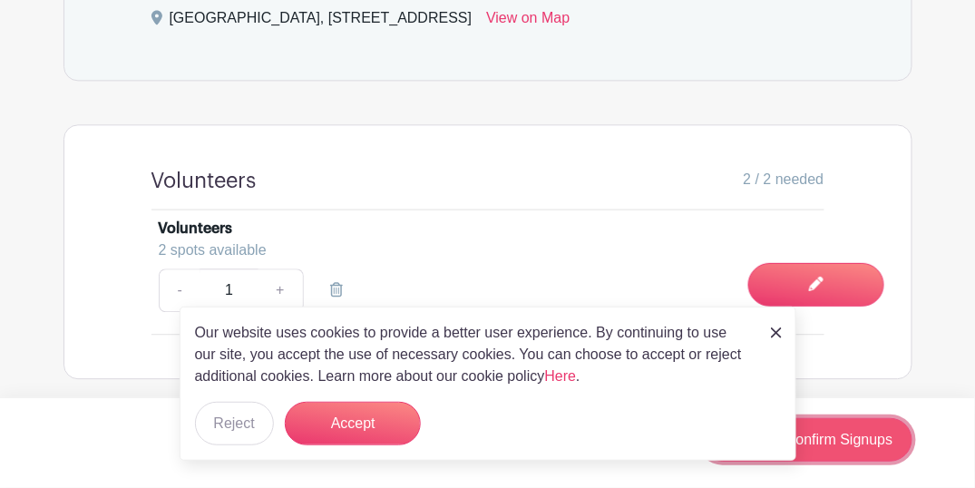
click at [852, 448] on link "Review & Confirm Signups" at bounding box center [806, 440] width 211 height 44
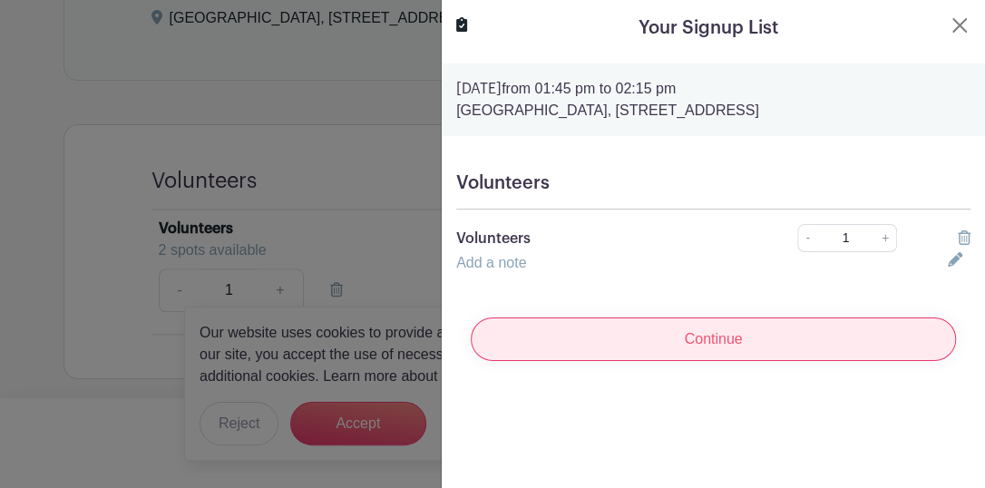
click at [734, 361] on input "Continue" at bounding box center [713, 340] width 485 height 44
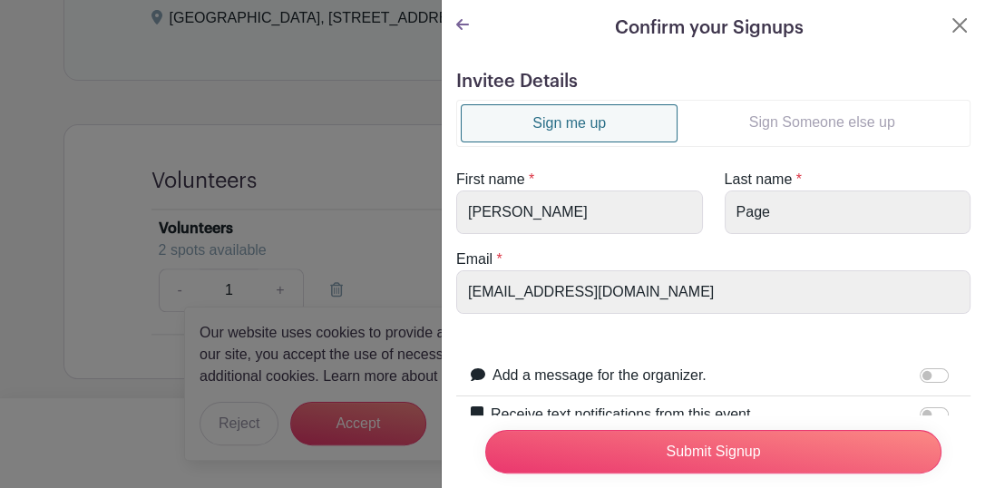
click at [771, 134] on link "Sign Someone else up" at bounding box center [822, 122] width 289 height 36
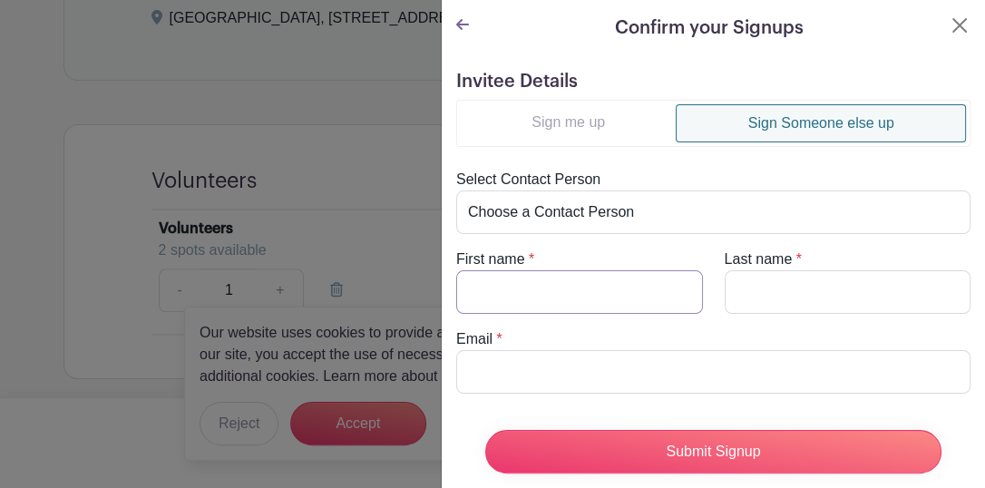
click at [601, 289] on input "First name" at bounding box center [579, 292] width 247 height 44
type input "David"
click at [793, 293] on input "Last name" at bounding box center [848, 292] width 247 height 44
type input "Page"
click at [606, 362] on input "Email" at bounding box center [713, 372] width 515 height 44
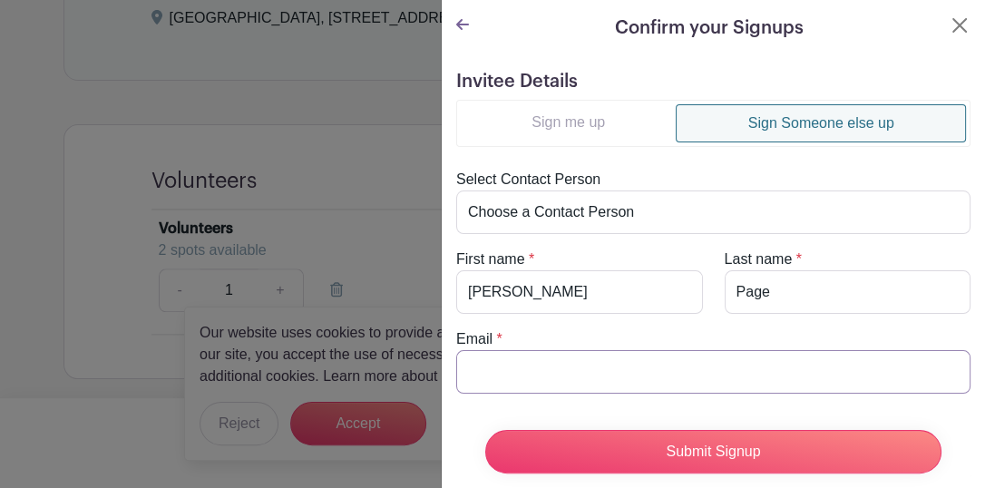
type input "david.page1850@iinet.com"
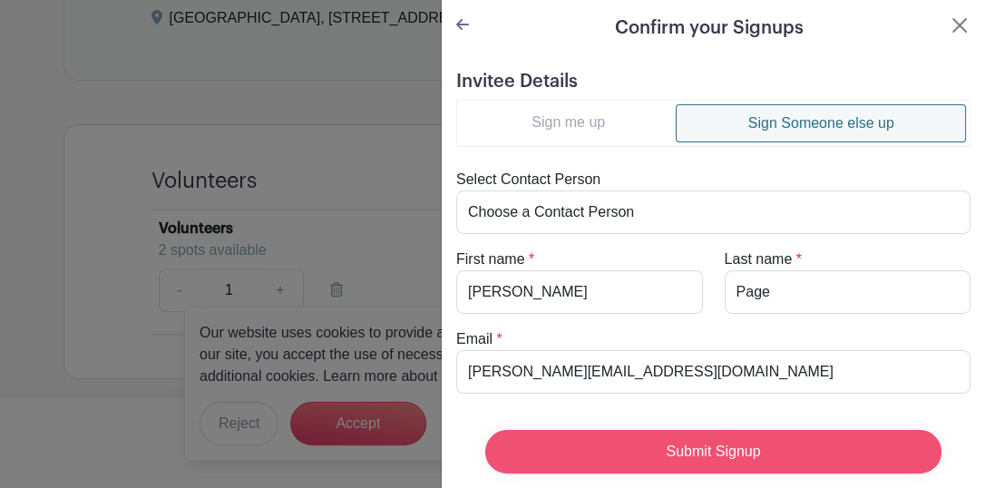
click at [750, 439] on input "Submit Signup" at bounding box center [713, 452] width 456 height 44
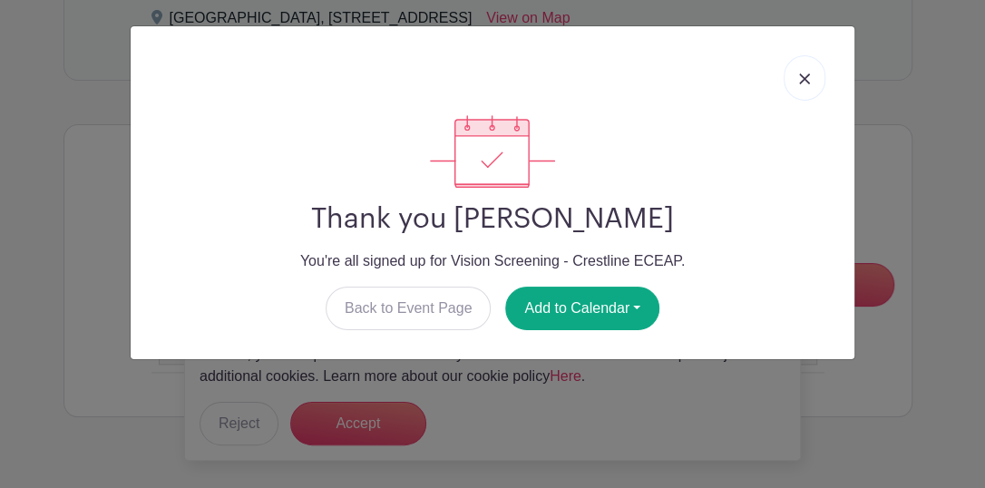
click at [801, 82] on img at bounding box center [804, 79] width 11 height 11
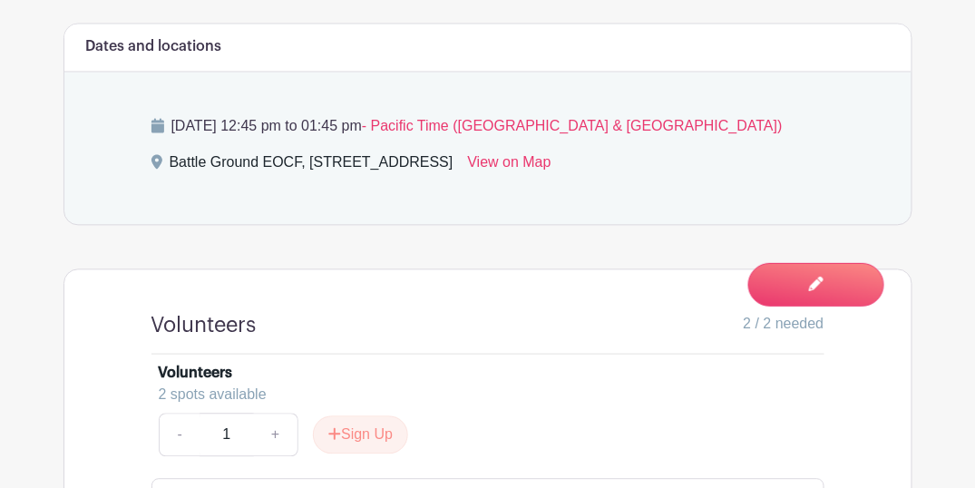
scroll to position [954, 0]
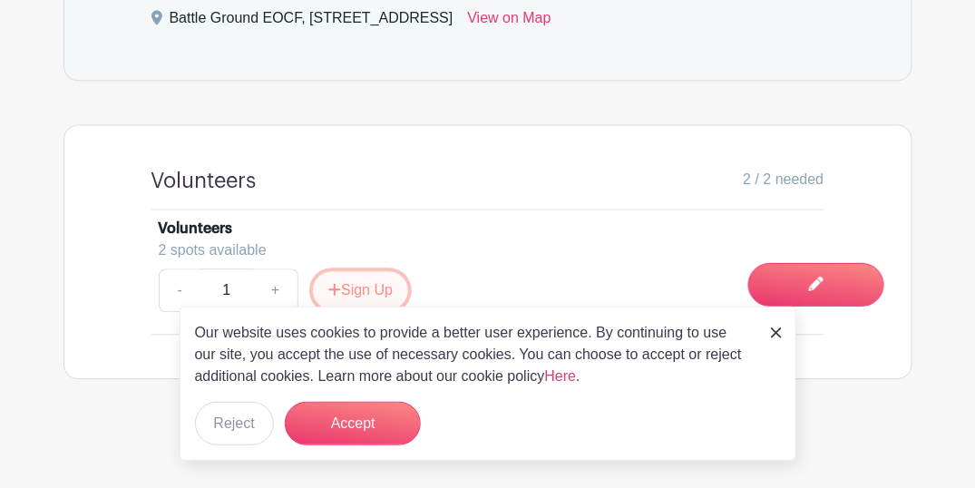
click at [384, 279] on button "Sign Up" at bounding box center [360, 290] width 95 height 38
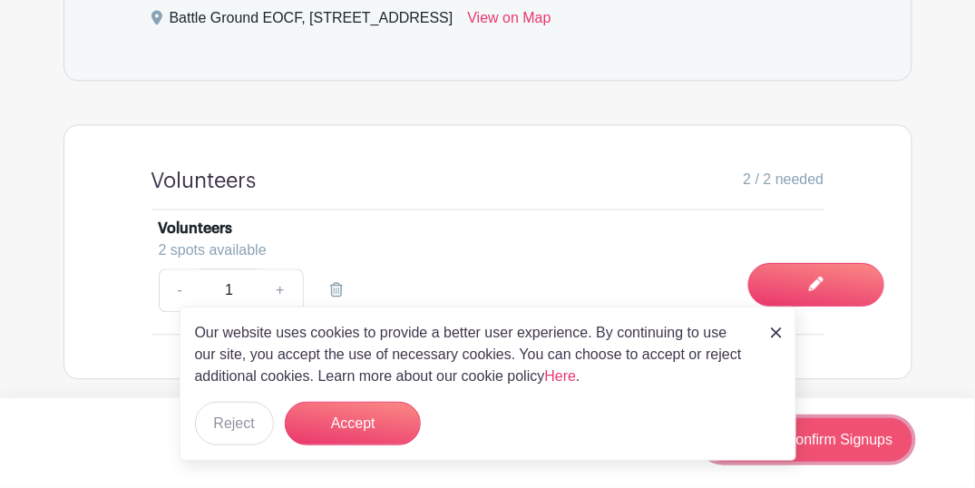
click at [825, 433] on link "Review & Confirm Signups" at bounding box center [806, 440] width 211 height 44
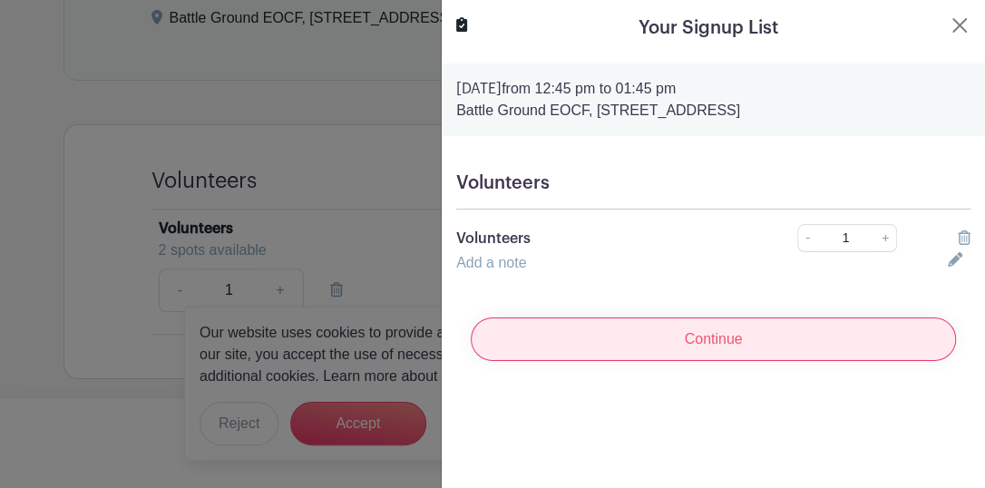
click at [792, 347] on input "Continue" at bounding box center [713, 340] width 485 height 44
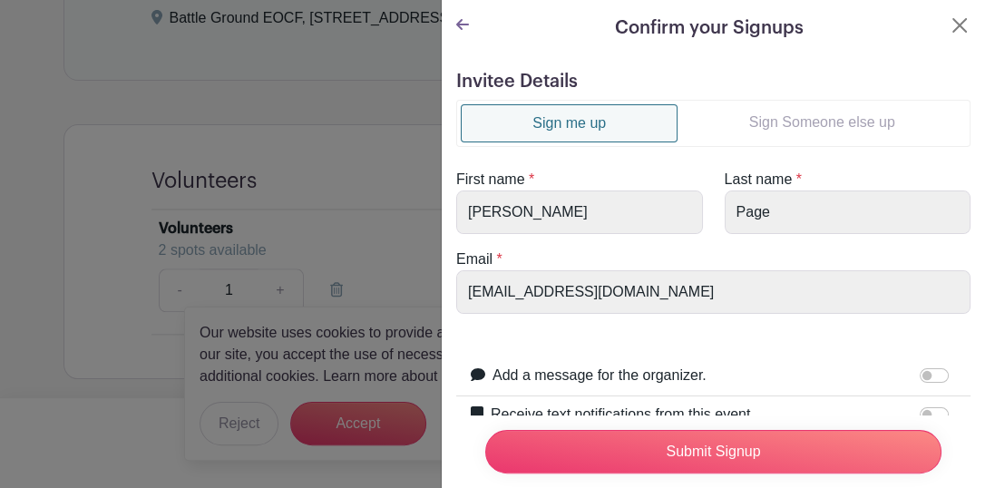
click at [780, 123] on link "Sign Someone else up" at bounding box center [822, 122] width 289 height 36
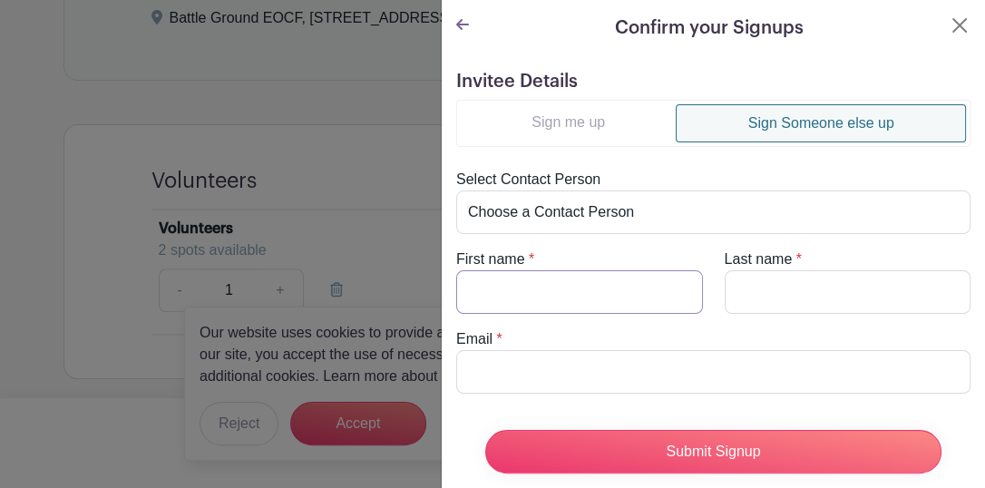
click at [539, 289] on input "First name" at bounding box center [579, 292] width 247 height 44
type input "David"
click at [780, 291] on input "Last name" at bounding box center [848, 292] width 247 height 44
type input "Page"
click at [592, 371] on input "Email" at bounding box center [713, 372] width 515 height 44
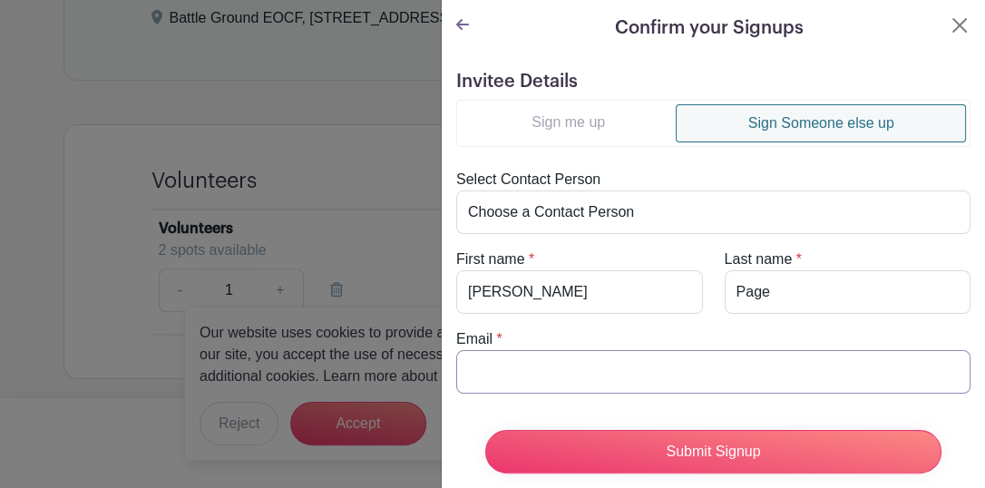
type input "david.page1850@iinet.com"
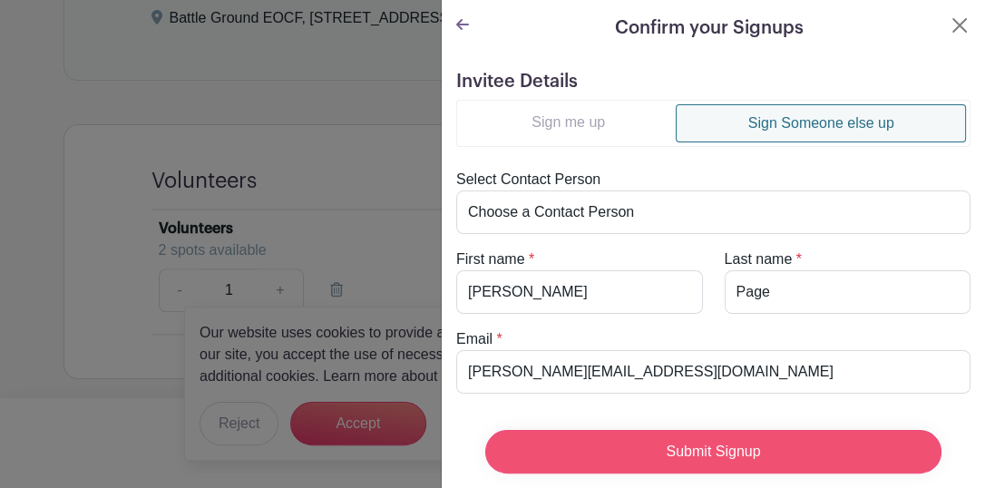
click at [736, 436] on input "Submit Signup" at bounding box center [713, 452] width 456 height 44
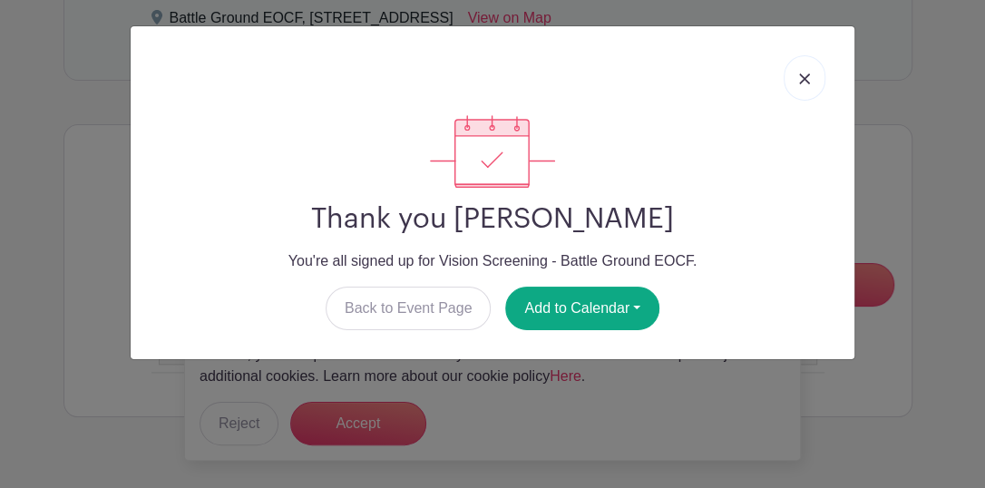
click at [799, 76] on img at bounding box center [804, 79] width 11 height 11
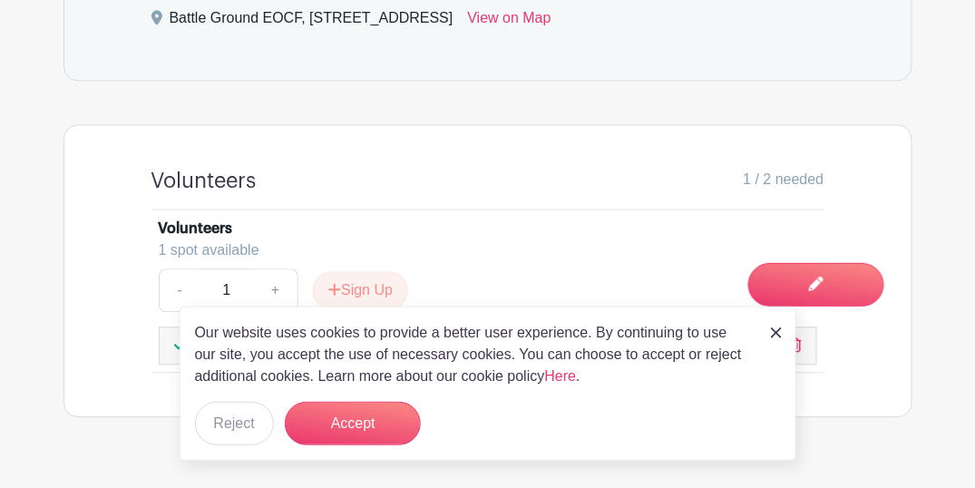
scroll to position [894, 0]
